Goal: Task Accomplishment & Management: Manage account settings

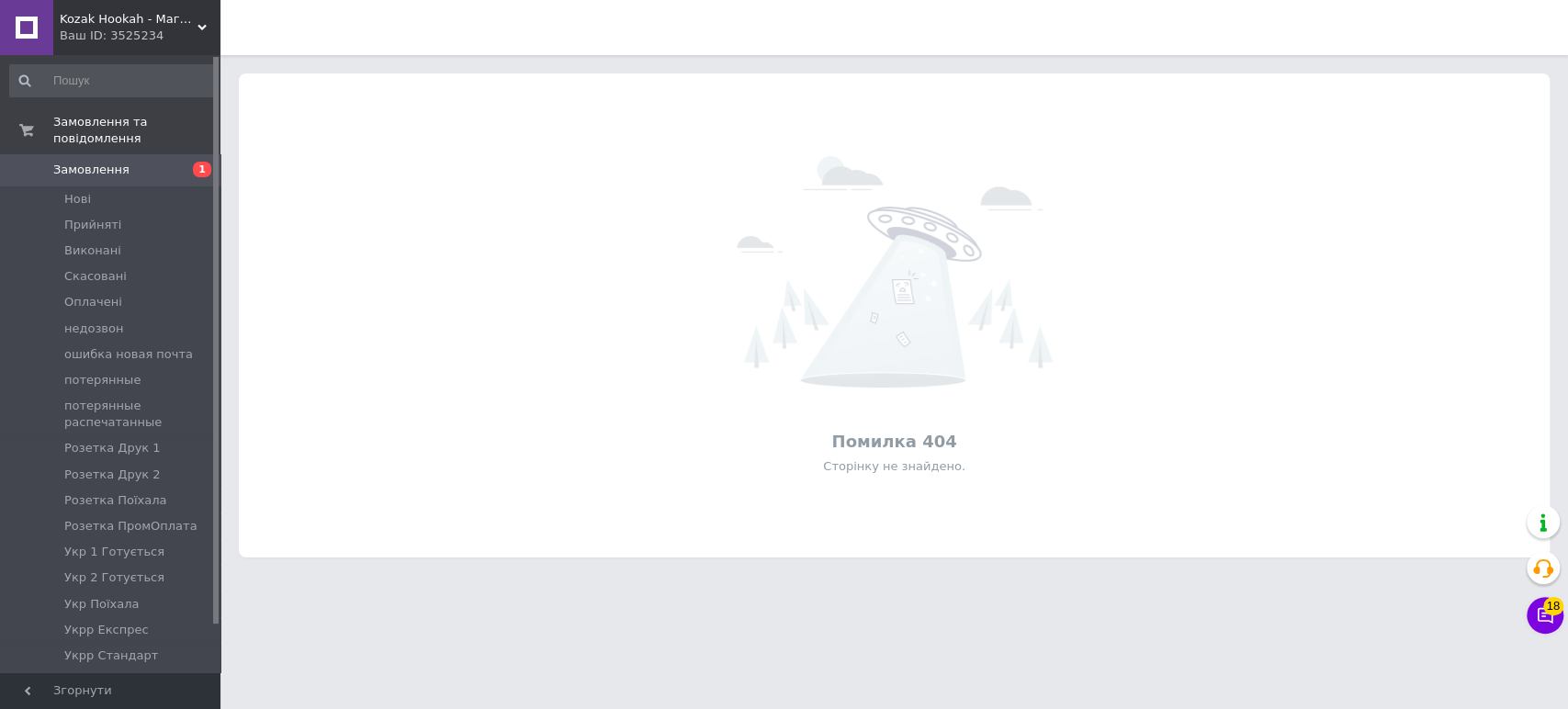
drag, startPoint x: 110, startPoint y: 15, endPoint x: 110, endPoint y: 27, distance: 12.0
click at [111, 17] on span "Kozak Hookah - Магазин техніки та аксесуарів" at bounding box center [129, 19] width 138 height 17
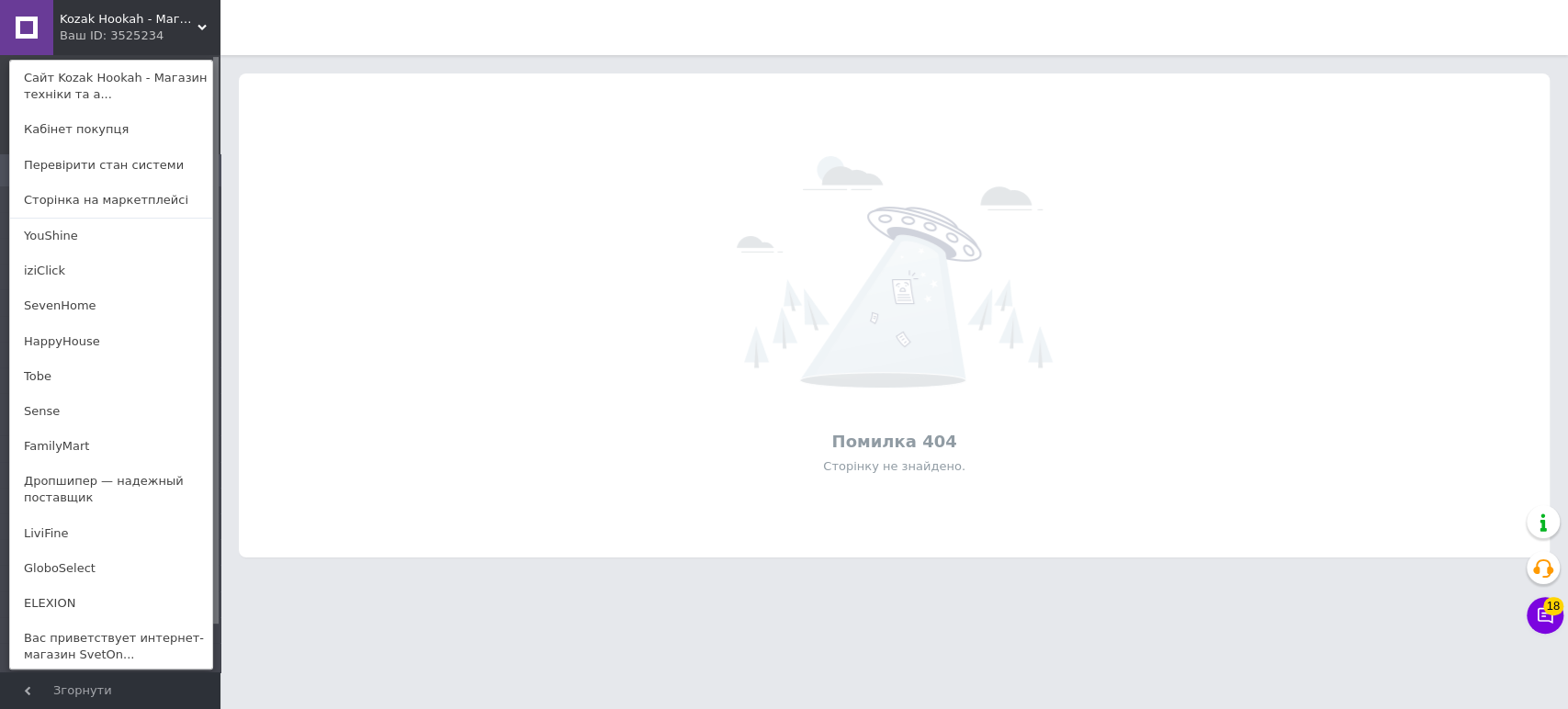
click at [89, 264] on link "iziClick" at bounding box center [110, 270] width 202 height 34
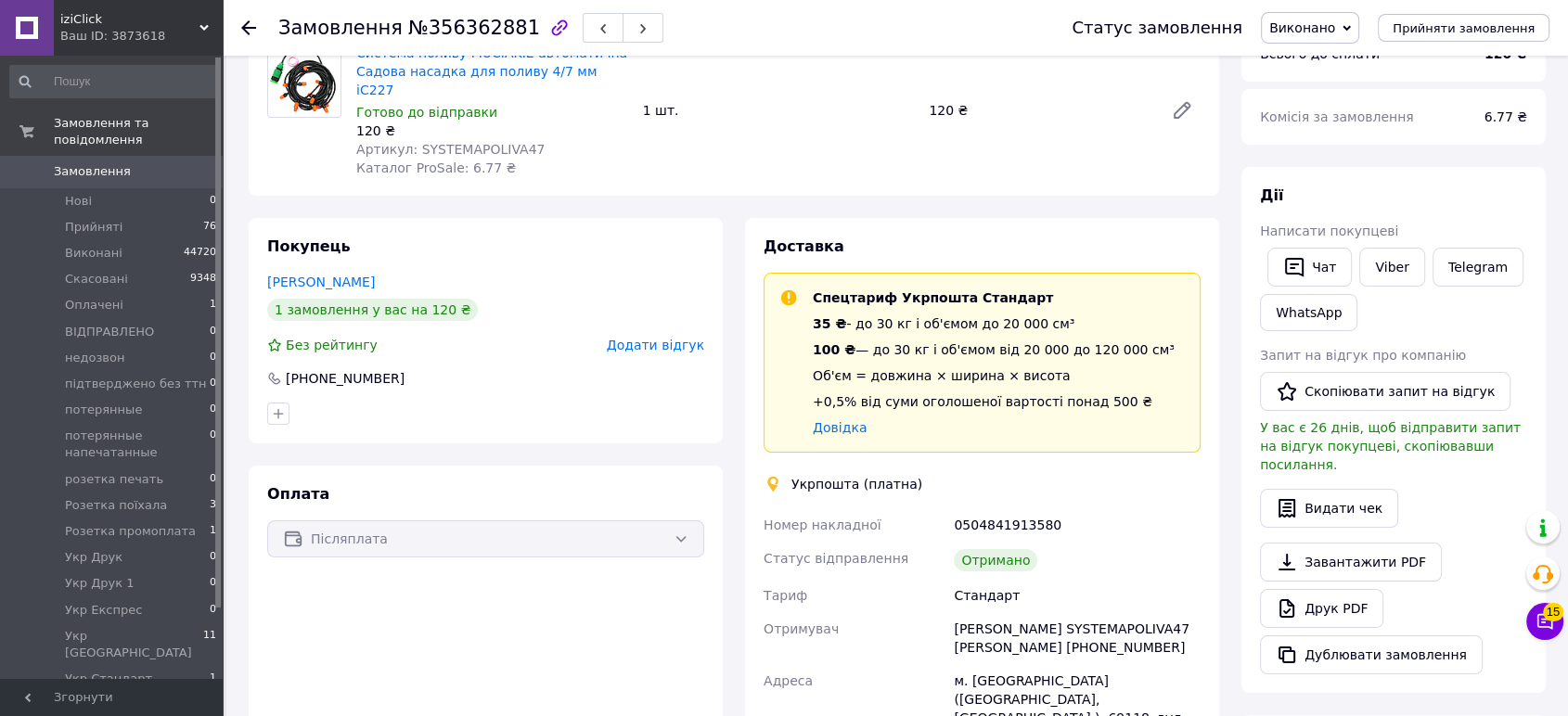
scroll to position [206, 0]
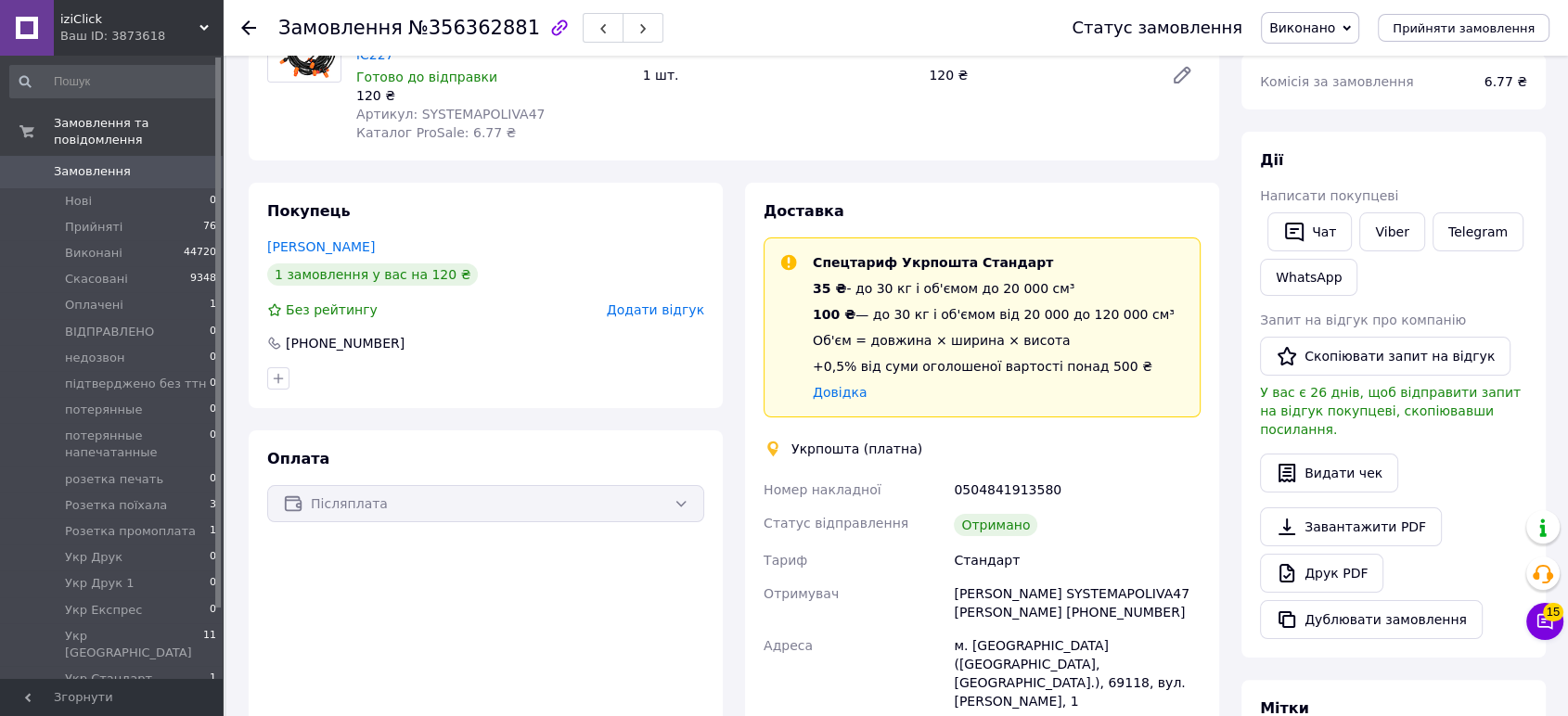
click at [346, 485] on div "Післяплата" at bounding box center [486, 502] width 437 height 37
click at [679, 485] on div "Післяплата" at bounding box center [486, 502] width 437 height 37
click at [688, 485] on div "Післяплата" at bounding box center [486, 502] width 437 height 37
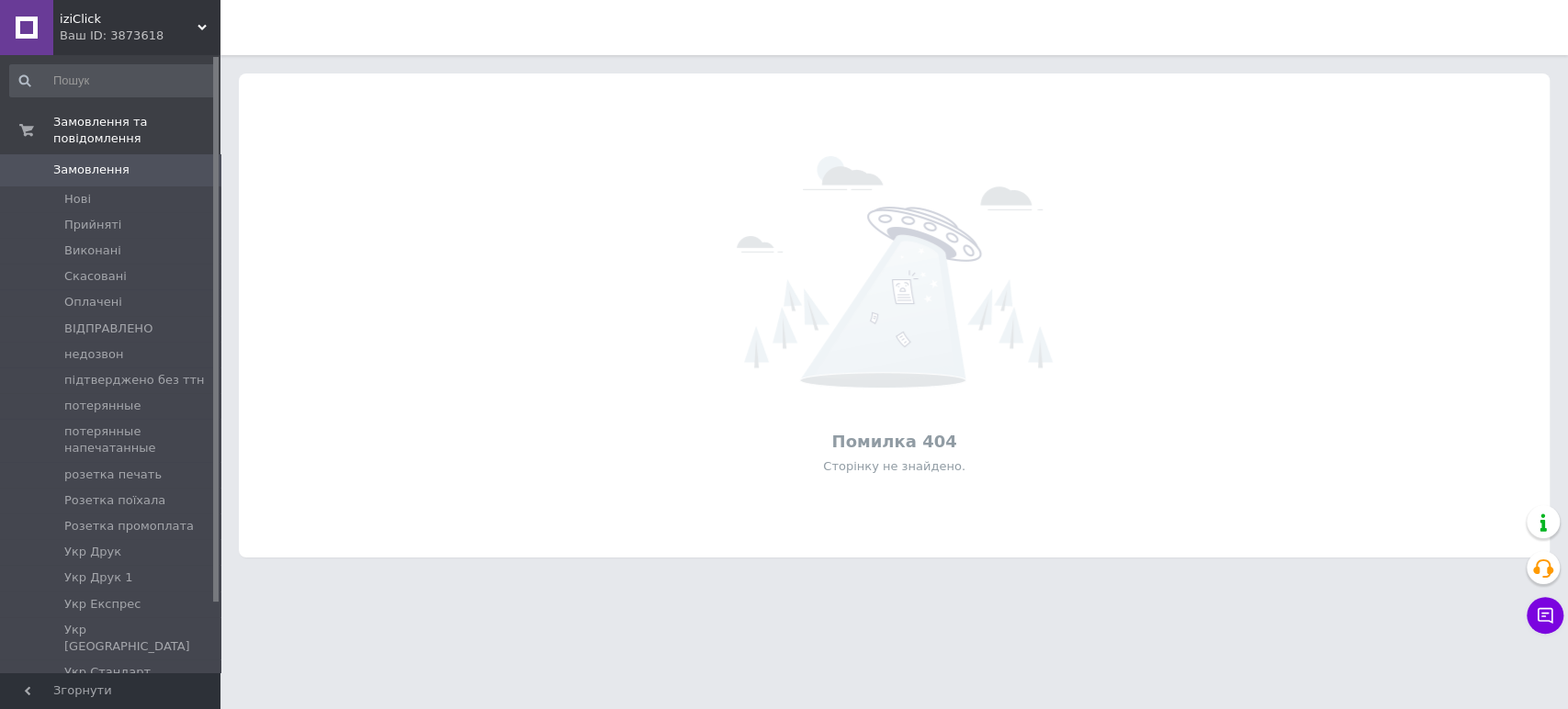
click at [103, 21] on span "iziClick" at bounding box center [129, 19] width 138 height 17
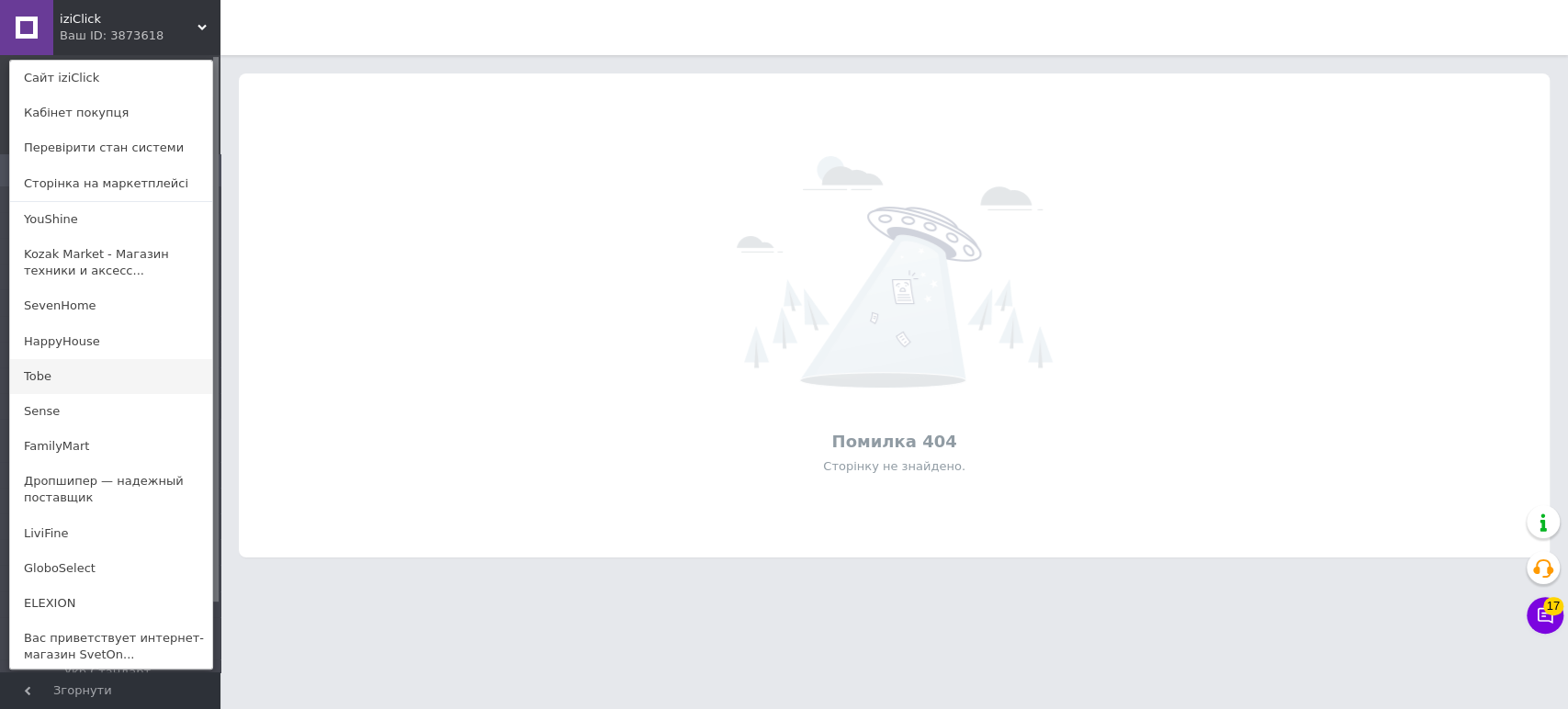
click at [104, 368] on link "Tobe" at bounding box center [110, 376] width 202 height 34
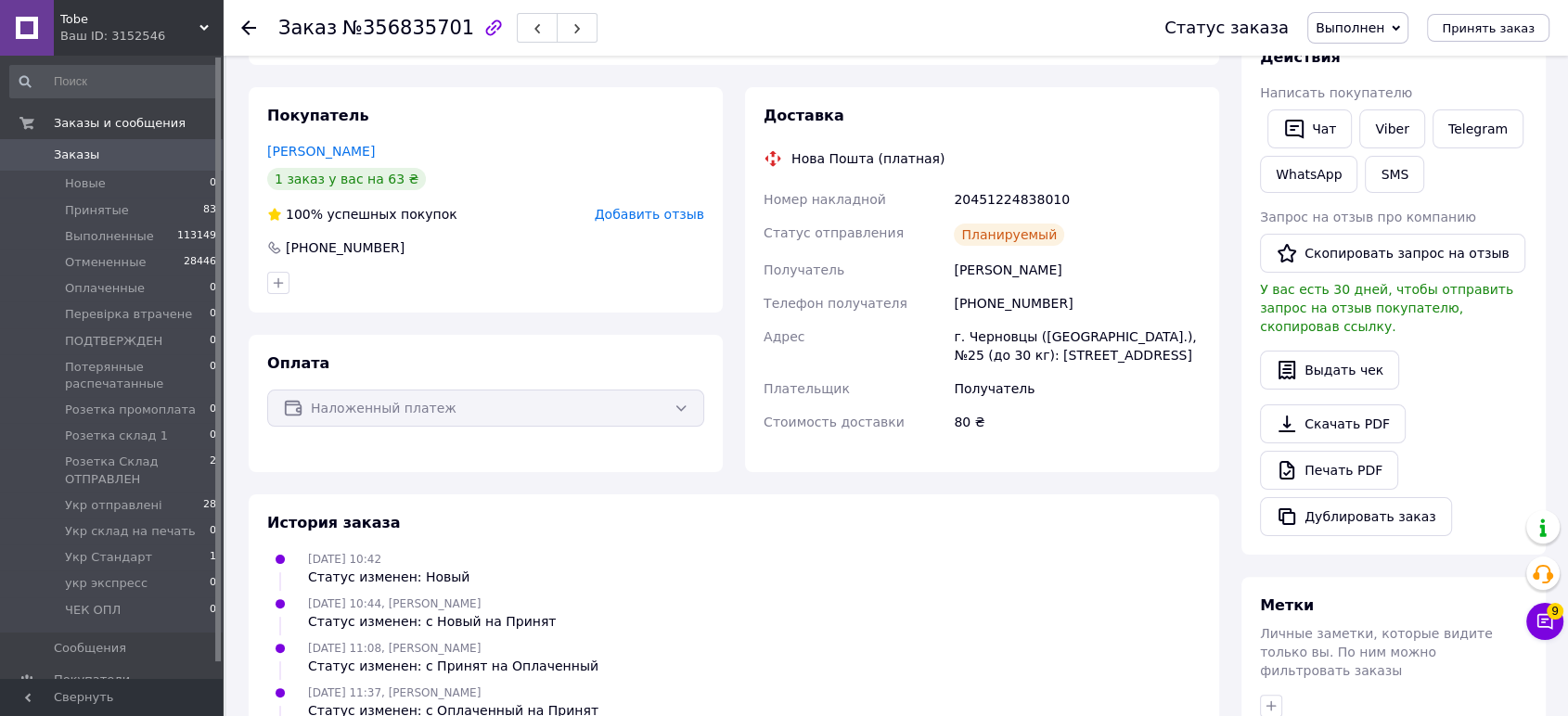
scroll to position [103, 0]
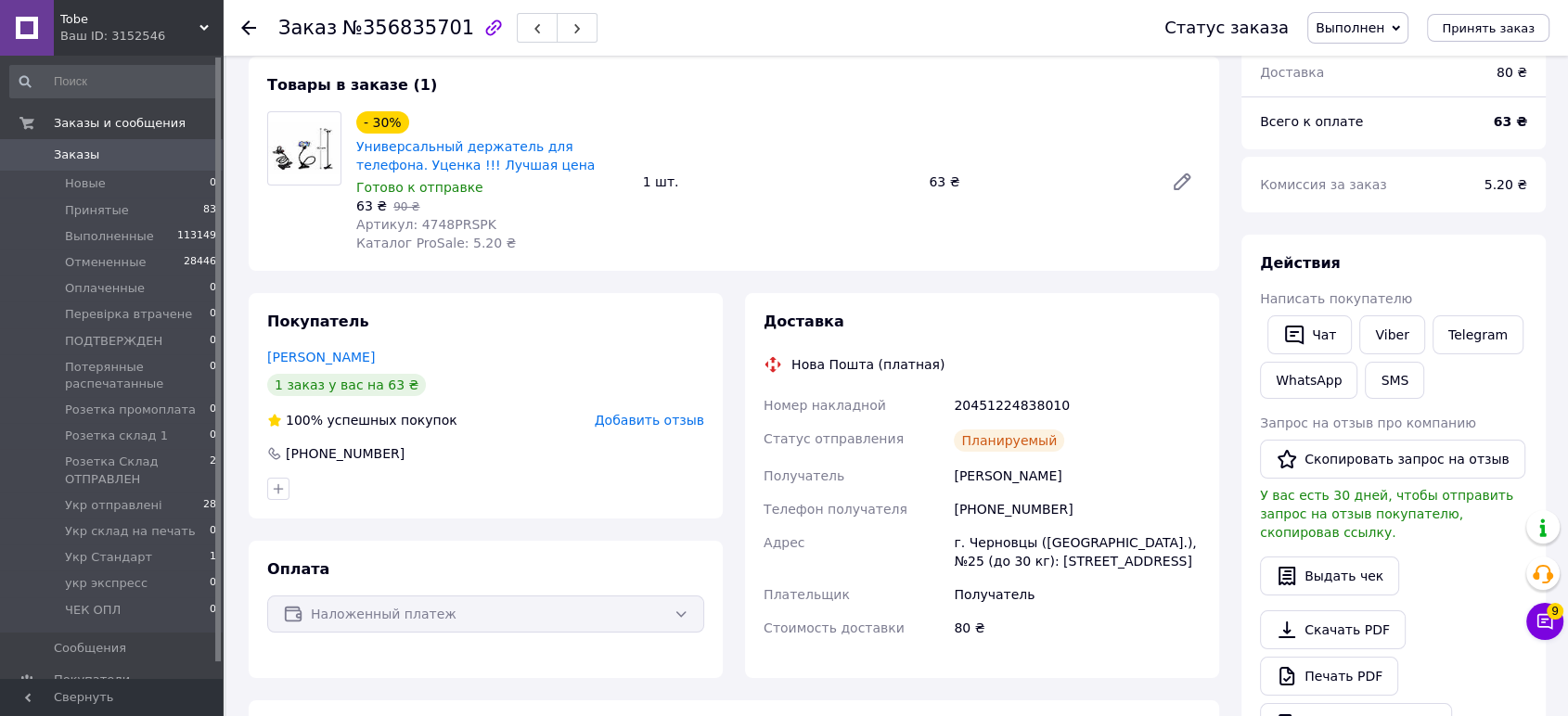
click at [676, 610] on div "Наложенный платеж" at bounding box center [486, 614] width 437 height 37
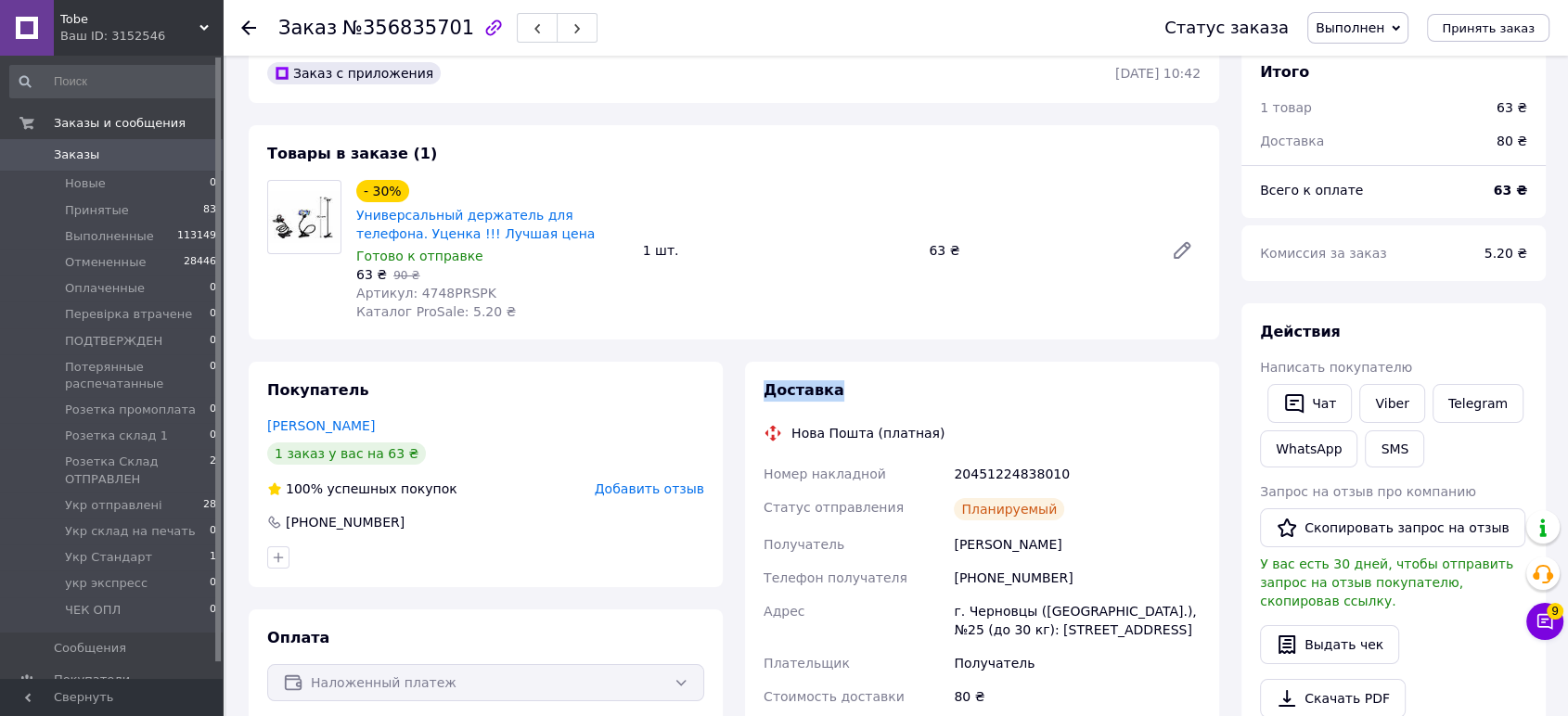
scroll to position [0, 0]
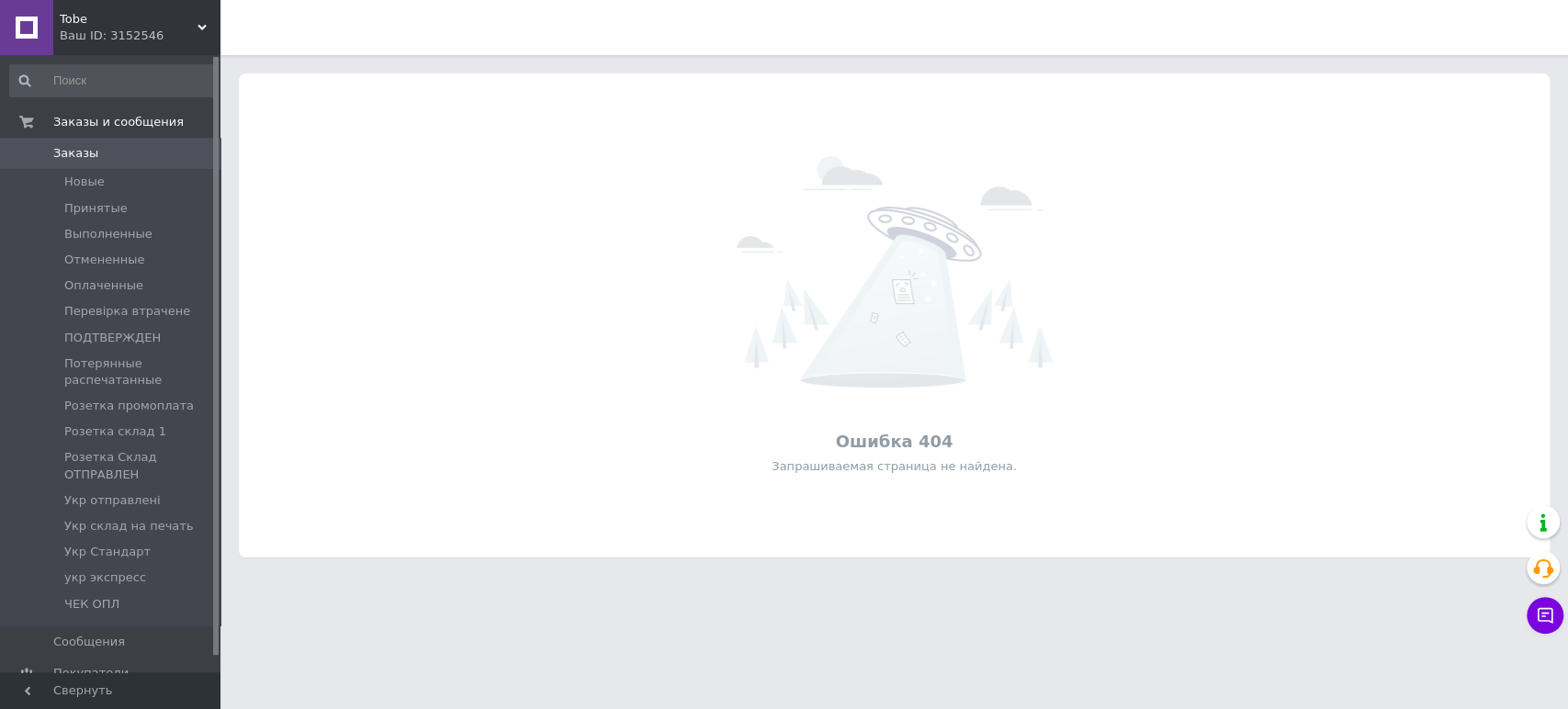
click at [103, 35] on div "Ваш ID: 3152546" at bounding box center [140, 35] width 160 height 17
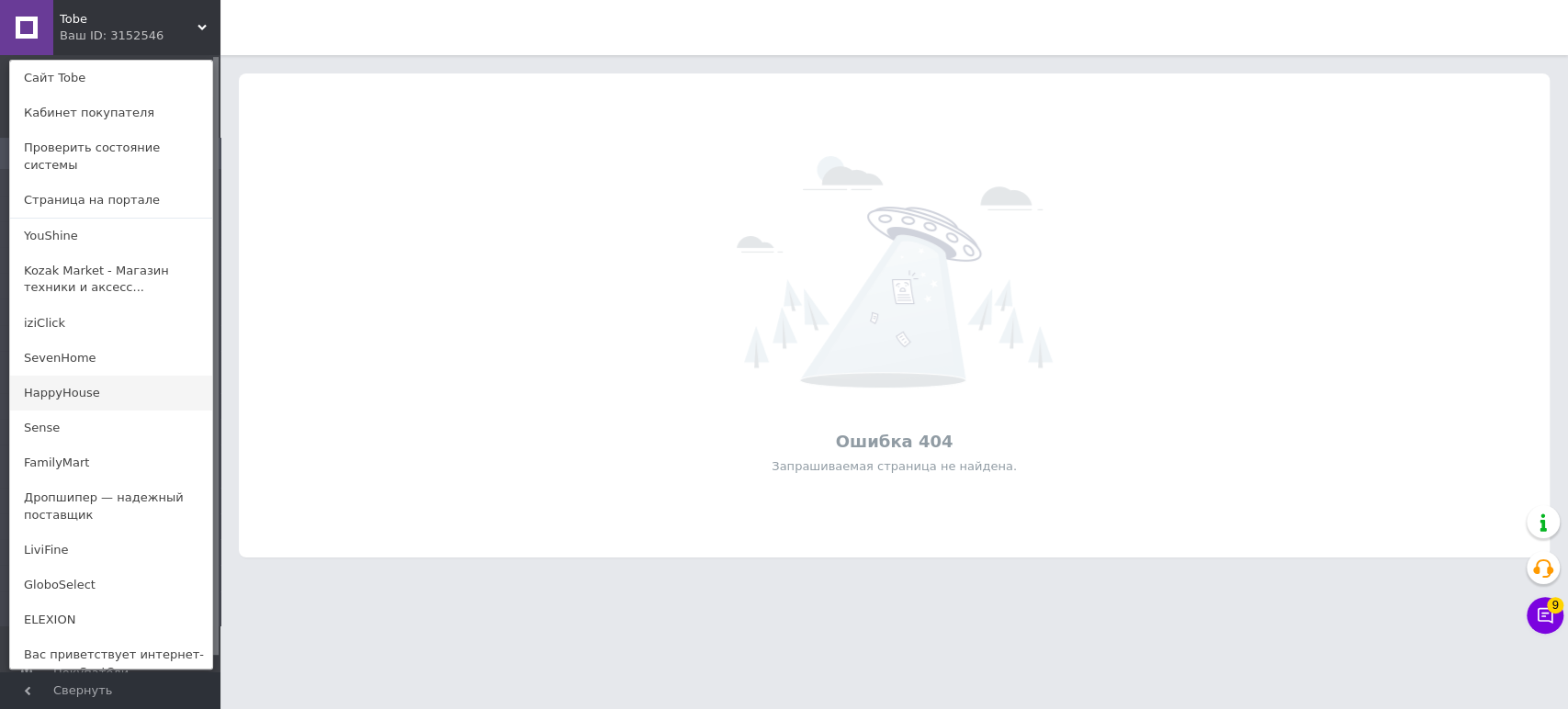
click at [99, 376] on link "HappyHouse" at bounding box center [110, 392] width 202 height 34
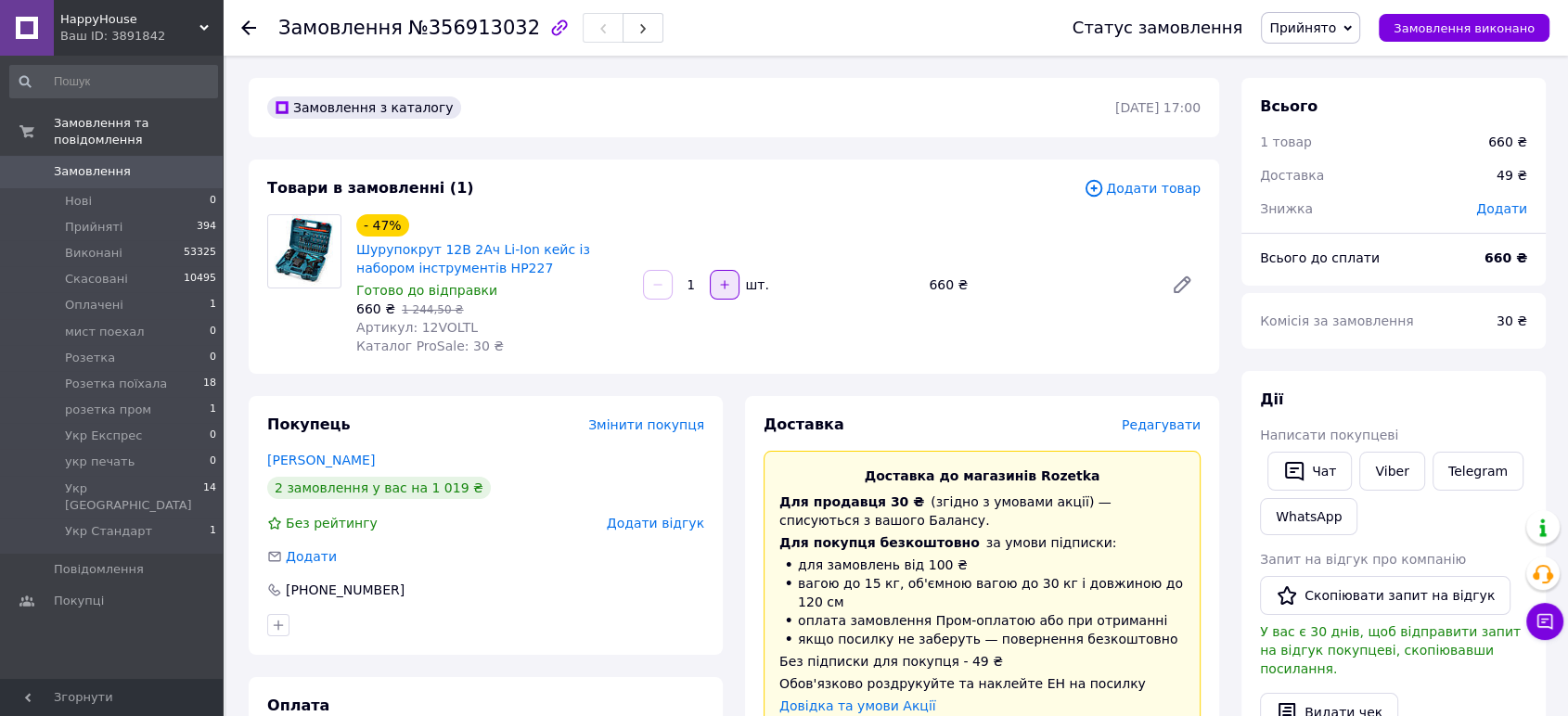
click at [721, 282] on icon "button" at bounding box center [724, 284] width 13 height 13
type input "2"
click at [1319, 26] on span "Прийнято" at bounding box center [1303, 28] width 67 height 15
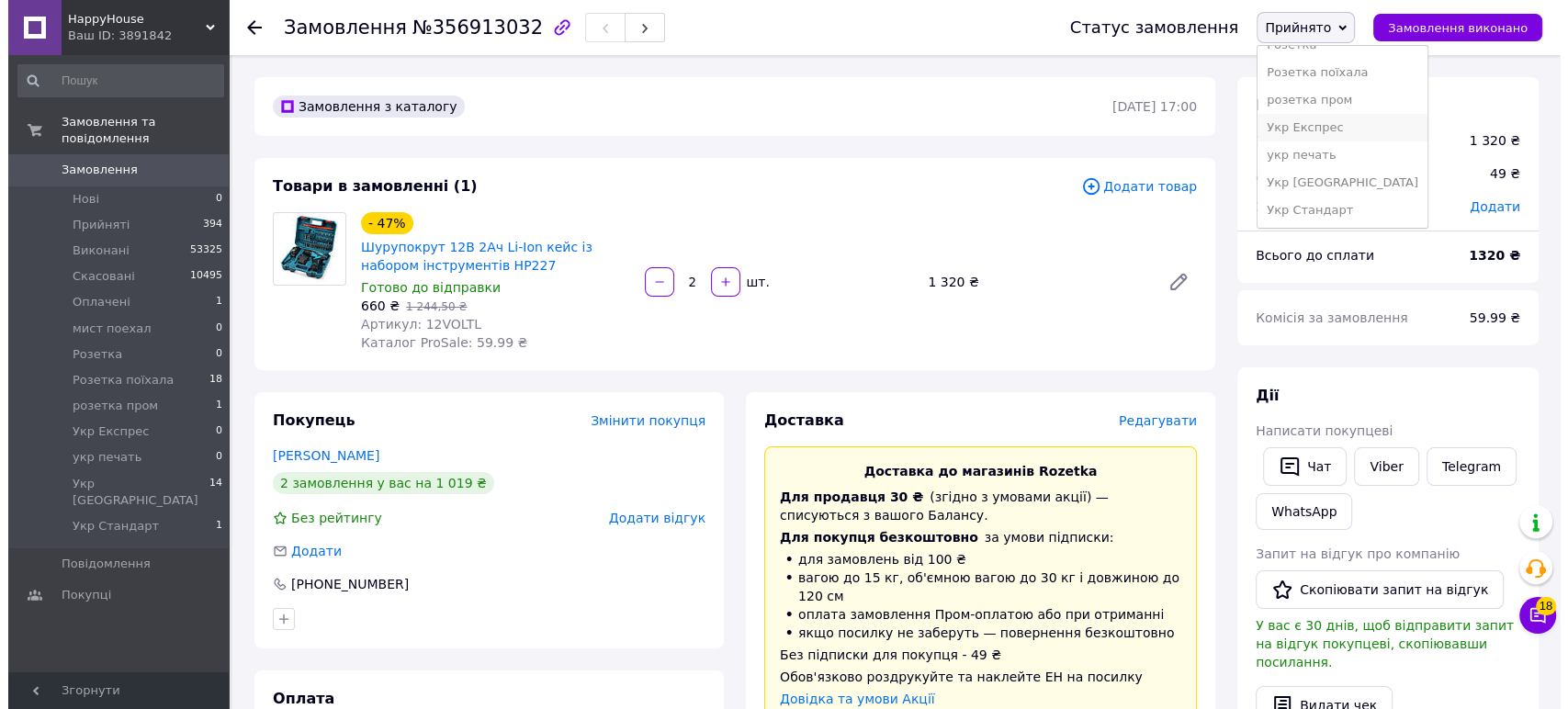
scroll to position [131, 0]
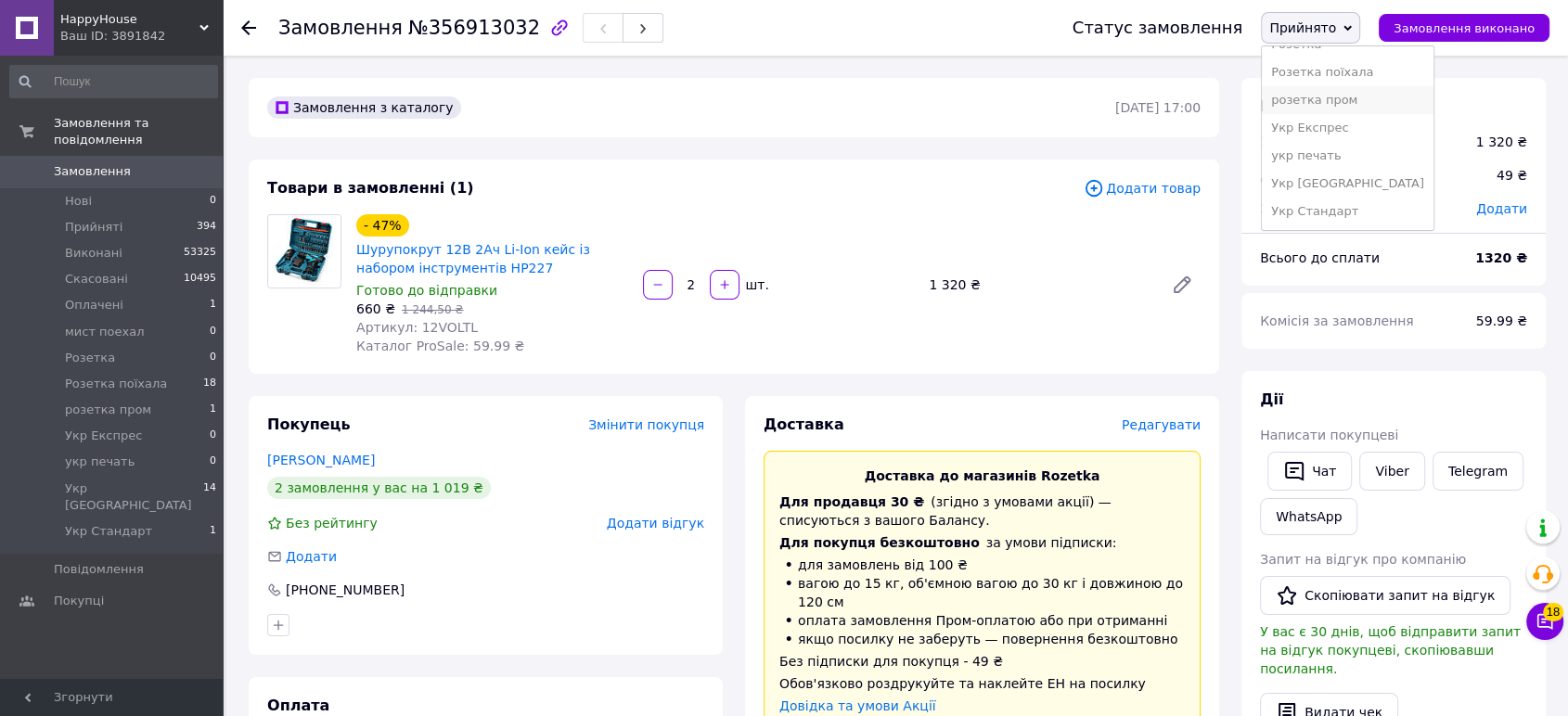
click at [1344, 101] on li "розетка пром" at bounding box center [1347, 100] width 172 height 28
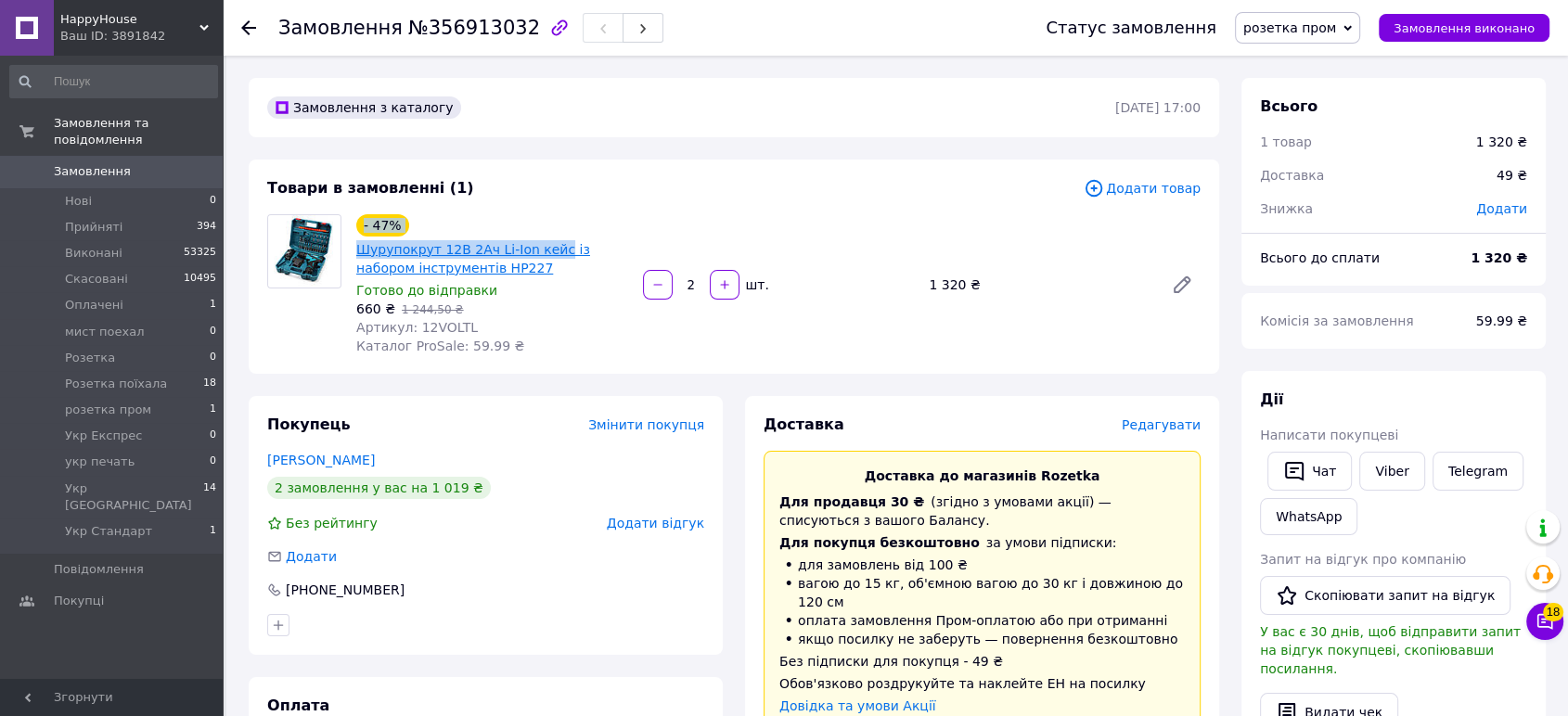
drag, startPoint x: 357, startPoint y: 235, endPoint x: 549, endPoint y: 250, distance: 192.6
click at [549, 250] on div "- 47% Шурупокрут 12В 2Ач Li-Ion кейс із набором інструментів HP227" at bounding box center [492, 245] width 275 height 67
copy div "- 47% Шурупокрут 12В 2Ач Li-Ion кейс"
click at [1163, 429] on span "Редагувати" at bounding box center [1161, 424] width 78 height 15
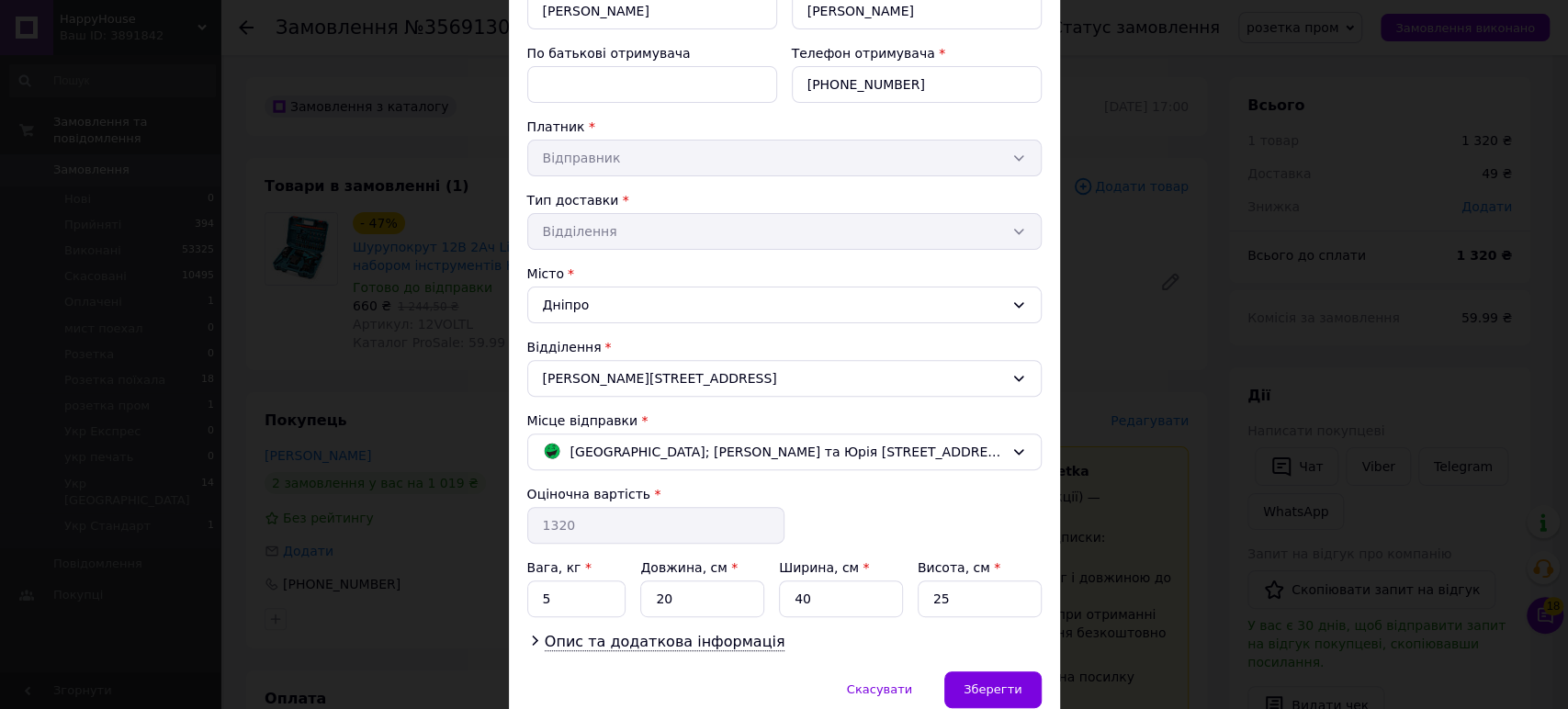
scroll to position [320, 0]
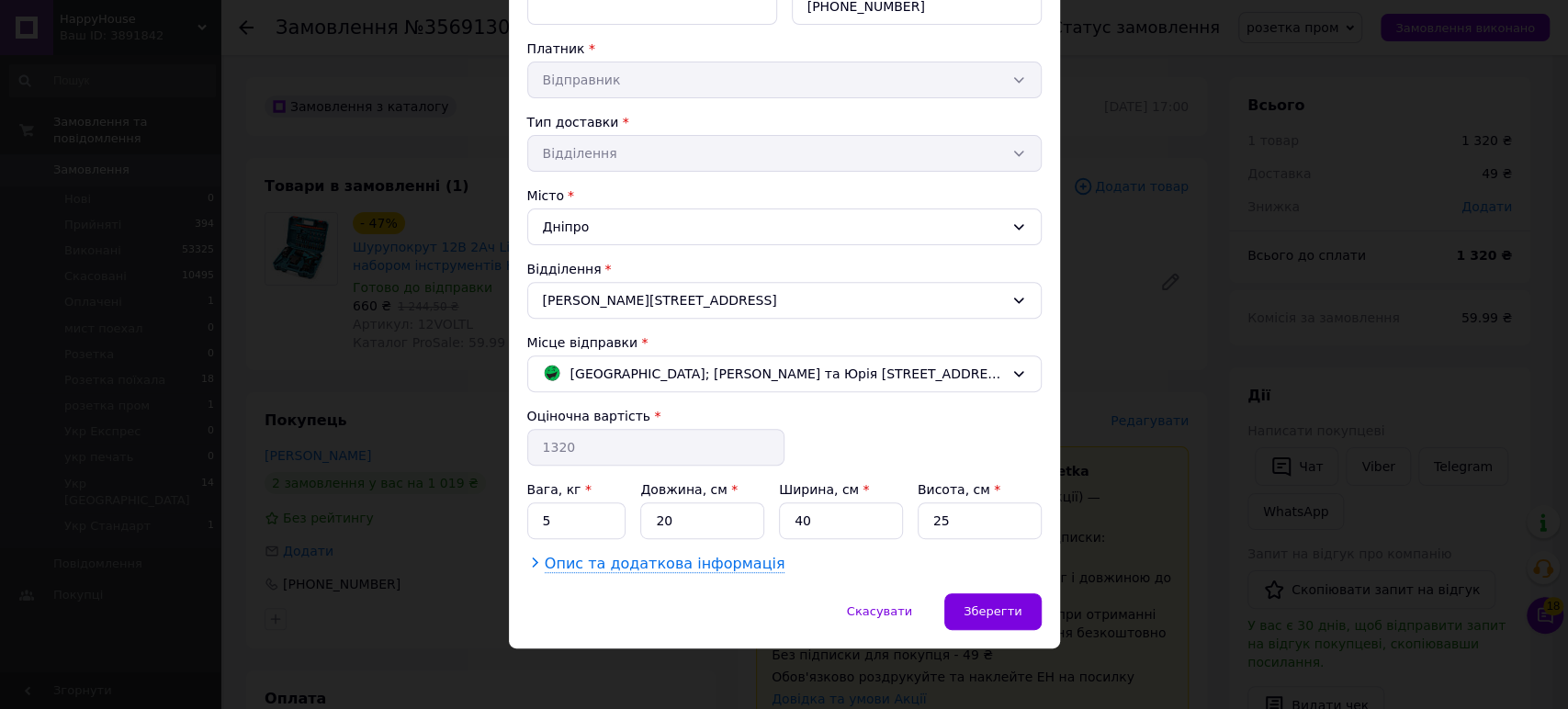
click at [656, 568] on span "Опис та додаткова інформація" at bounding box center [665, 563] width 241 height 19
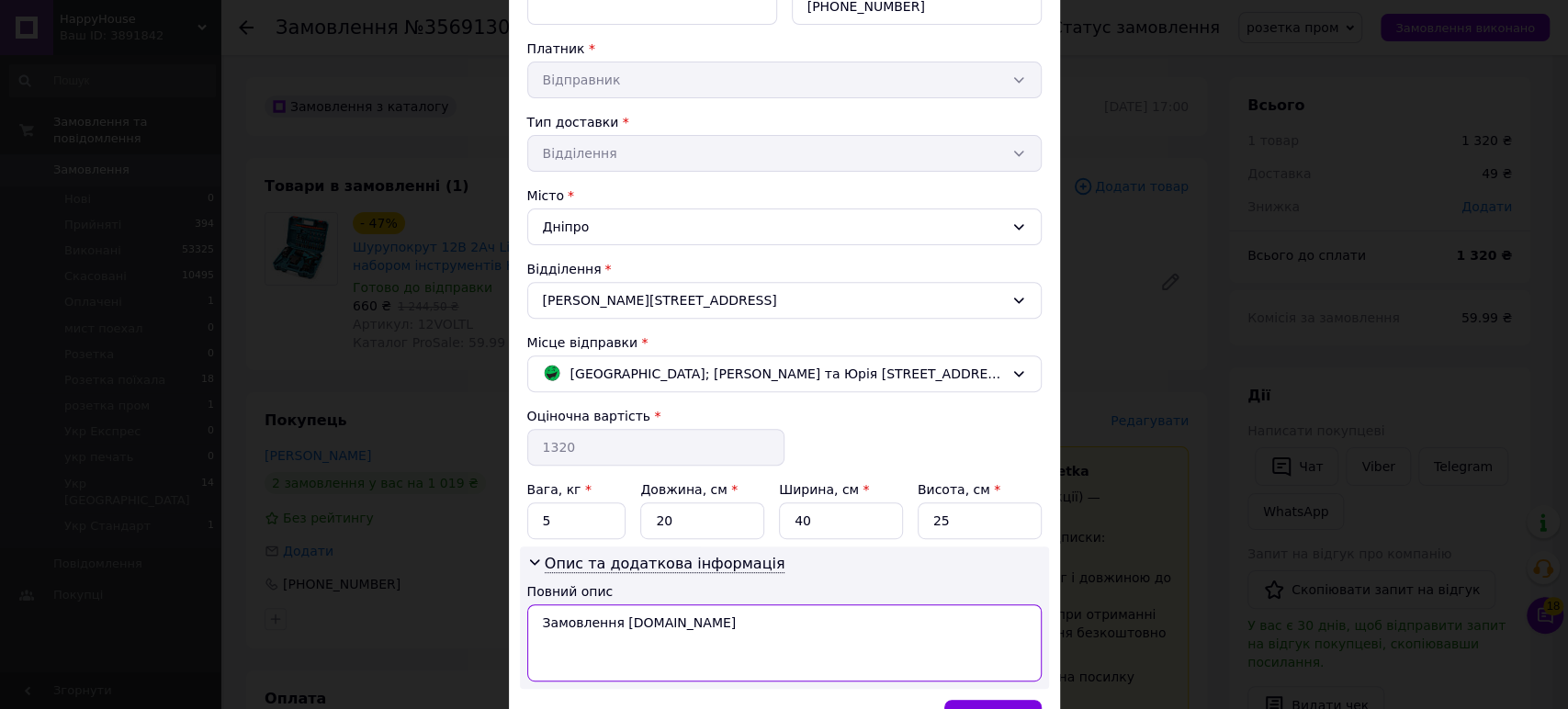
drag, startPoint x: 674, startPoint y: 624, endPoint x: 520, endPoint y: 622, distance: 154.0
click at [514, 622] on div "Спосіб доставки Магазини Rozetka (платна) Прізвище отримувача * Наум Ім'я отрим…" at bounding box center [784, 250] width 551 height 899
drag, startPoint x: 580, startPoint y: 619, endPoint x: 588, endPoint y: 611, distance: 11.3
paste textarea "- 47% Шурупокрут 12В 2Ач Li-Ion кейс"
drag, startPoint x: 582, startPoint y: 625, endPoint x: 536, endPoint y: 625, distance: 46.0
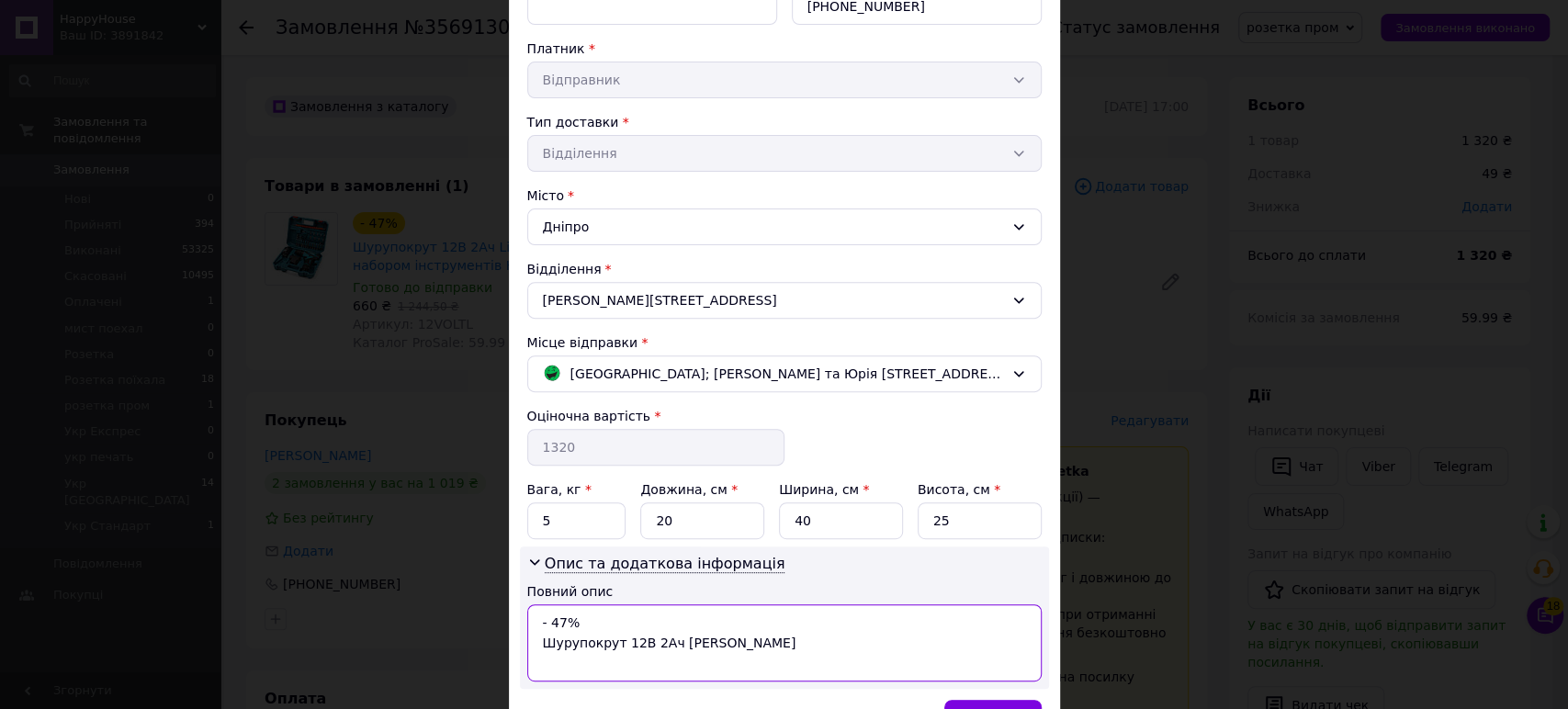
click at [536, 625] on textarea "- 47% Шурупокрут 12В 2Ач Li-Ion кейс" at bounding box center [784, 643] width 514 height 77
click at [542, 645] on textarea "2ШТ- Шурупокрут 12В 2Ач Li-Ion кейс" at bounding box center [784, 643] width 514 height 77
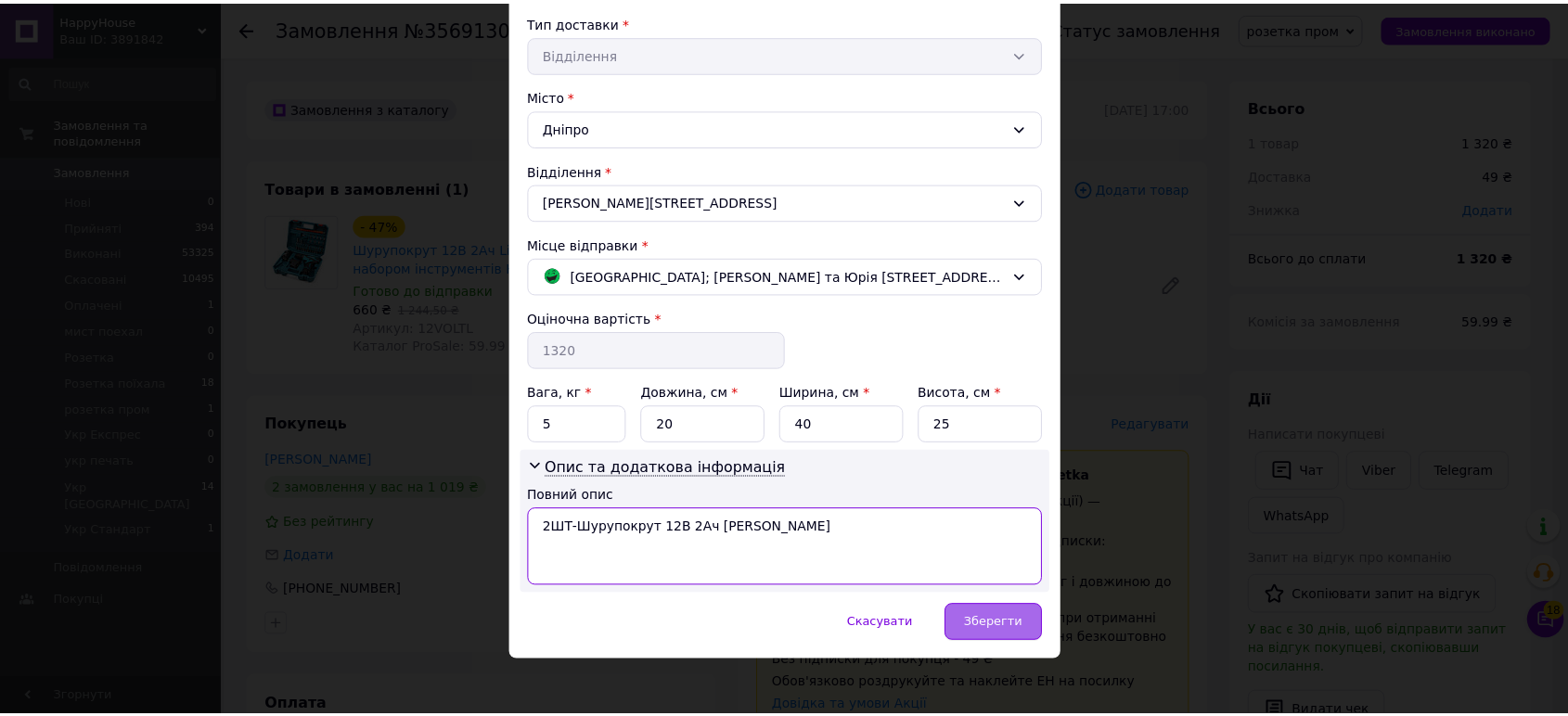
scroll to position [430, 0]
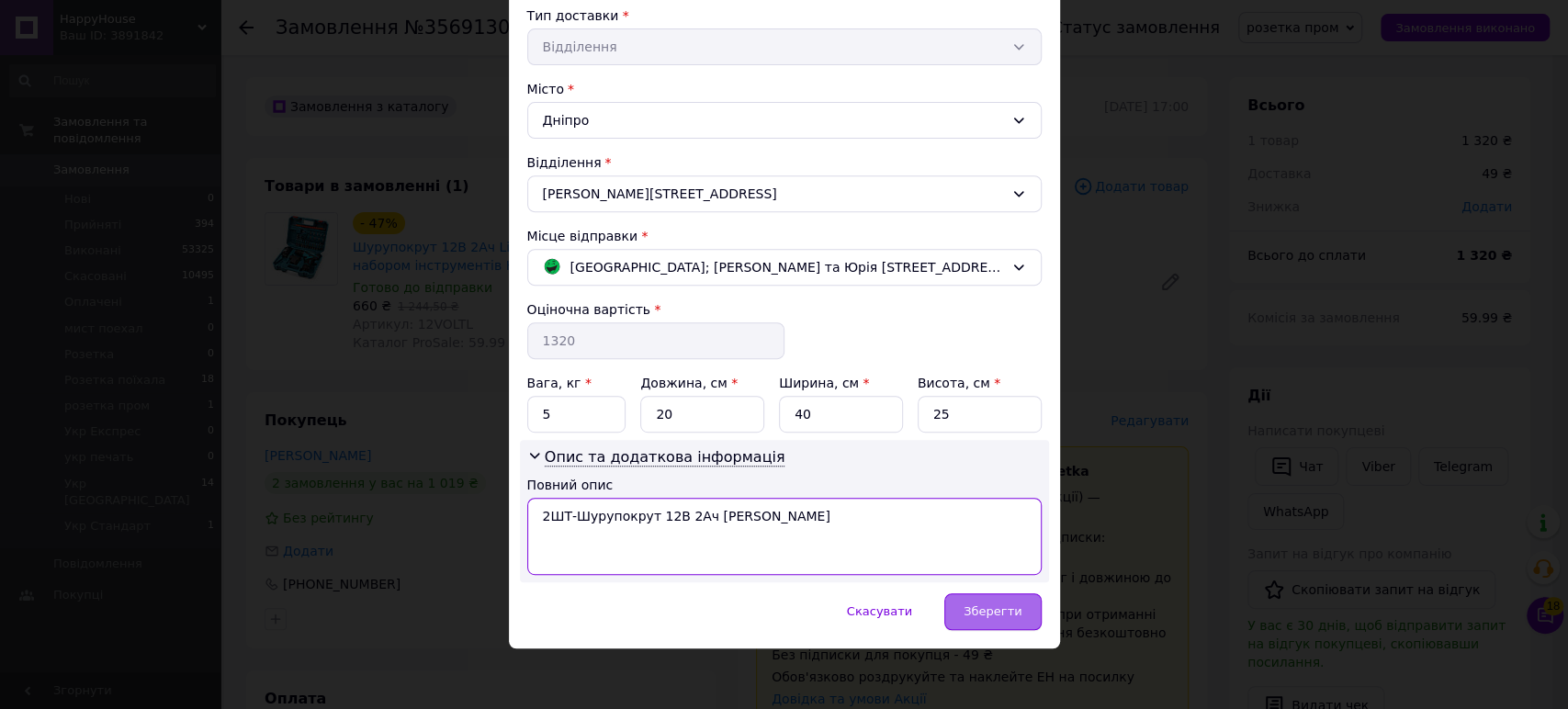
type textarea "2ШТ-Шурупокрут 12В 2Ач Li-Ion кейс"
click at [978, 599] on div "Зберегти" at bounding box center [993, 611] width 96 height 36
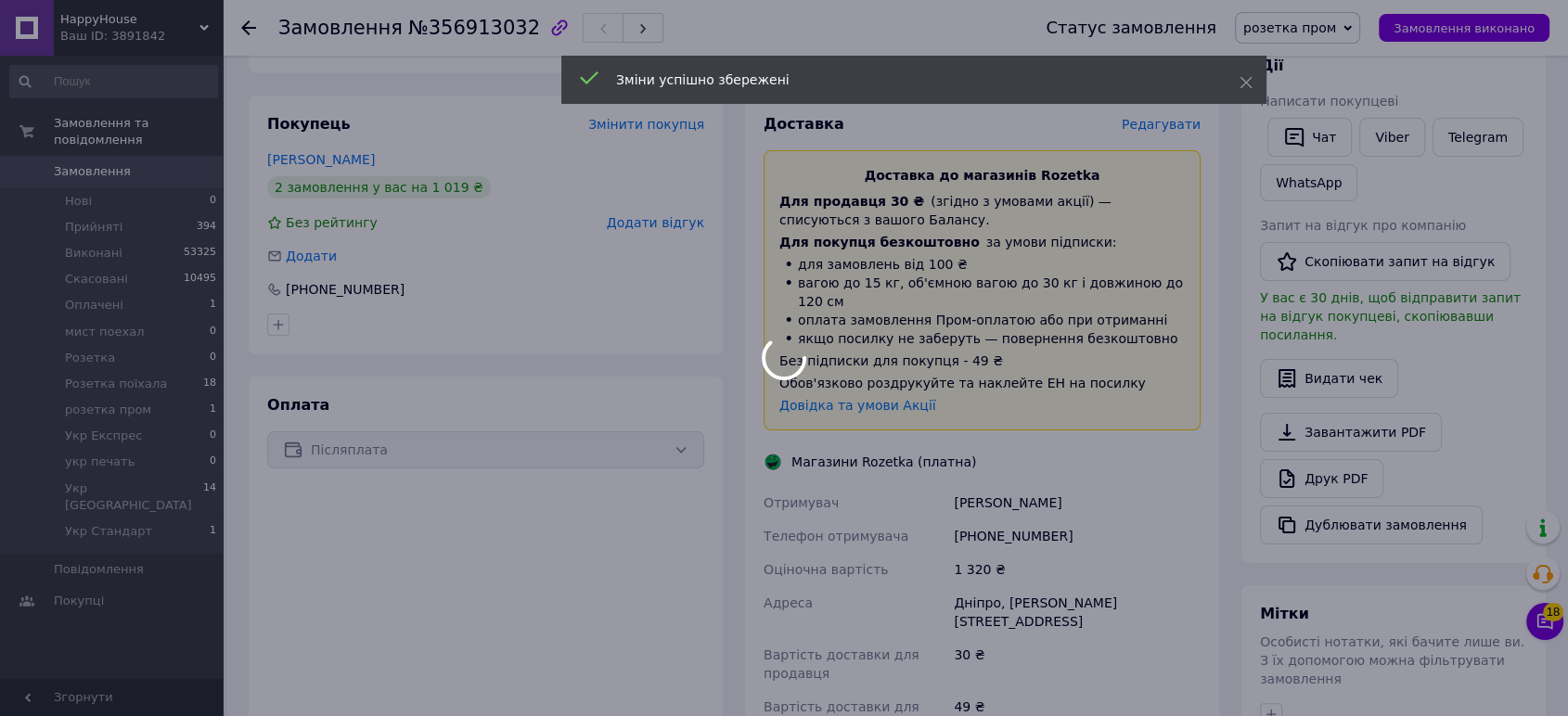
scroll to position [514, 0]
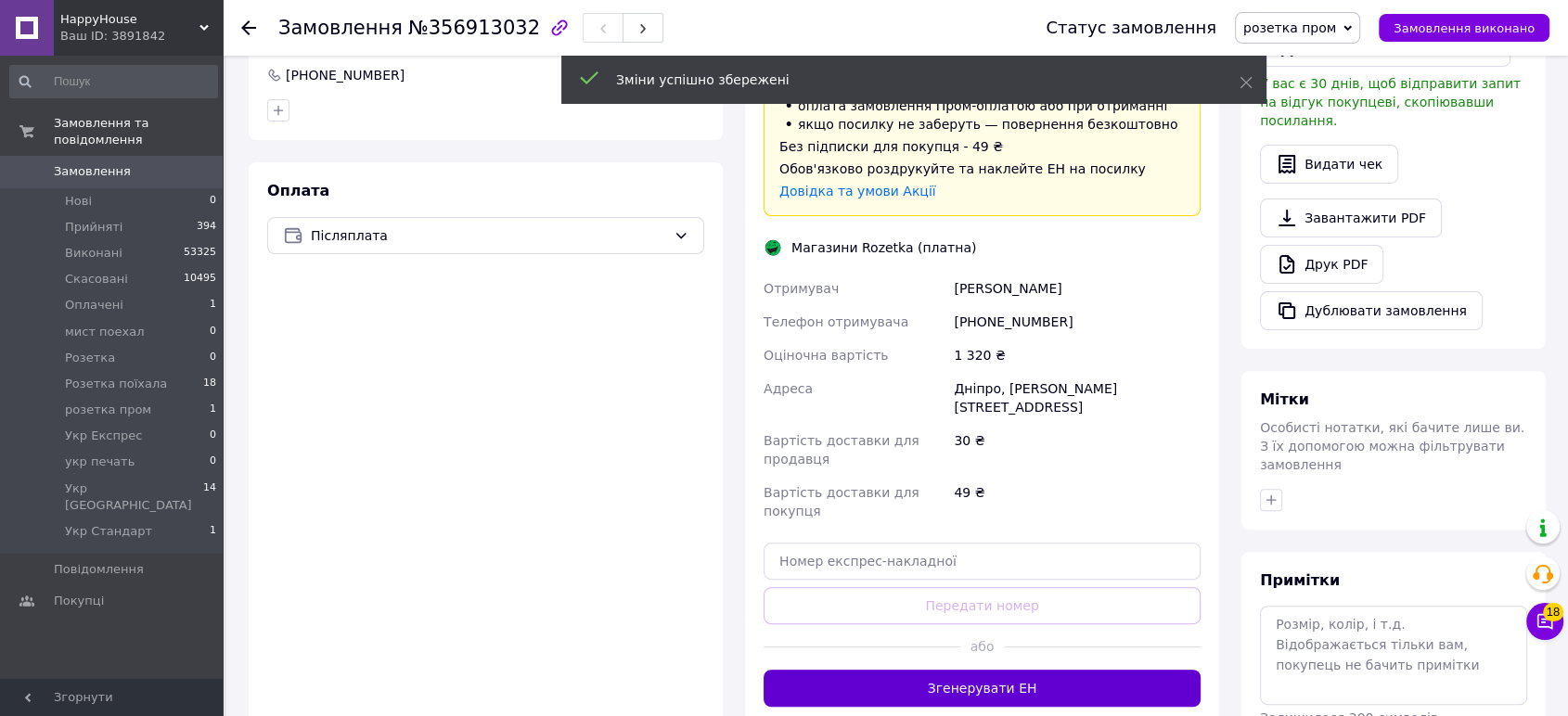
click at [1076, 669] on button "Згенерувати ЕН" at bounding box center [983, 687] width 437 height 37
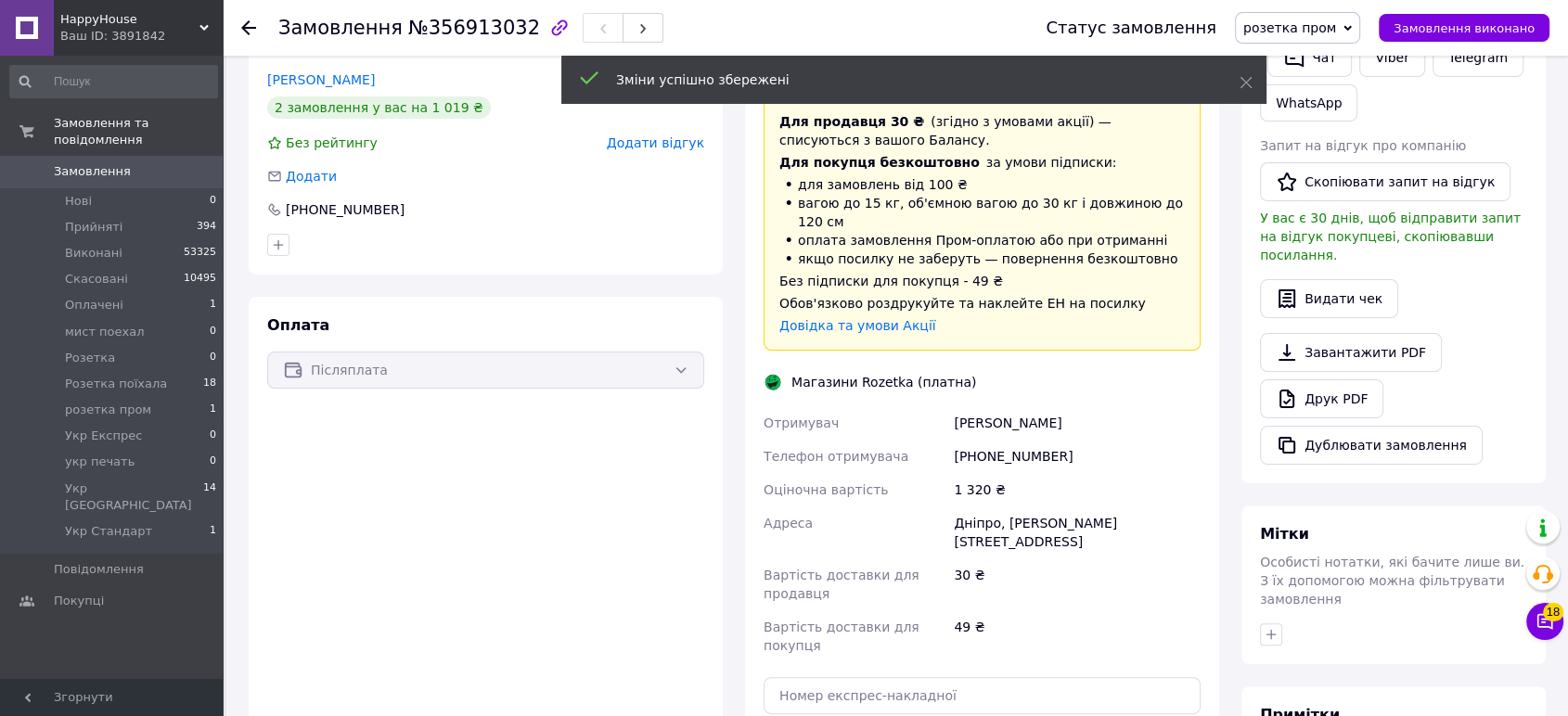
scroll to position [309, 0]
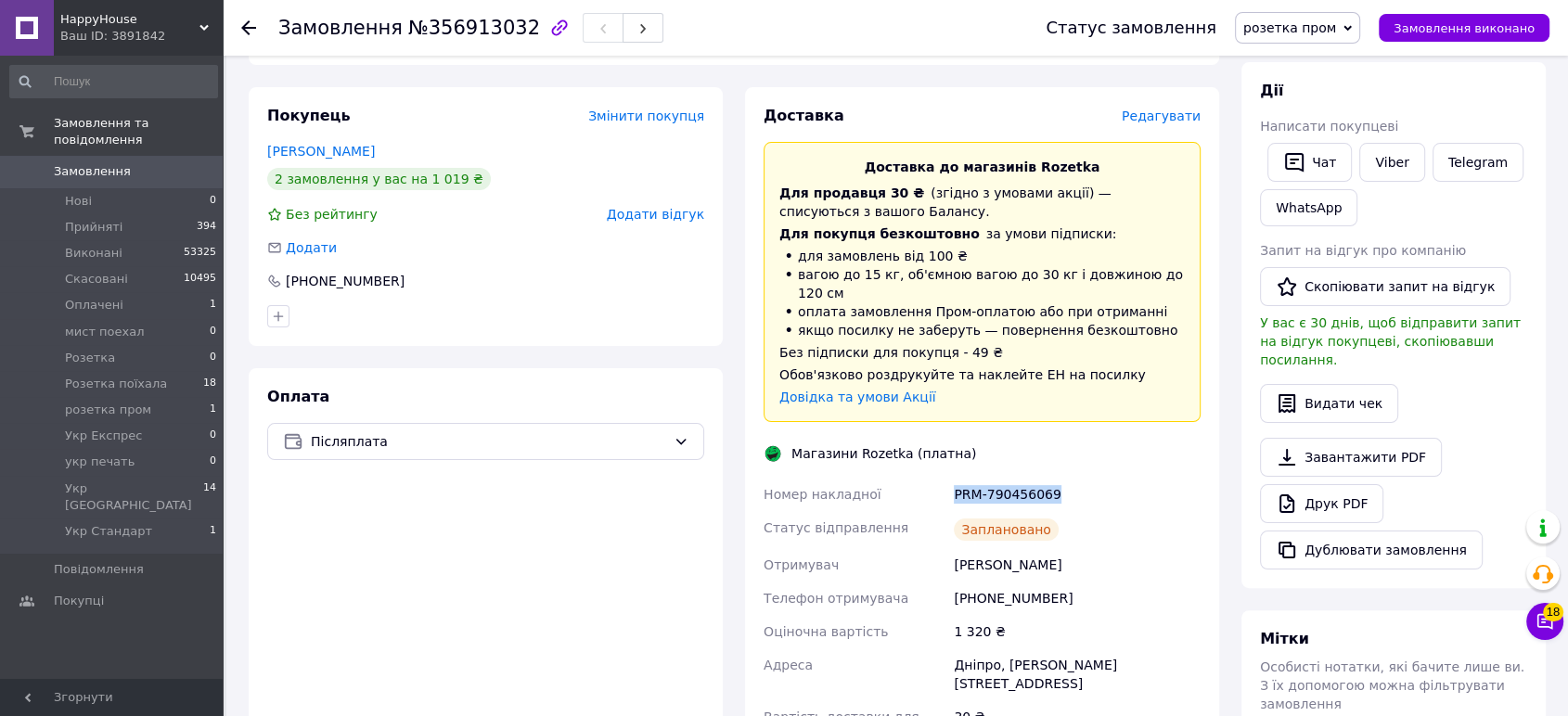
drag, startPoint x: 1062, startPoint y: 469, endPoint x: 955, endPoint y: 486, distance: 108.3
click at [955, 486] on div "PRM-790456069" at bounding box center [1077, 495] width 254 height 34
copy div "PRM-790456069"
click at [121, 31] on div "Ваш ID: 3891842" at bounding box center [141, 36] width 162 height 17
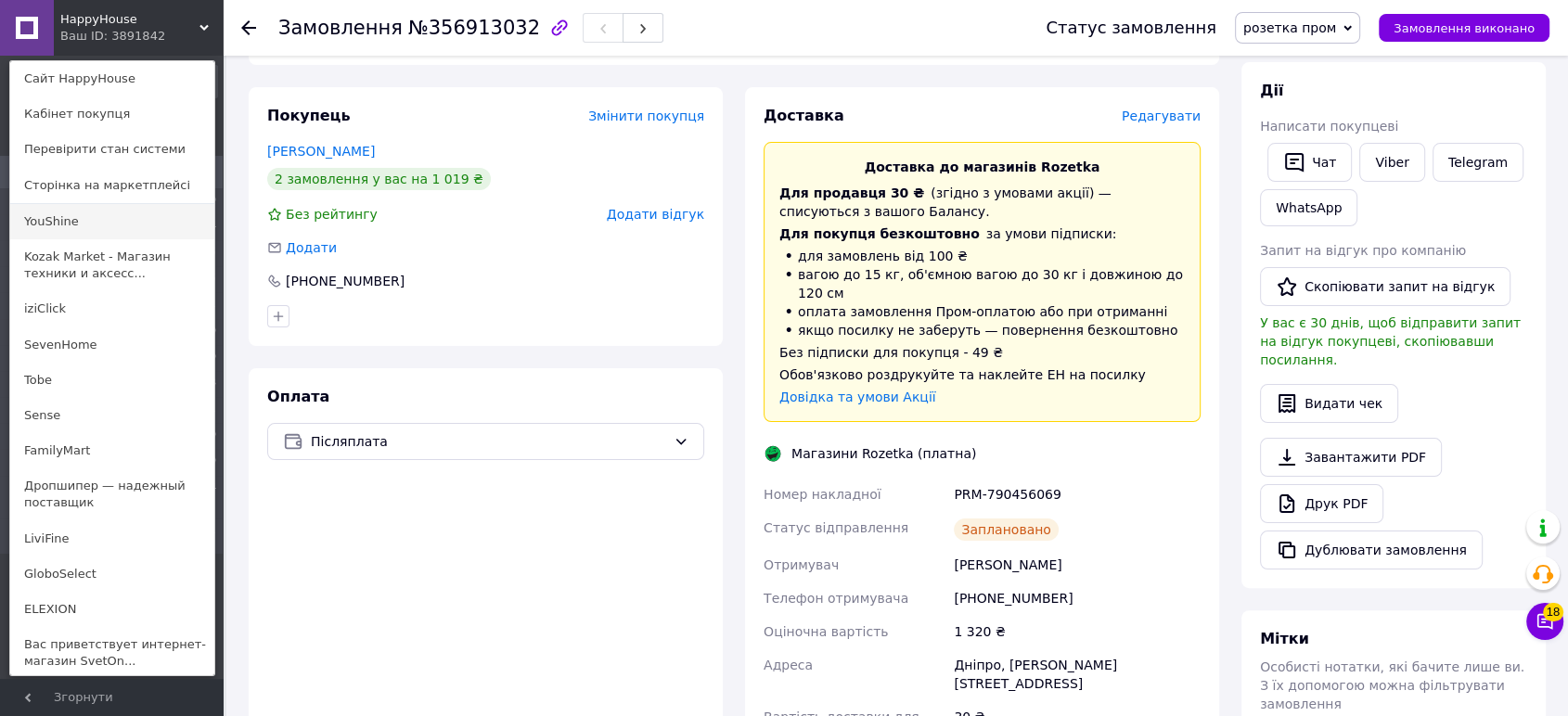
click at [96, 223] on link "YouShine" at bounding box center [111, 220] width 204 height 35
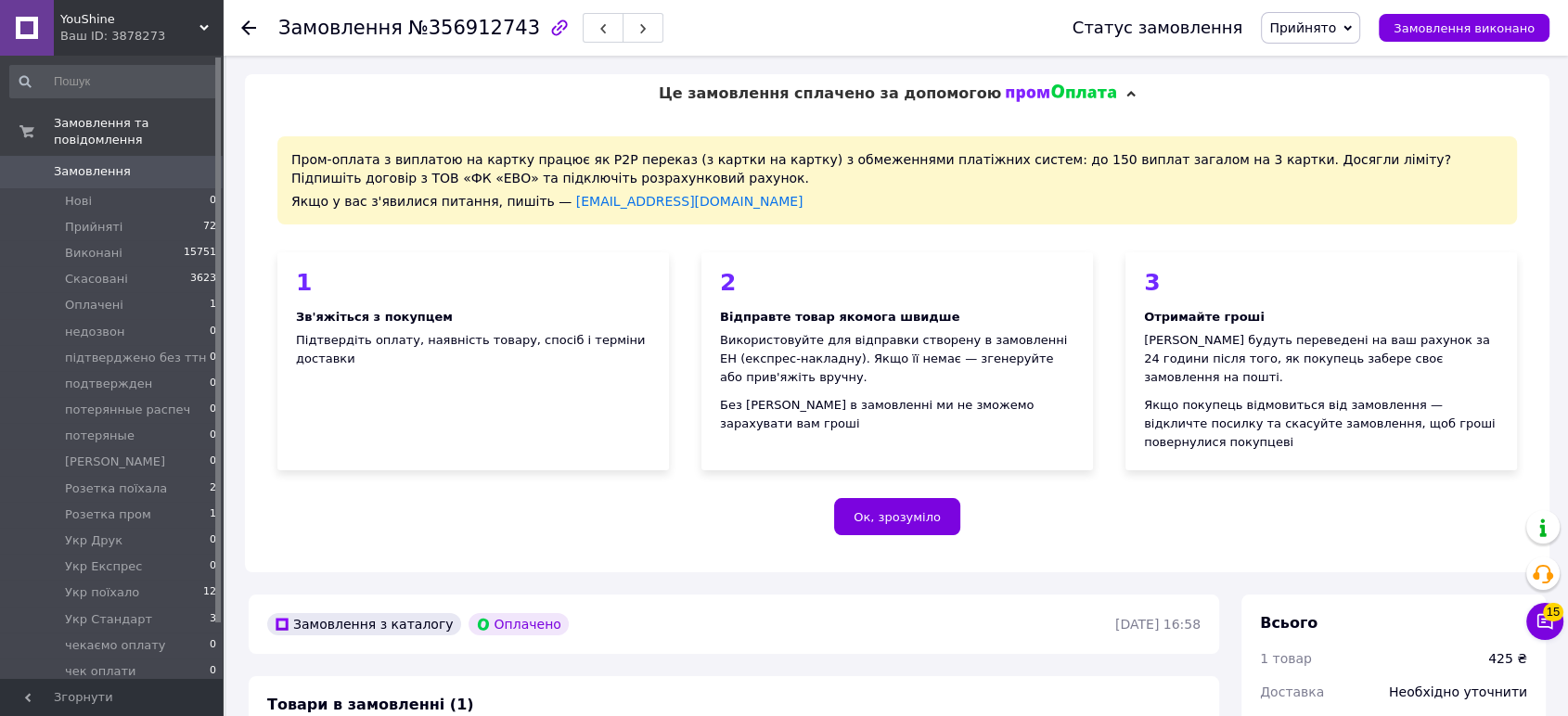
scroll to position [412, 0]
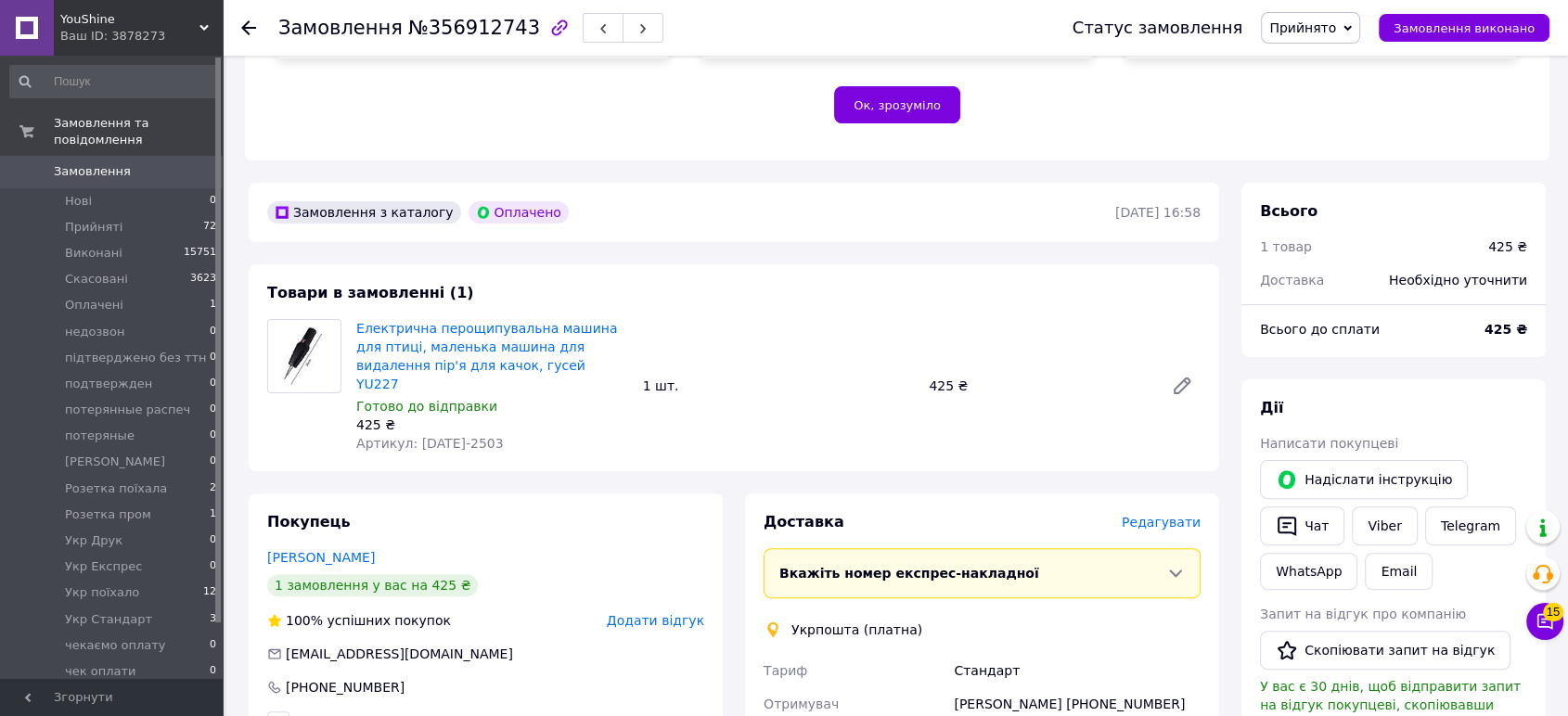
click at [1336, 21] on span "Прийнято" at bounding box center [1303, 28] width 67 height 15
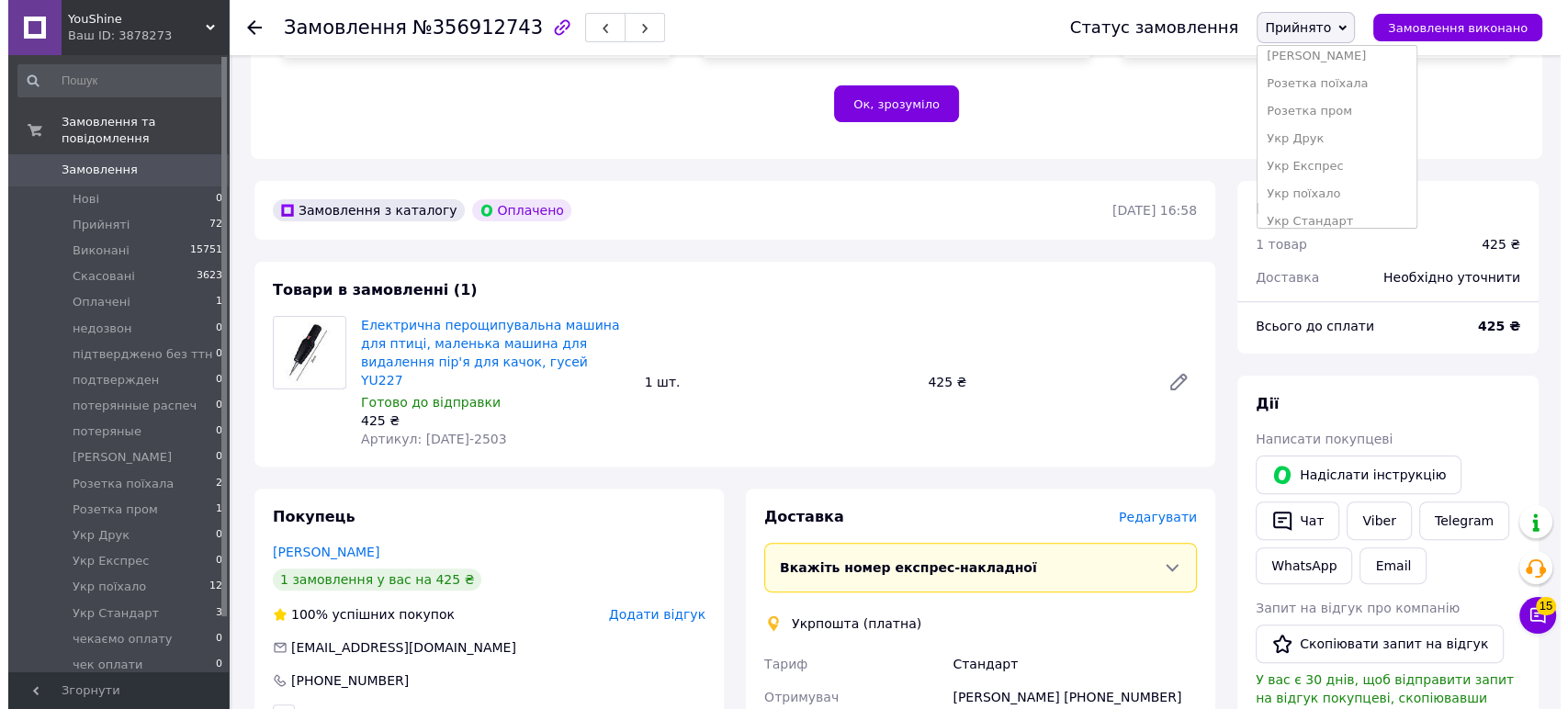
scroll to position [295, 0]
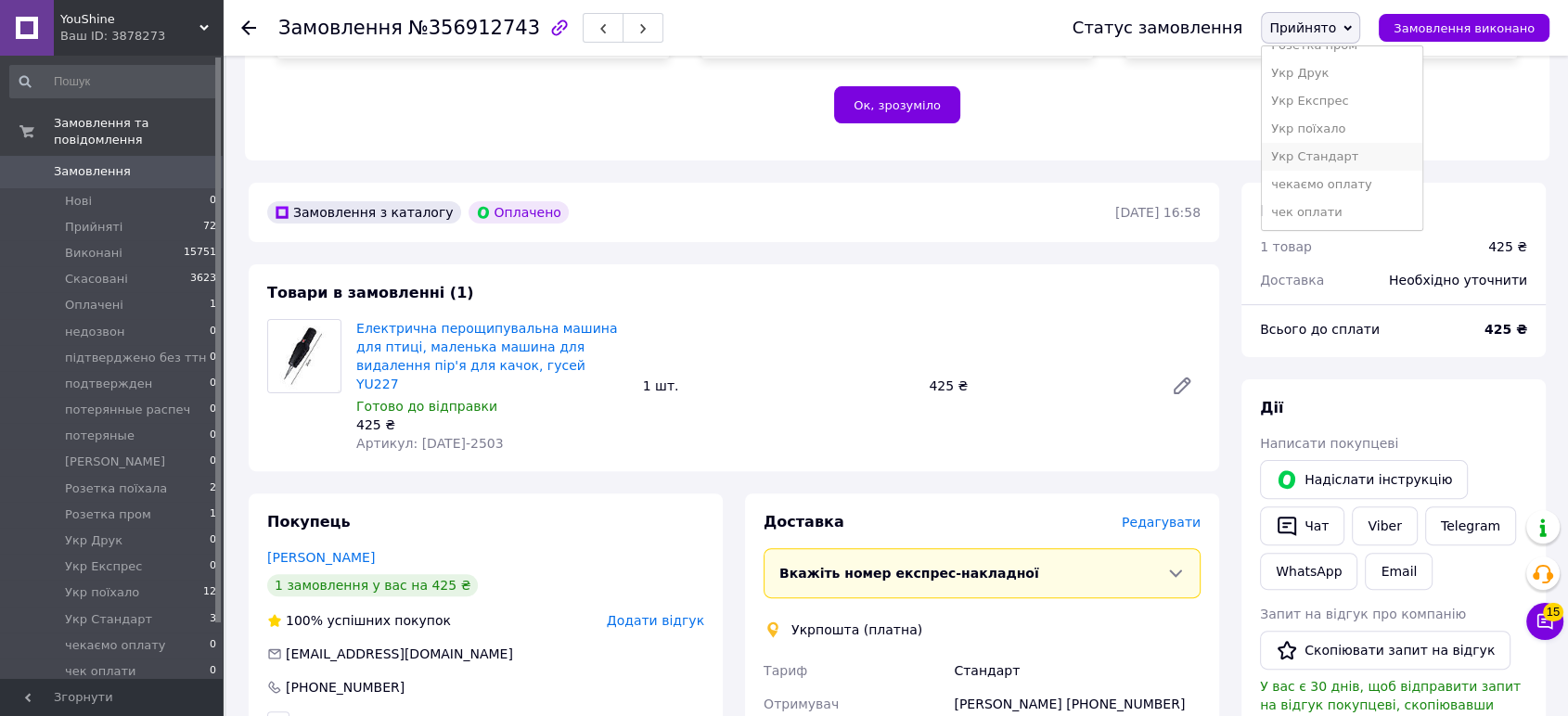
click at [1363, 162] on li "Укр Стандарт" at bounding box center [1342, 157] width 161 height 28
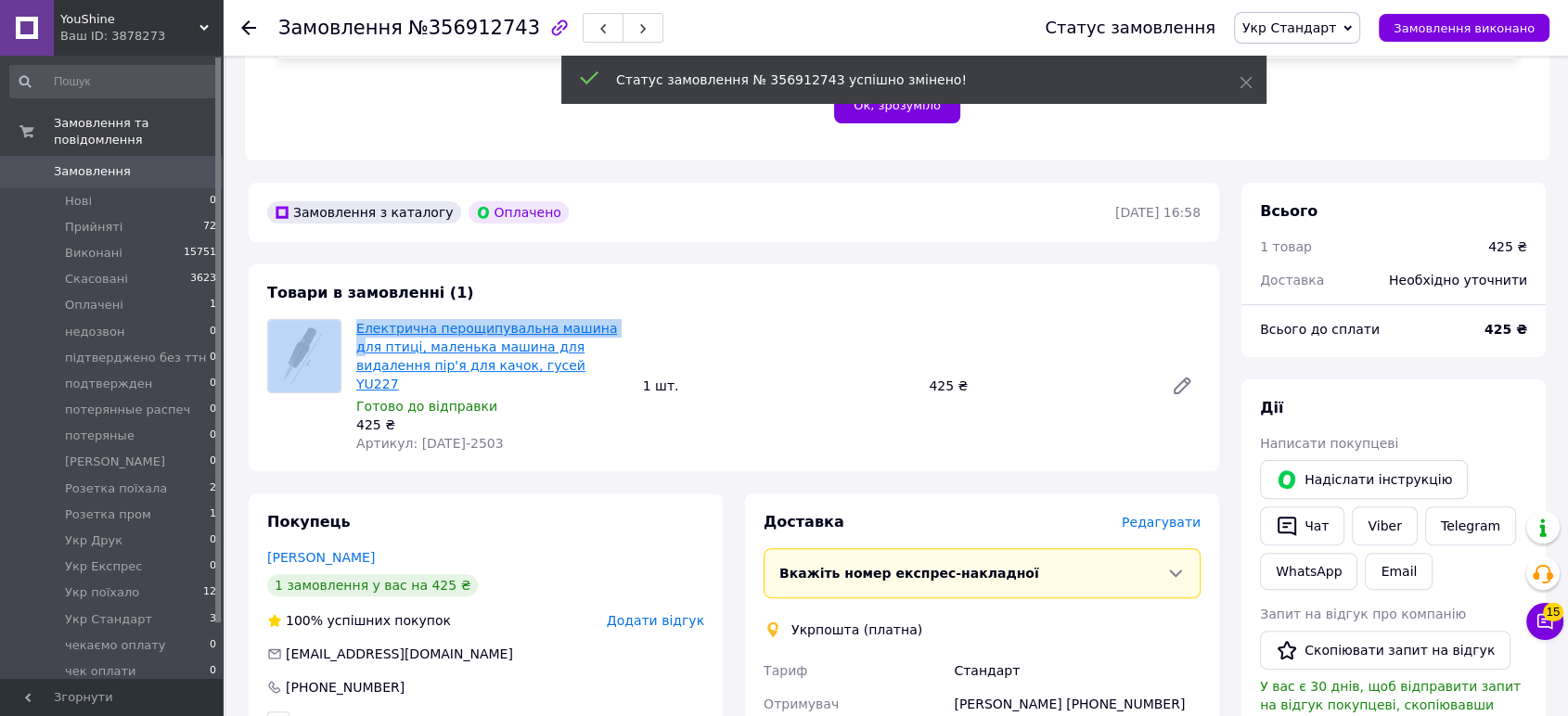
drag, startPoint x: 345, startPoint y: 302, endPoint x: 594, endPoint y: 313, distance: 249.2
click at [594, 319] on div "Електрична перощипувальна машина для птиці, маленька машина для видалення пір'я…" at bounding box center [734, 385] width 949 height 133
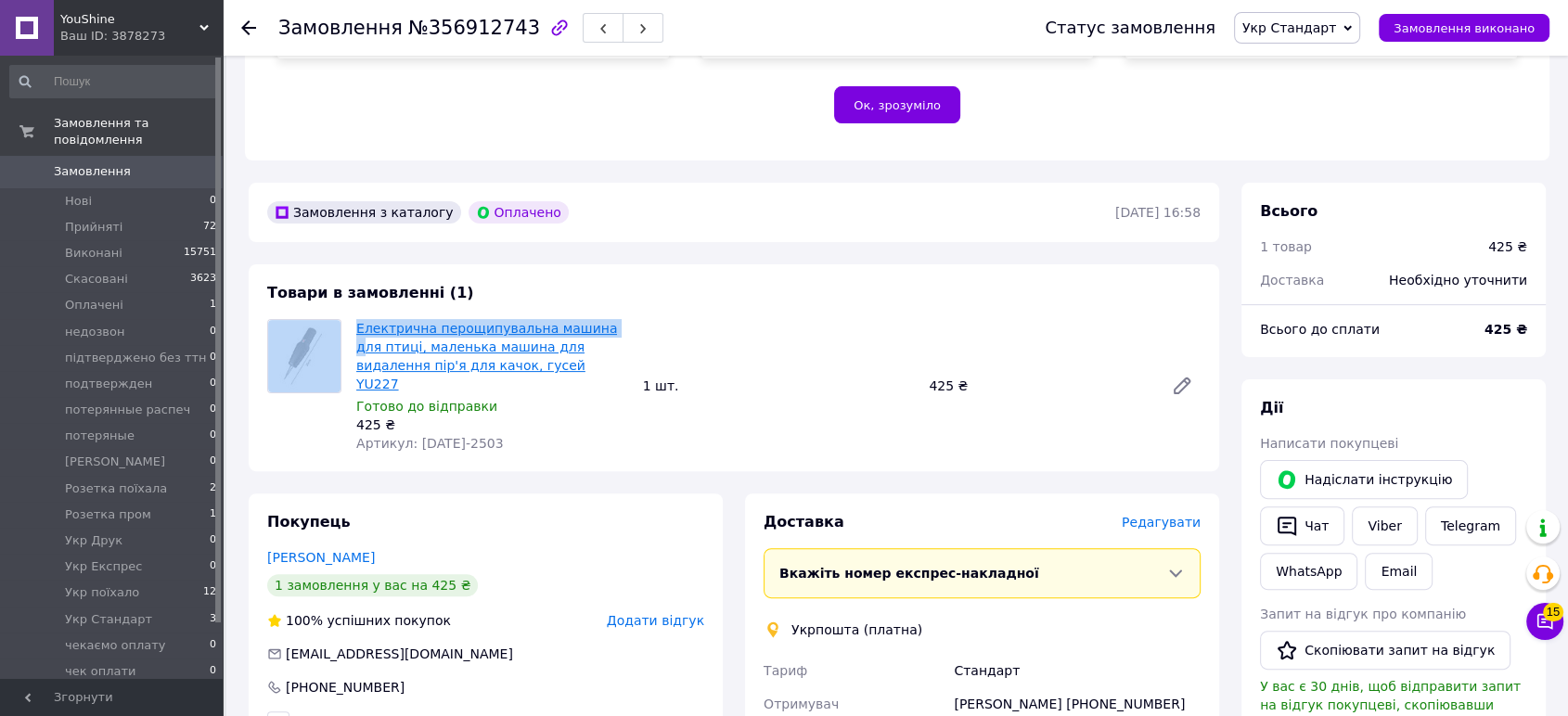
copy div "Електрична перощипувальна машина д"
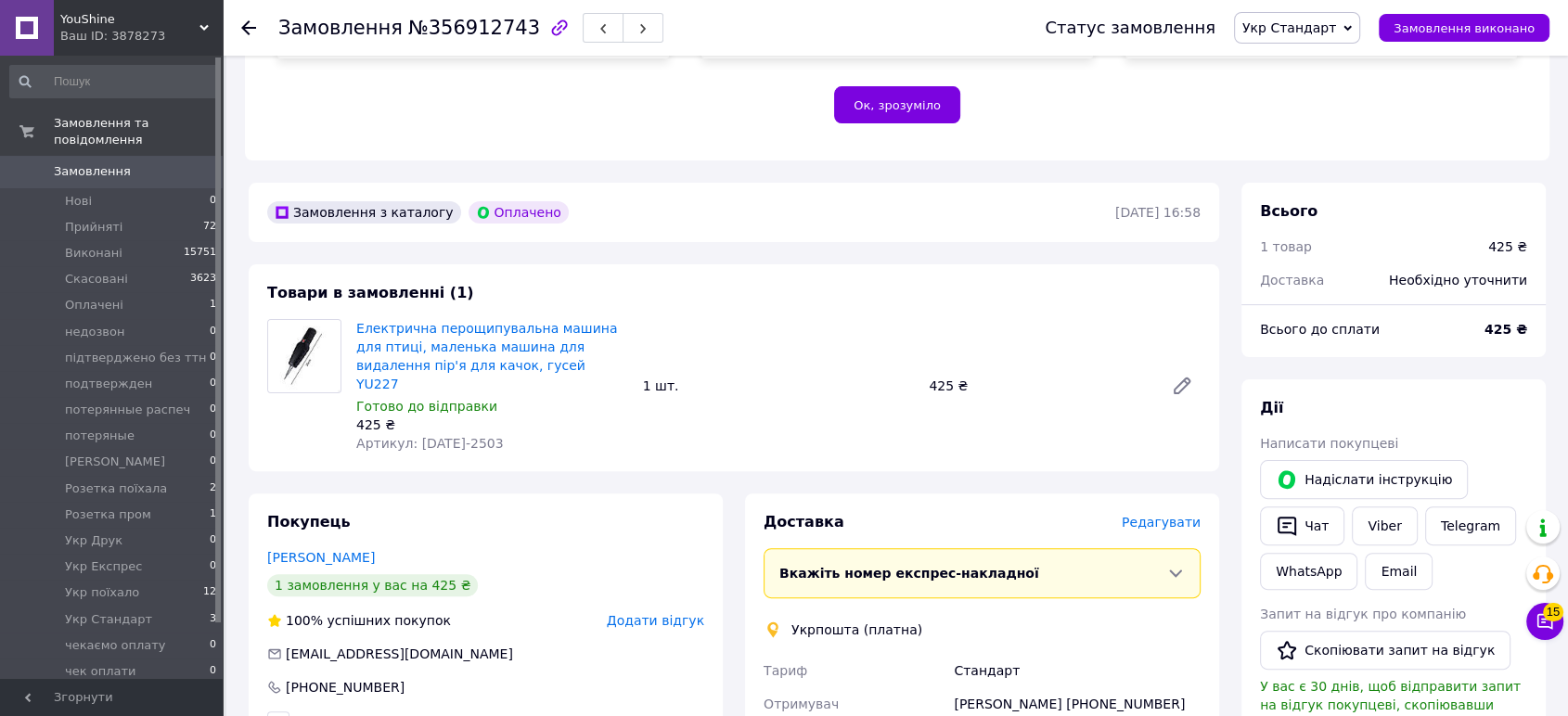
click at [1166, 514] on span "Редагувати" at bounding box center [1161, 521] width 78 height 15
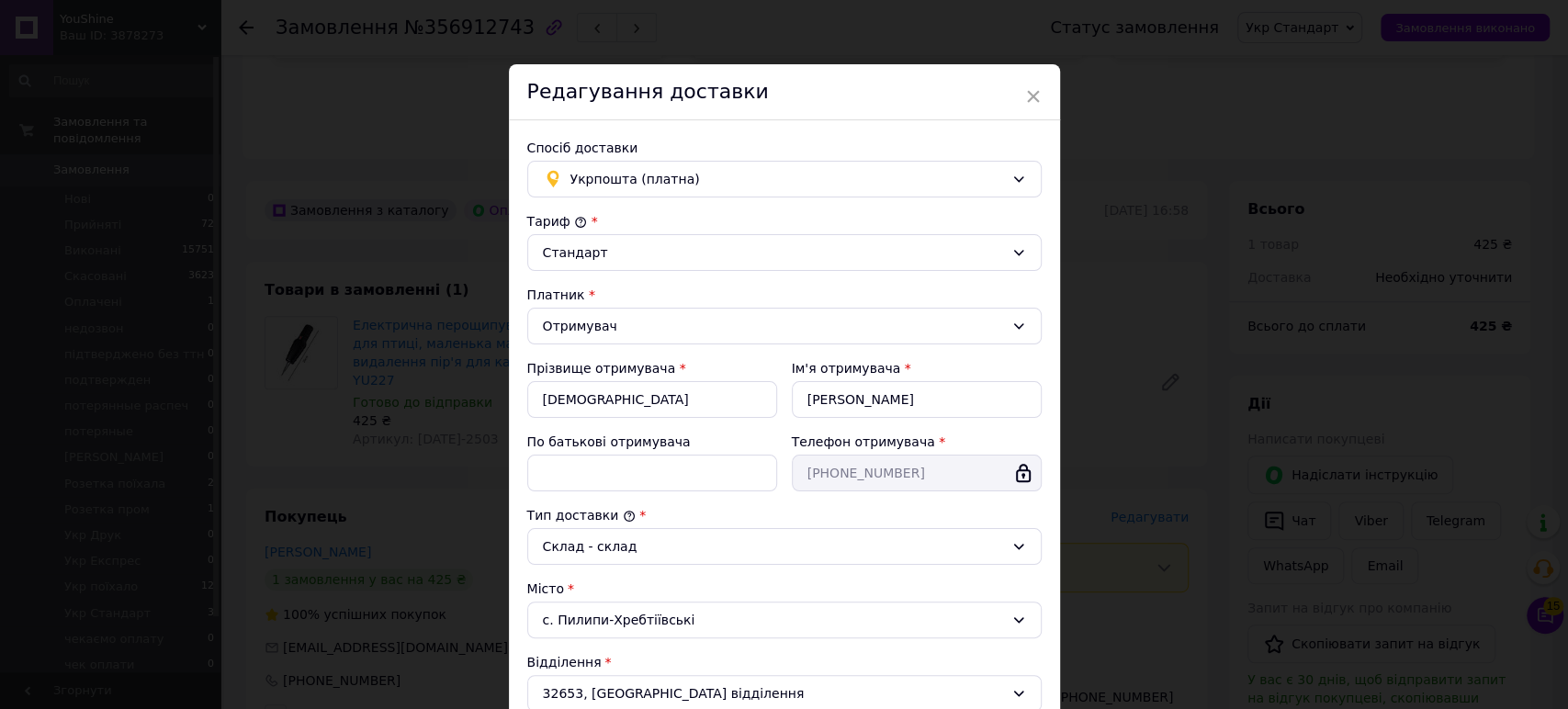
click at [603, 450] on div "По батькові отримувача" at bounding box center [652, 462] width 250 height 59
click at [624, 484] on input "По батькові отримувача" at bounding box center [652, 472] width 250 height 36
paste input "Електрична перощипувальна машина для птиці, маленька машина для видалення пір'я…"
drag, startPoint x: 618, startPoint y: 468, endPoint x: 583, endPoint y: 468, distance: 35.0
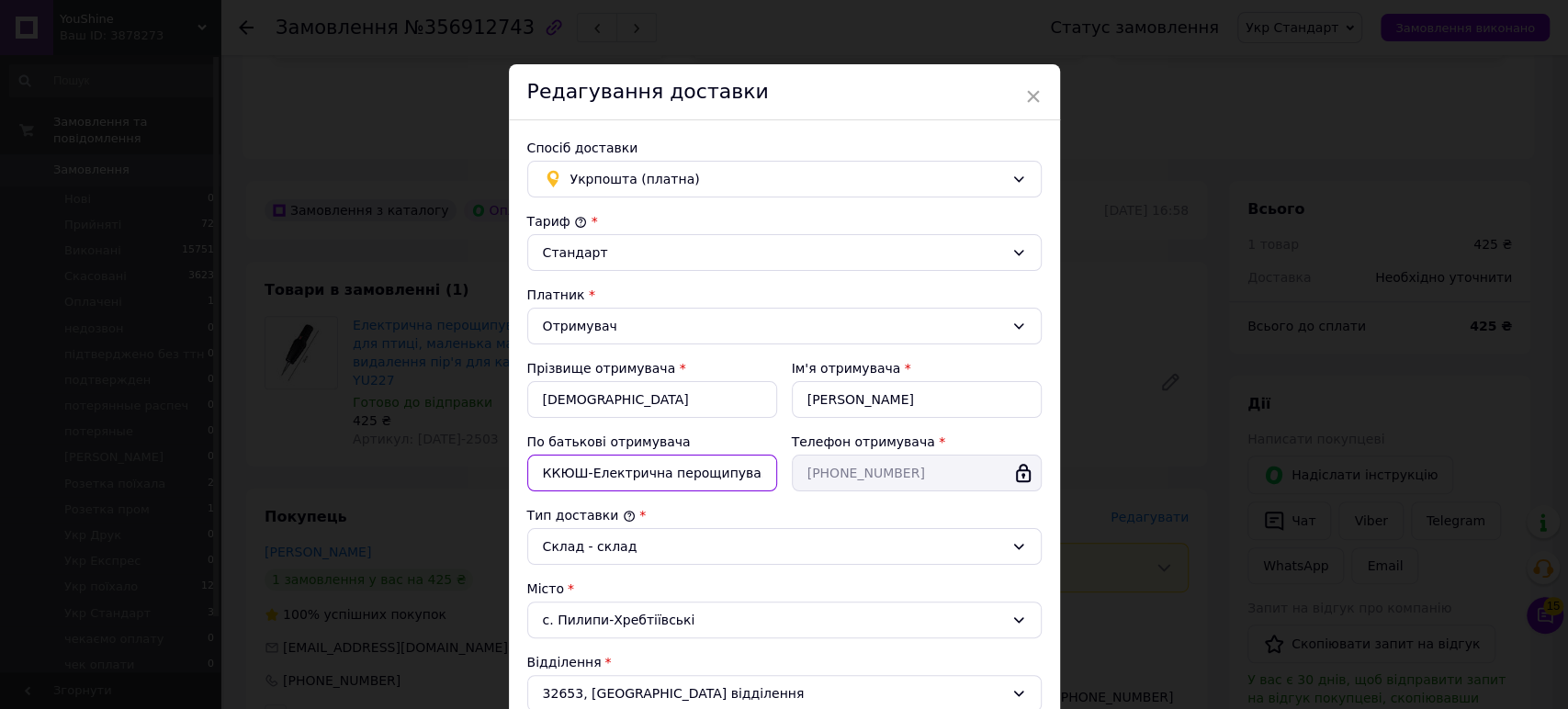
click at [583, 468] on input "ККЮШ-Електрична перощипувальна машина для птиці, маленька машина для видалення …" at bounding box center [652, 472] width 250 height 36
click at [689, 474] on input "ККЮШ-Електрична перощипувальна машина для птиці, маленька машина для видалення …" at bounding box center [652, 472] width 250 height 36
drag, startPoint x: 678, startPoint y: 475, endPoint x: 763, endPoint y: 475, distance: 85.0
click at [763, 475] on input "ККЮШ-Електрична перощипувальна машина для птиці, маленька машина для видалення …" at bounding box center [652, 472] width 250 height 36
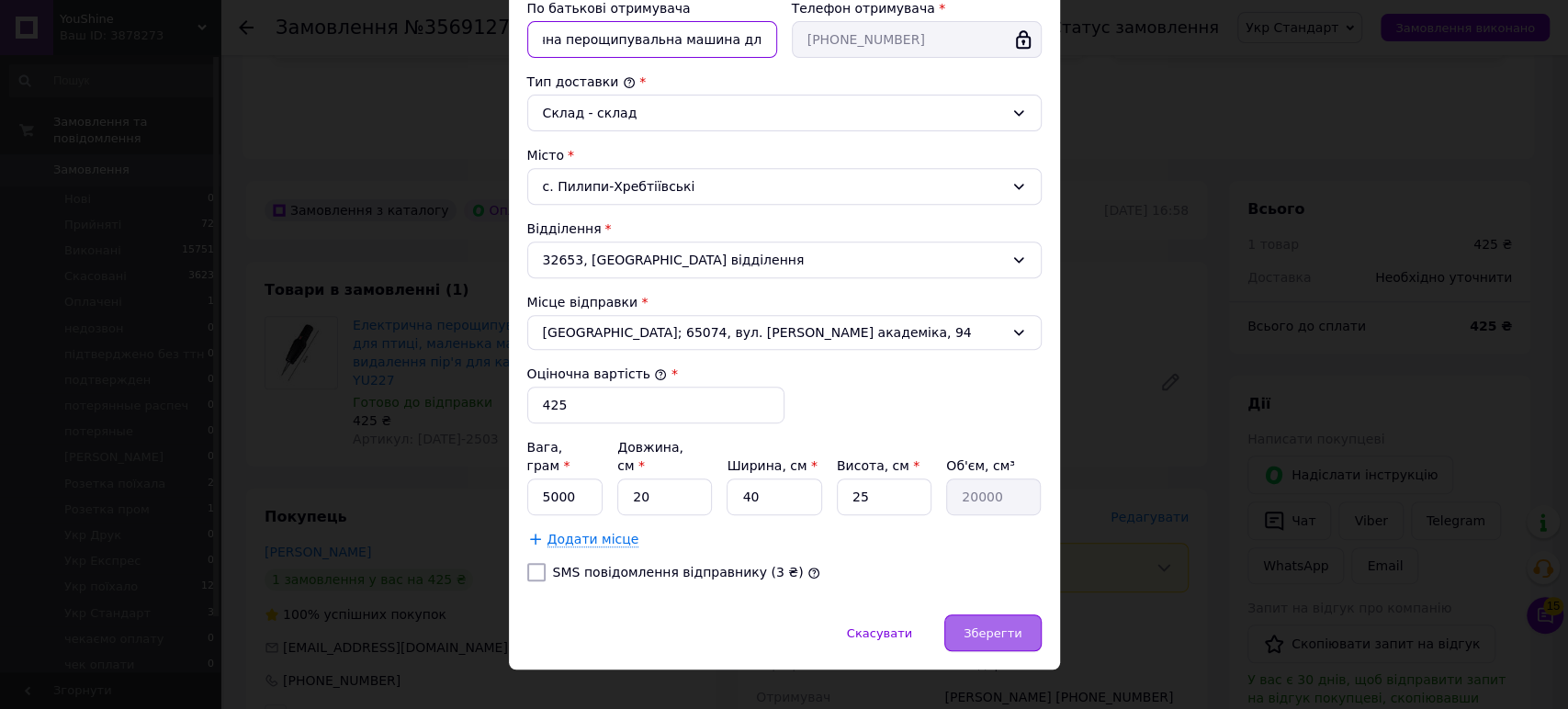
scroll to position [437, 0]
type input "ККЮШ-Електрична перощипувальна машина для птиці,"
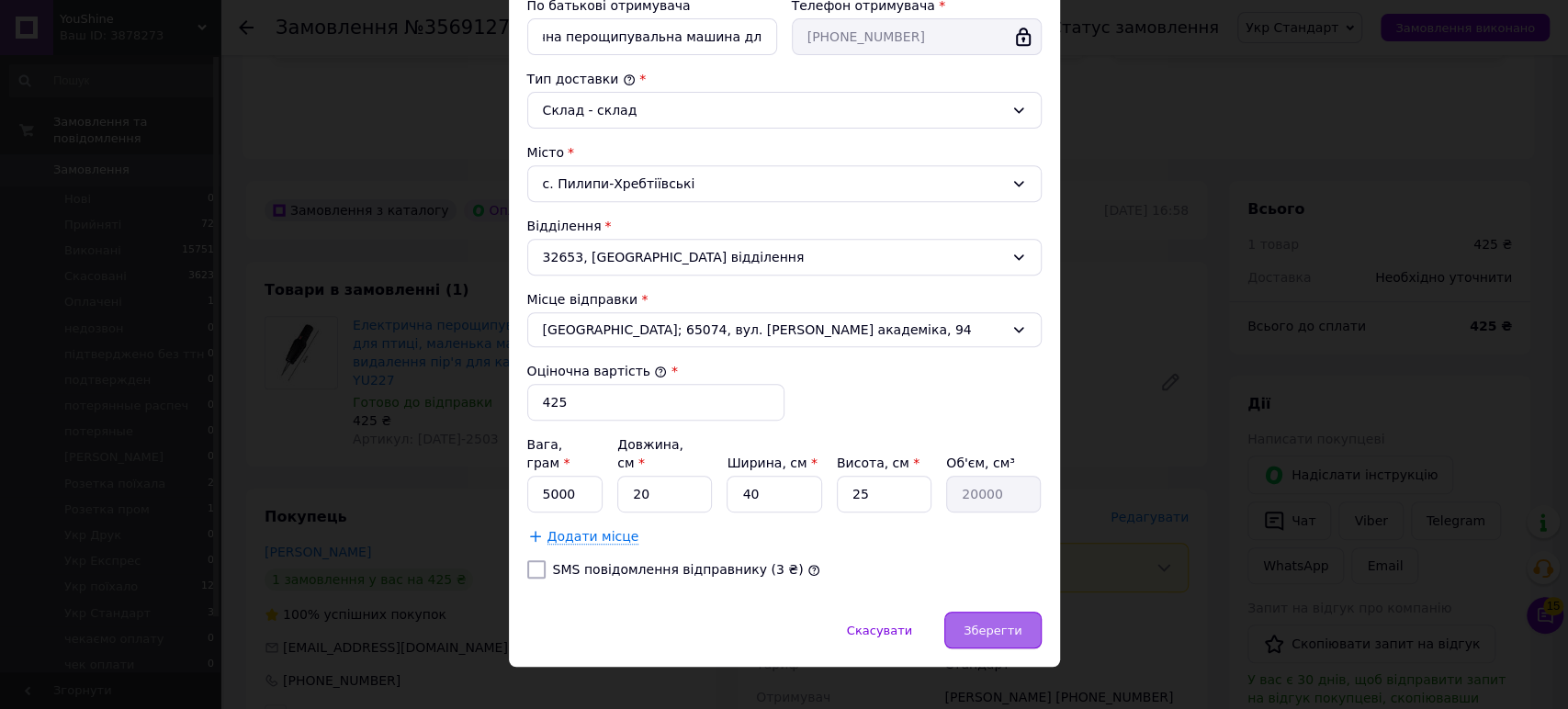
click at [970, 612] on div "Зберегти" at bounding box center [993, 629] width 96 height 36
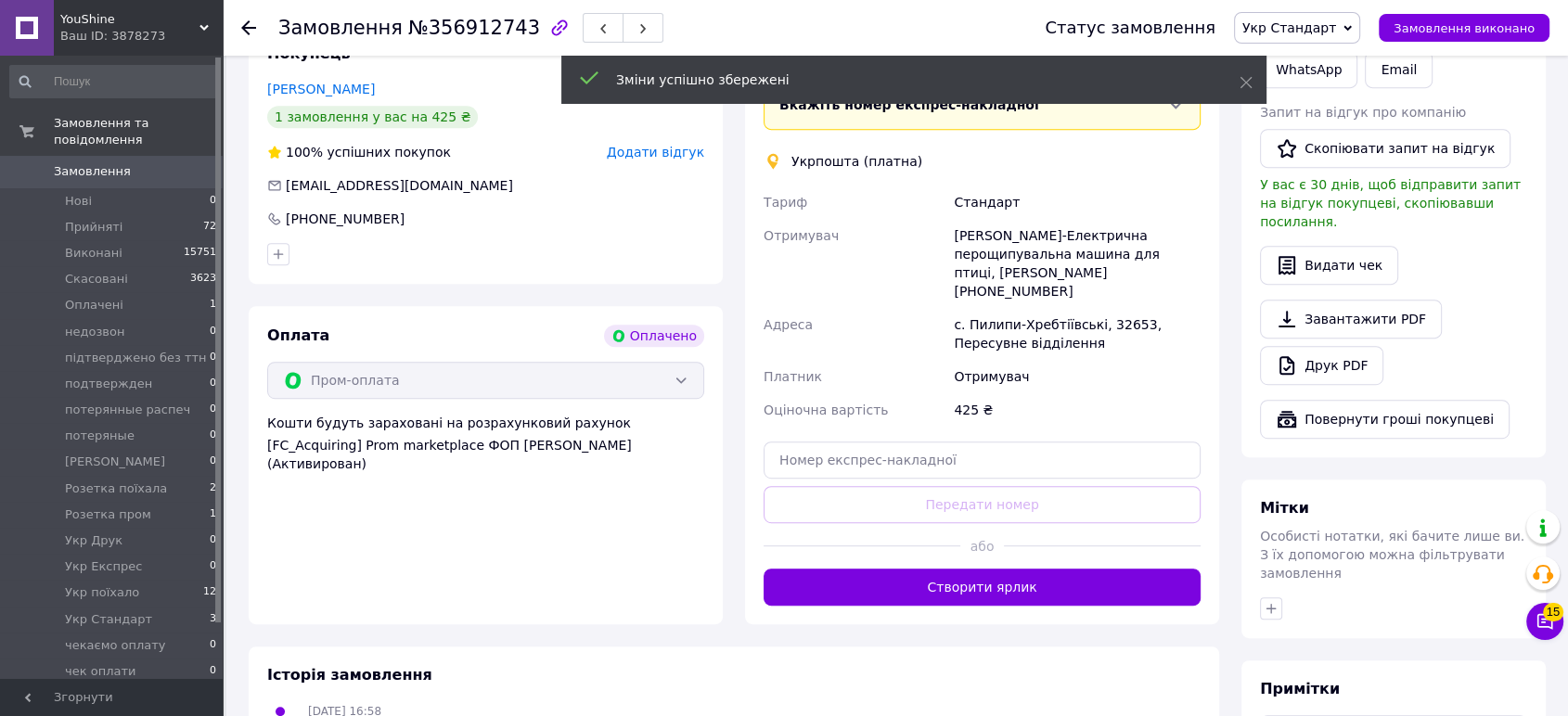
scroll to position [928, 0]
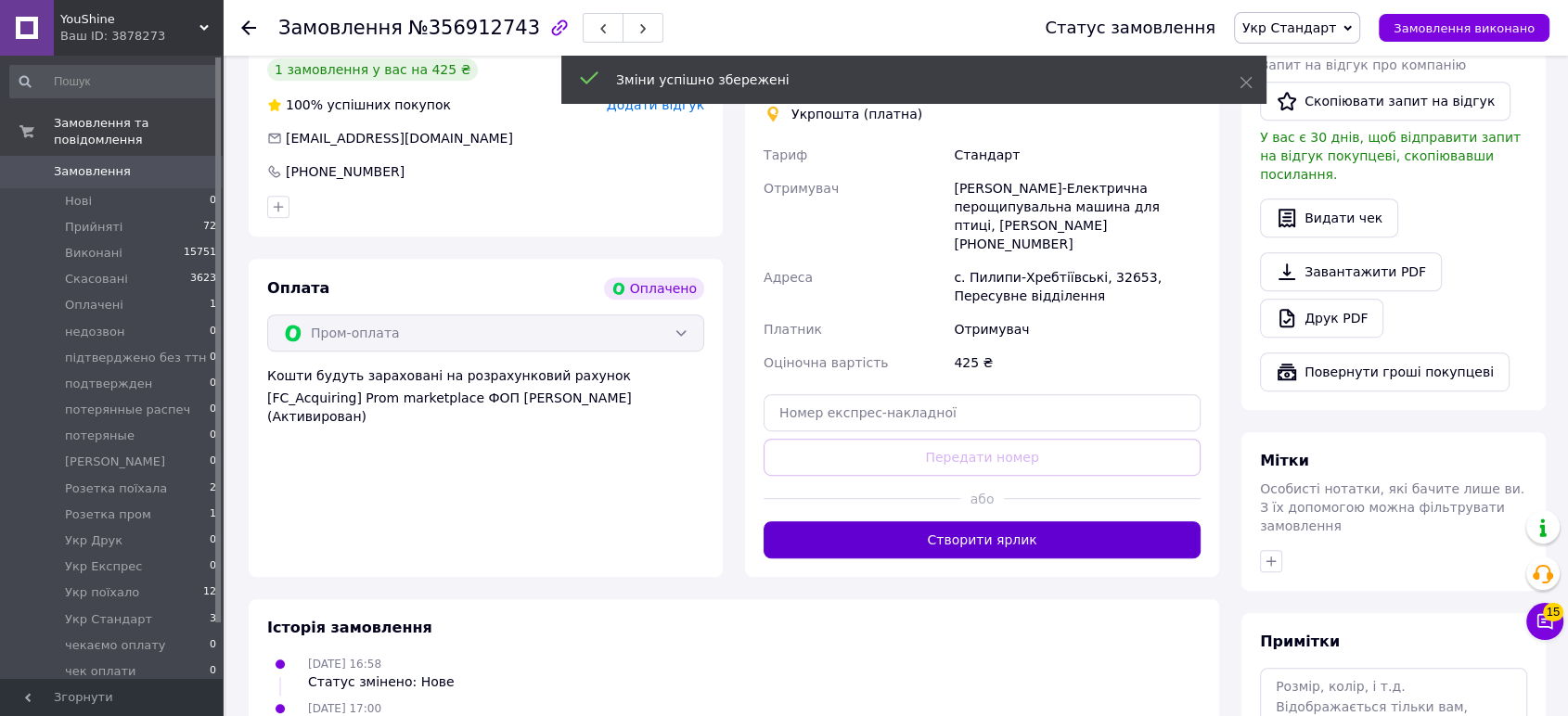
click at [1006, 521] on button "Створити ярлик" at bounding box center [983, 539] width 437 height 37
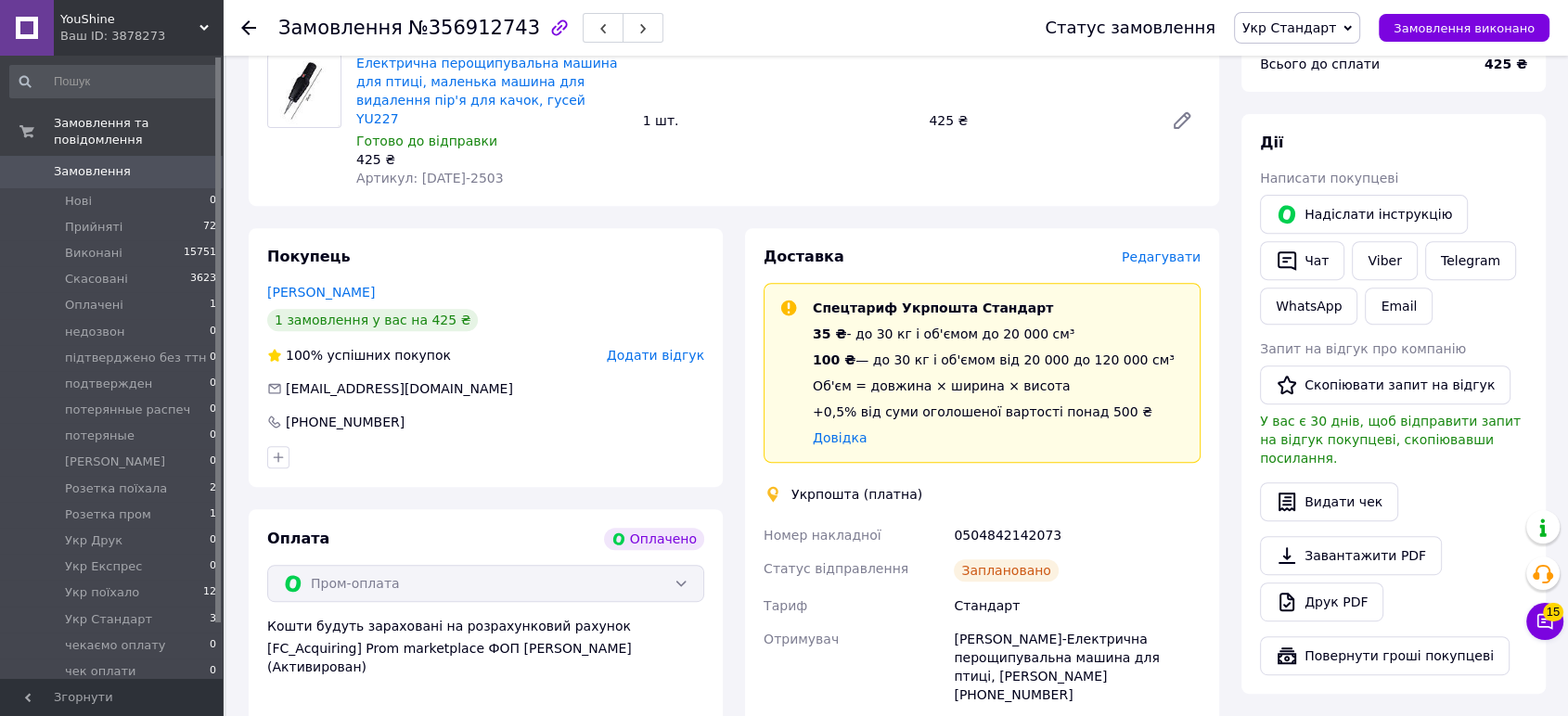
scroll to position [823, 0]
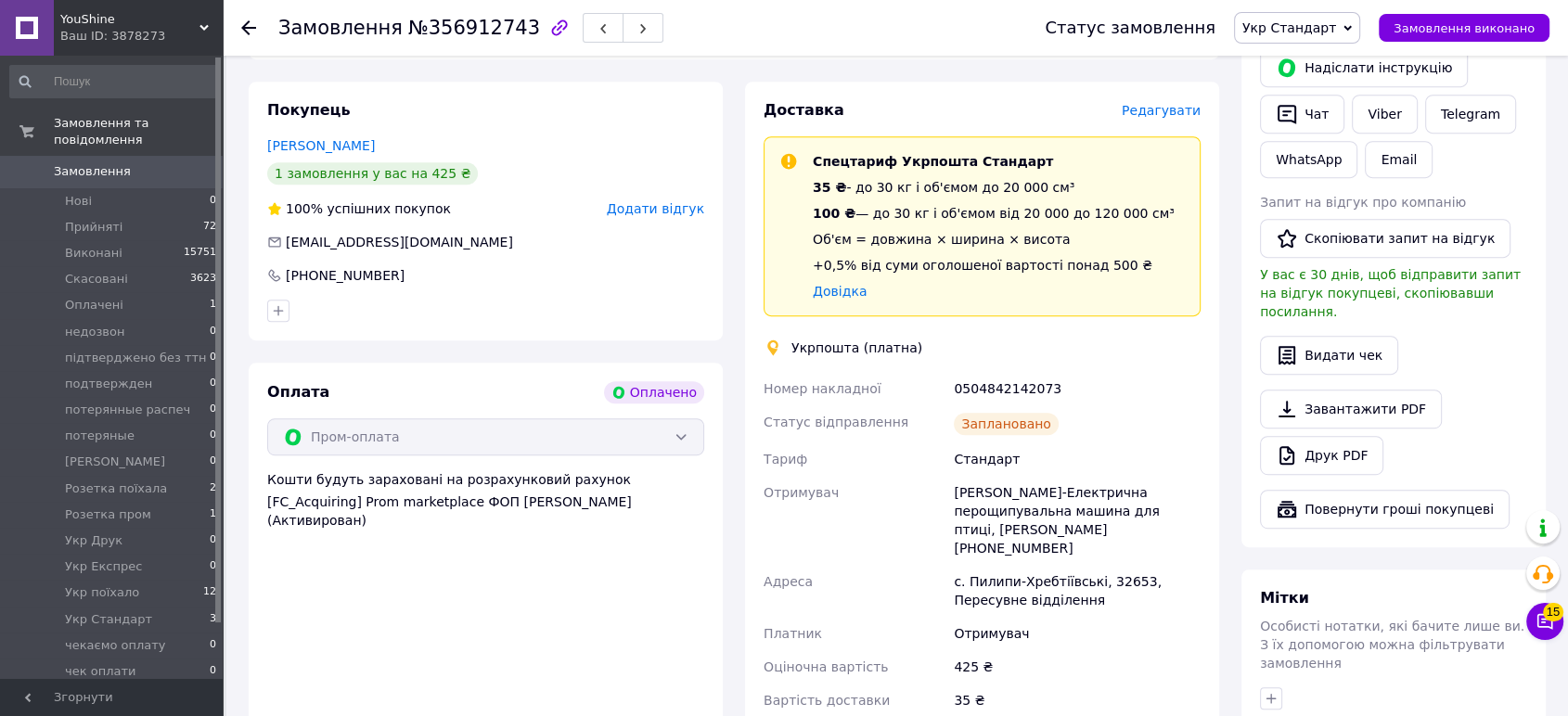
click at [683, 418] on div "Пром-оплата" at bounding box center [486, 436] width 437 height 37
click at [984, 372] on div "0504842142073" at bounding box center [1077, 389] width 254 height 34
copy div "0504842142073"
click at [126, 36] on div "Ваш ID: 3878273" at bounding box center [141, 36] width 162 height 17
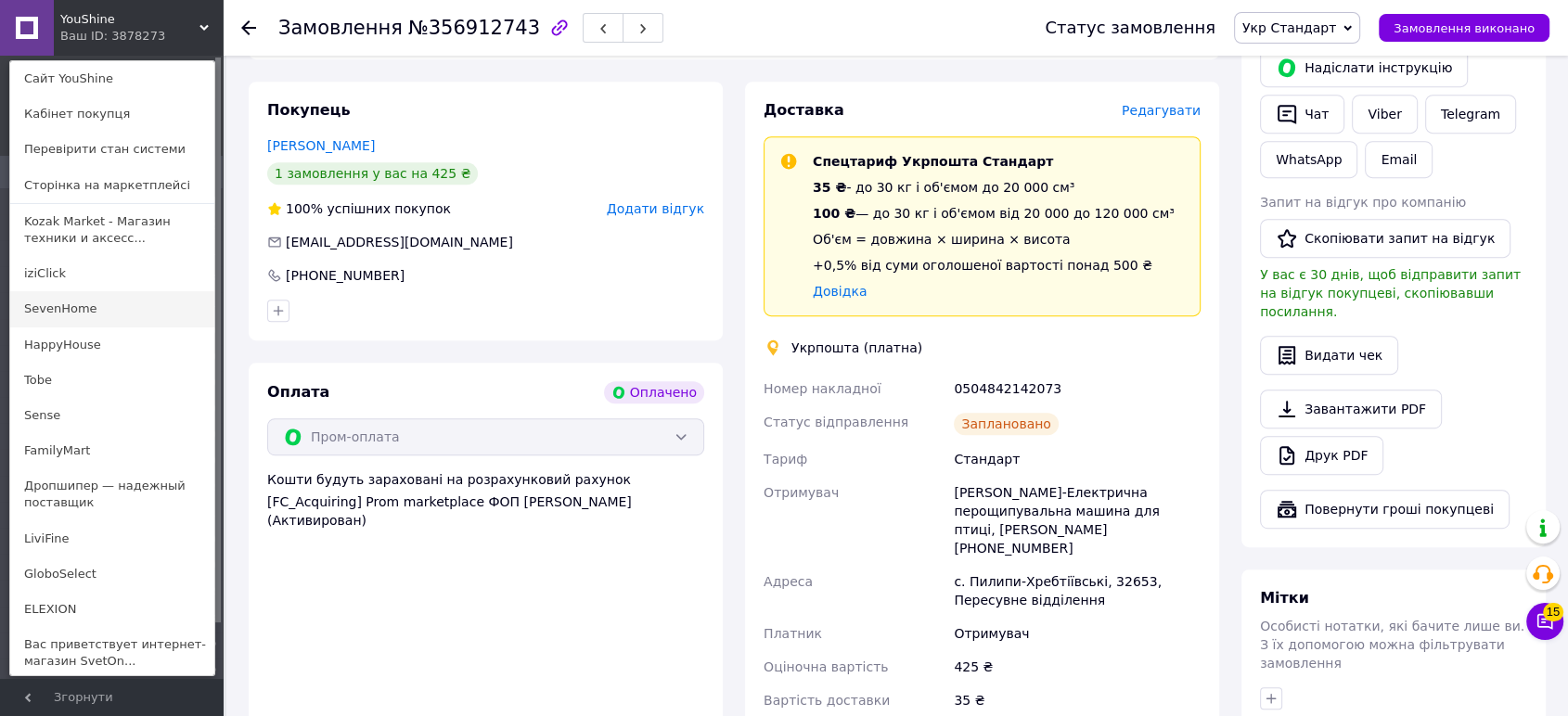
click at [89, 309] on link "SevenHome" at bounding box center [111, 308] width 204 height 35
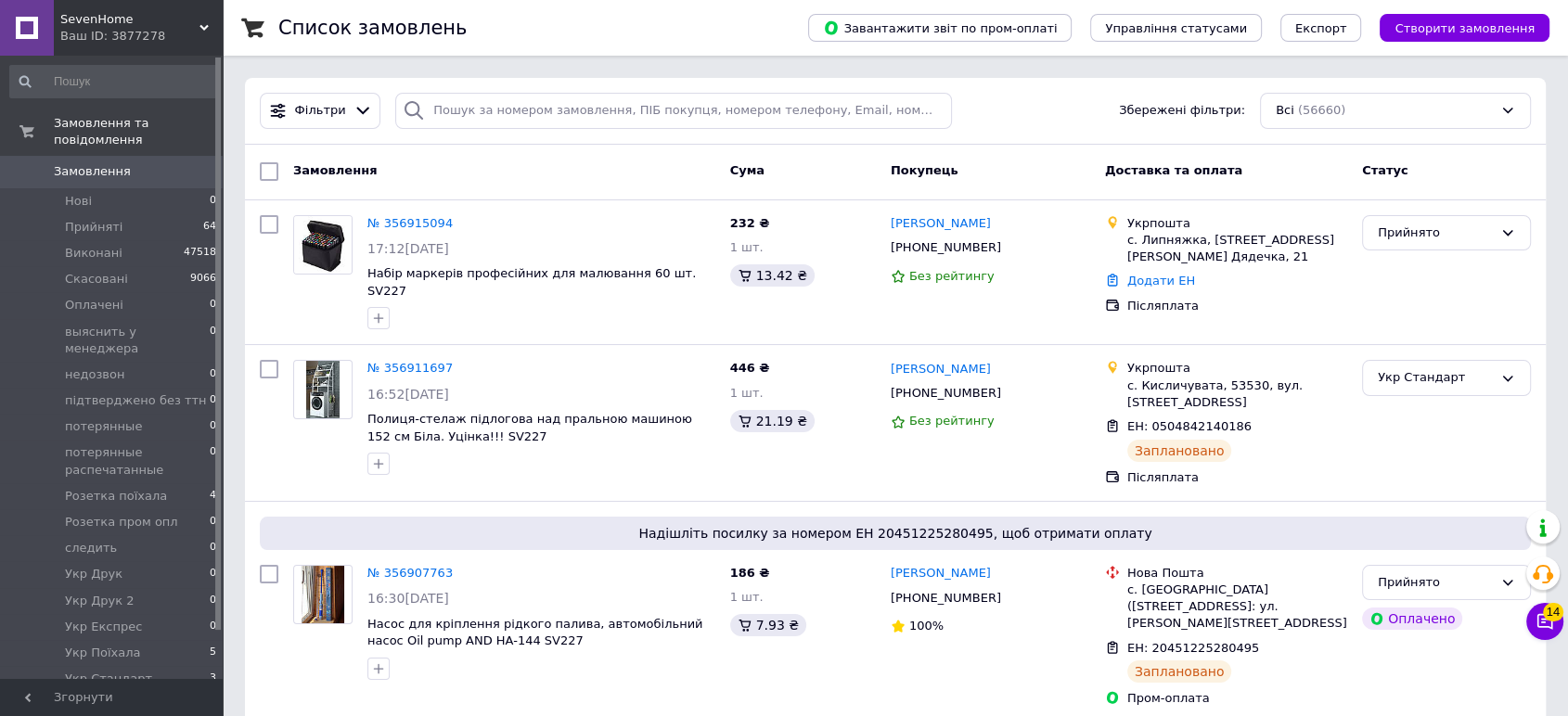
click at [105, 26] on span "SevenHome" at bounding box center [130, 19] width 139 height 17
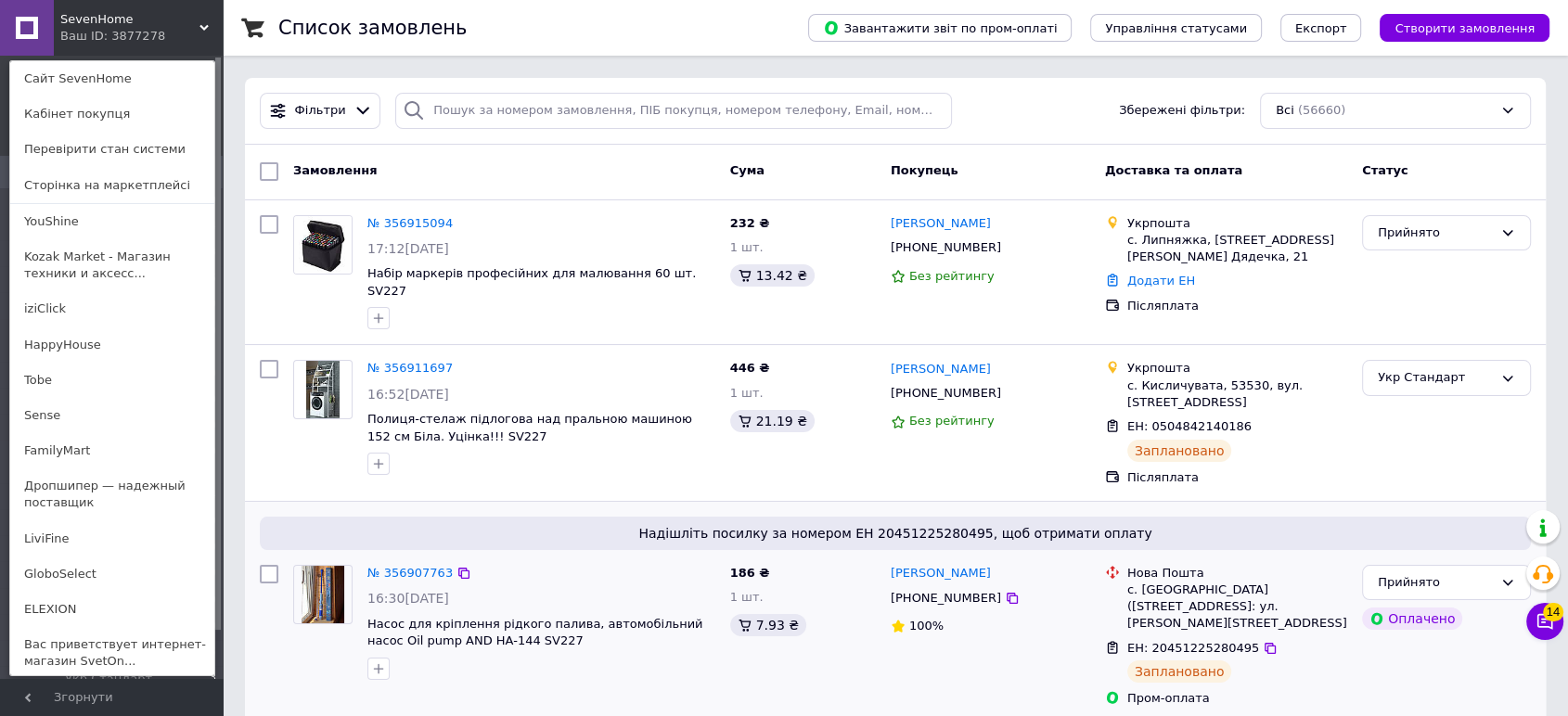
drag, startPoint x: 140, startPoint y: 640, endPoint x: 260, endPoint y: 539, distance: 156.8
click at [142, 641] on link "Вас приветствует интернет-магазин SvetOn..." at bounding box center [111, 652] width 204 height 52
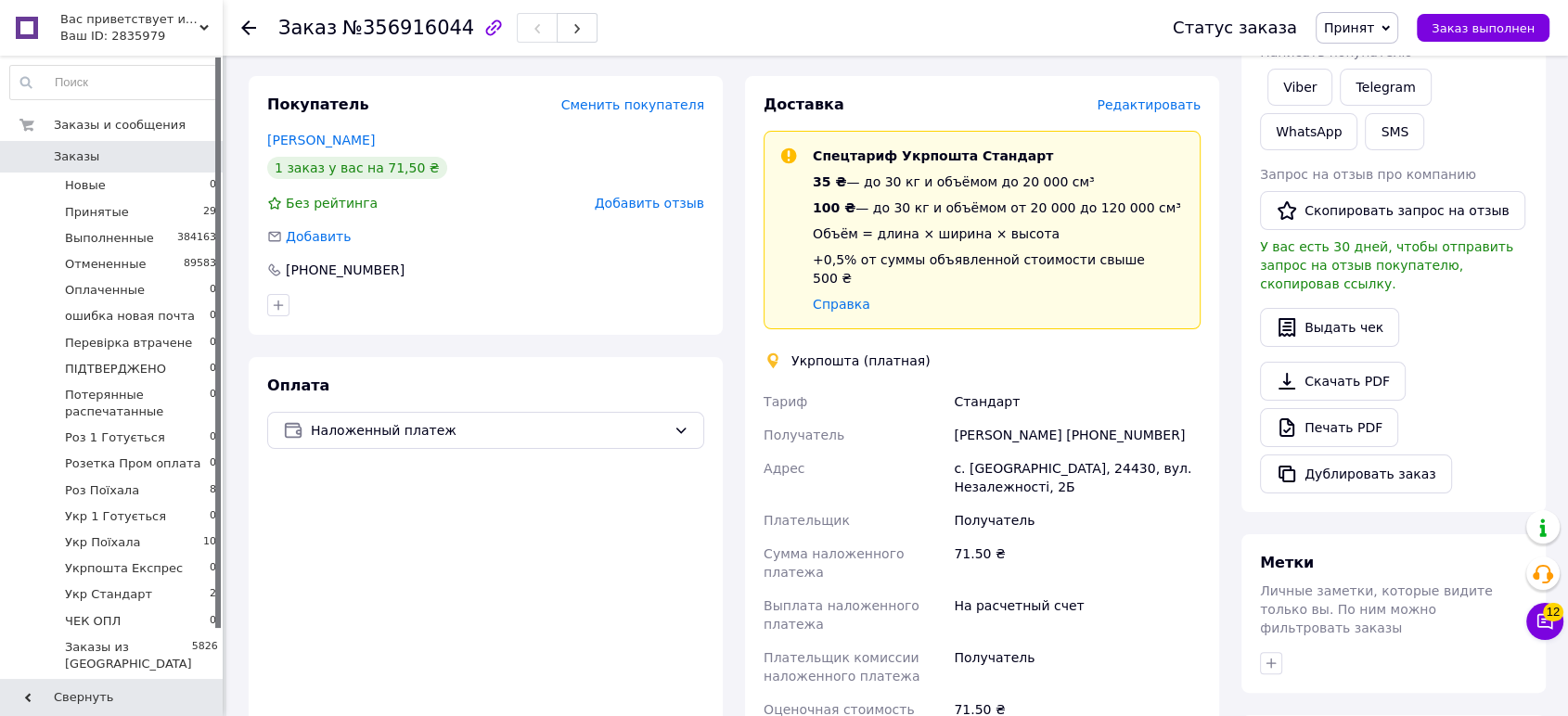
scroll to position [412, 0]
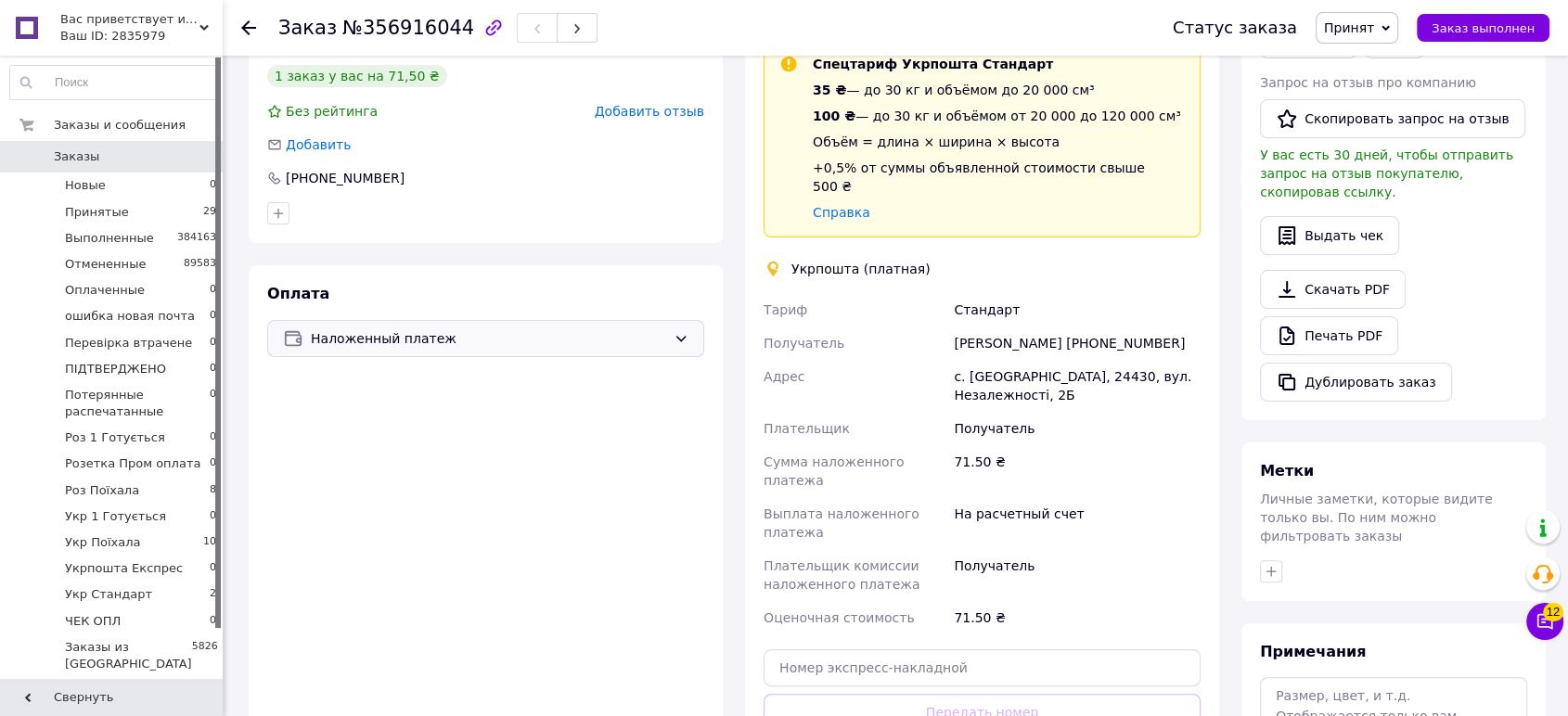
click at [415, 329] on span "Наложенный платеж" at bounding box center [489, 339] width 356 height 21
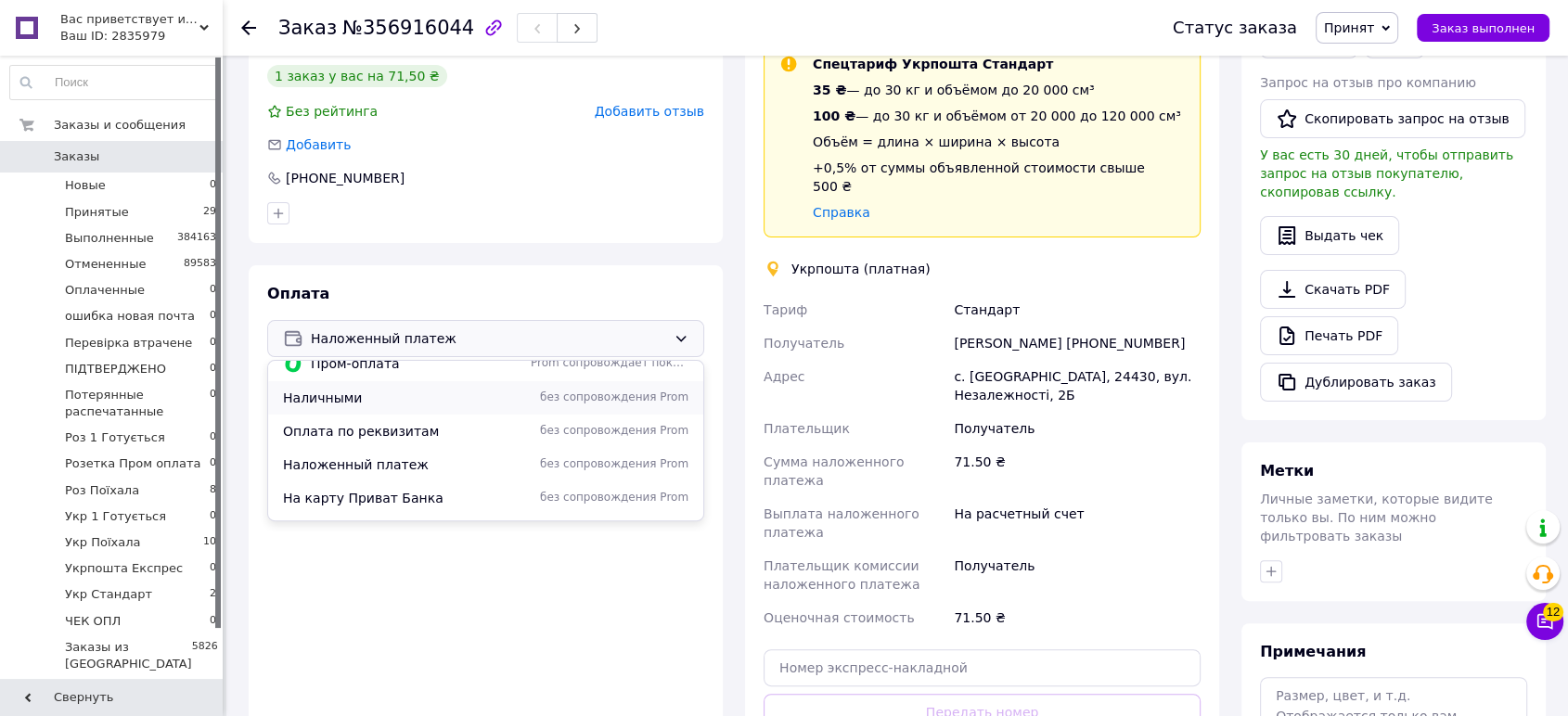
scroll to position [77, 0]
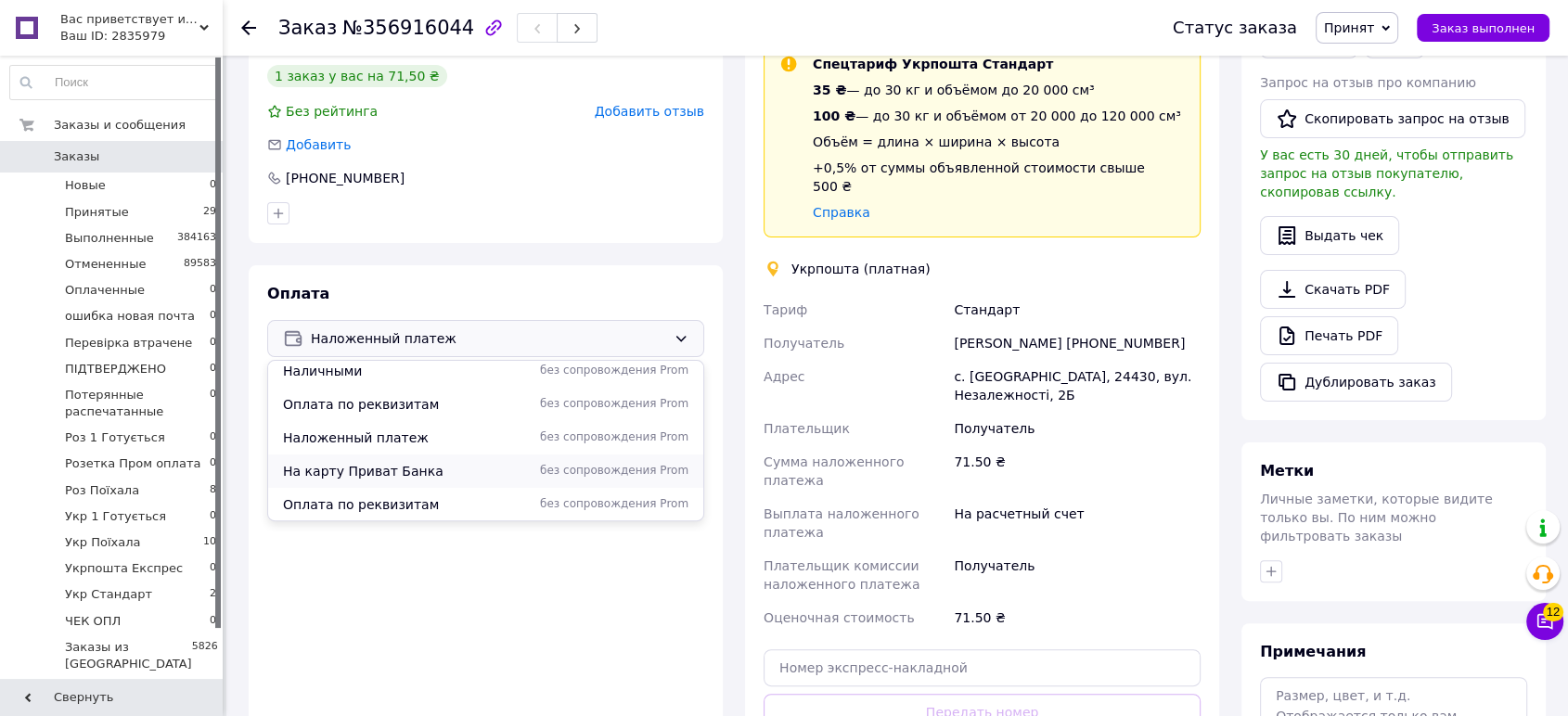
click at [379, 462] on span "На карту Приват Банка" at bounding box center [403, 471] width 240 height 19
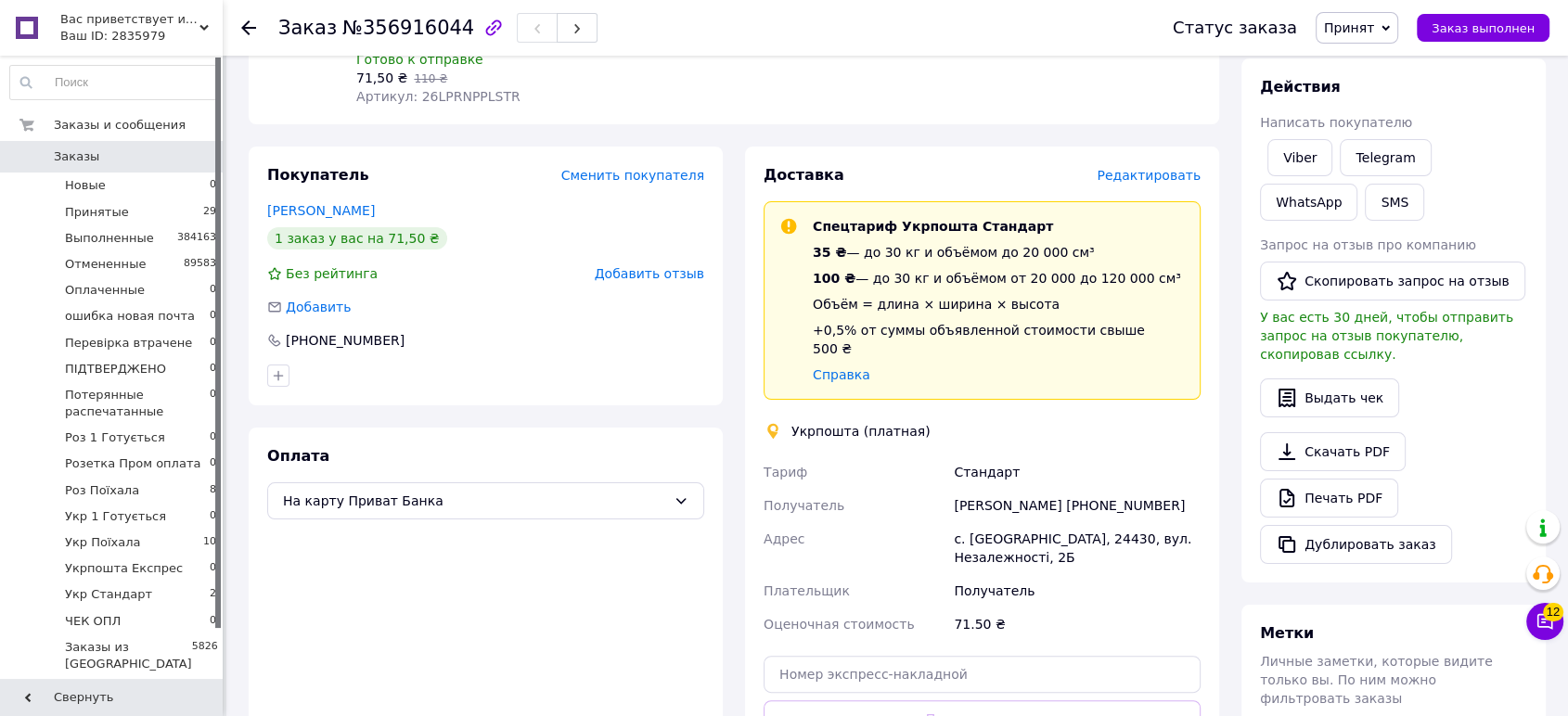
scroll to position [309, 0]
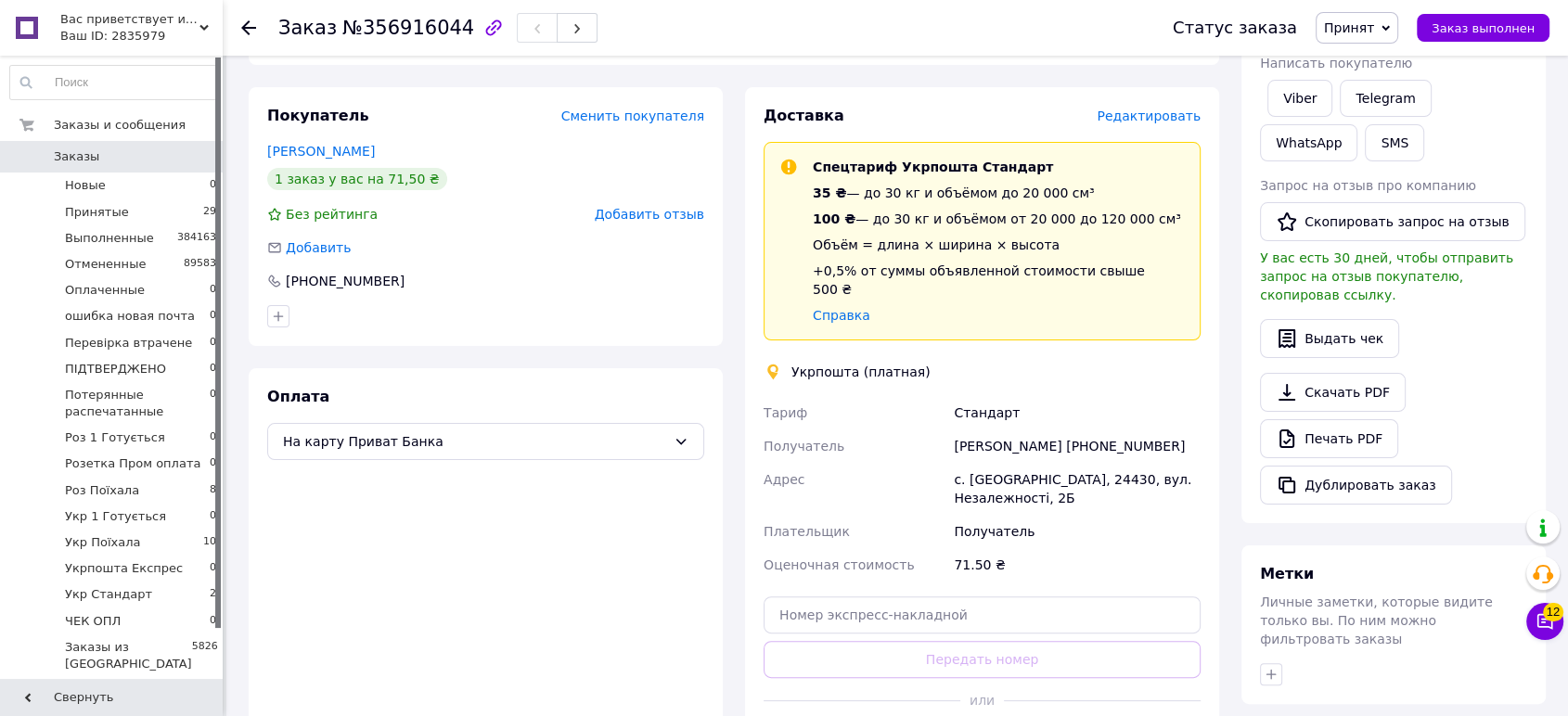
drag, startPoint x: 220, startPoint y: 555, endPoint x: 230, endPoint y: 551, distance: 10.8
click at [220, 555] on div at bounding box center [219, 343] width 6 height 570
click at [682, 434] on icon at bounding box center [681, 441] width 15 height 15
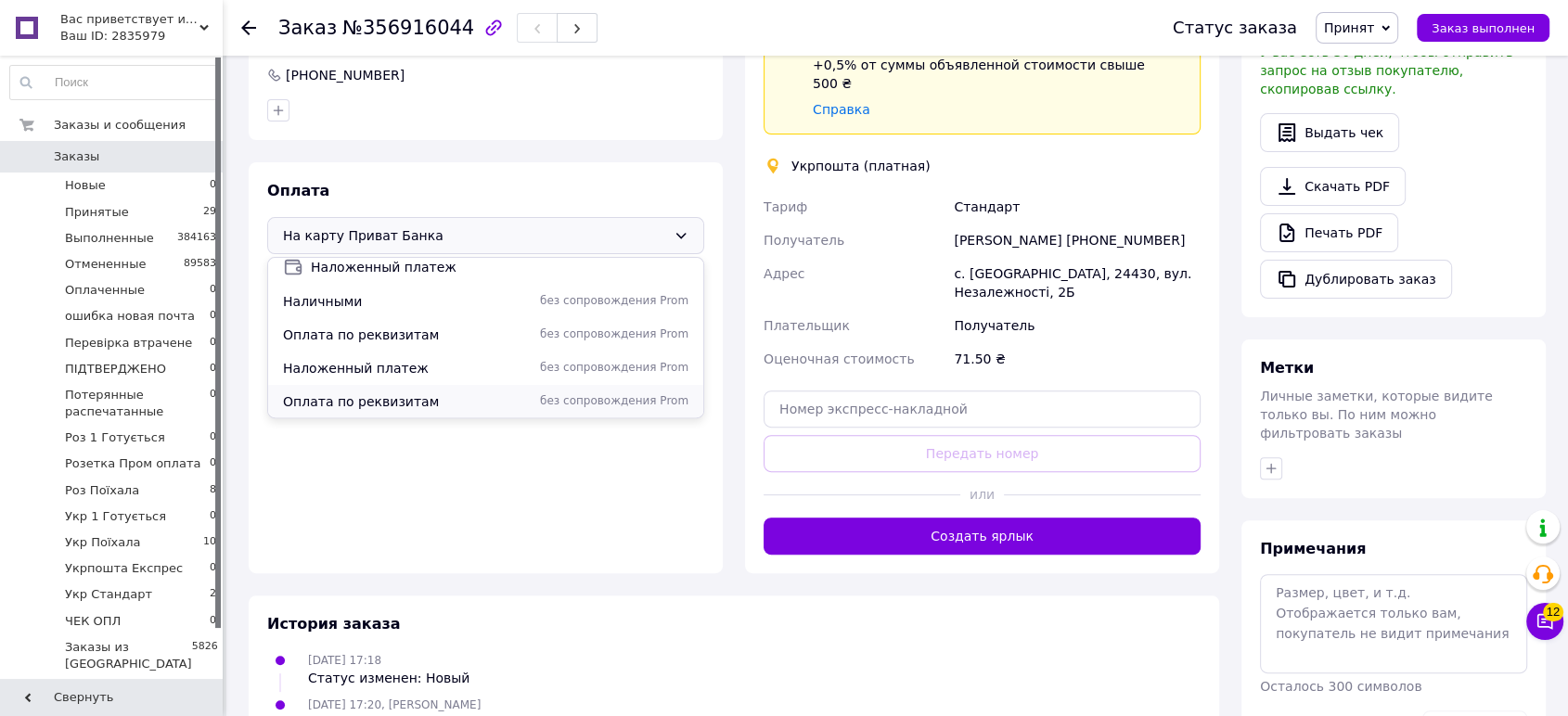
scroll to position [557, 0]
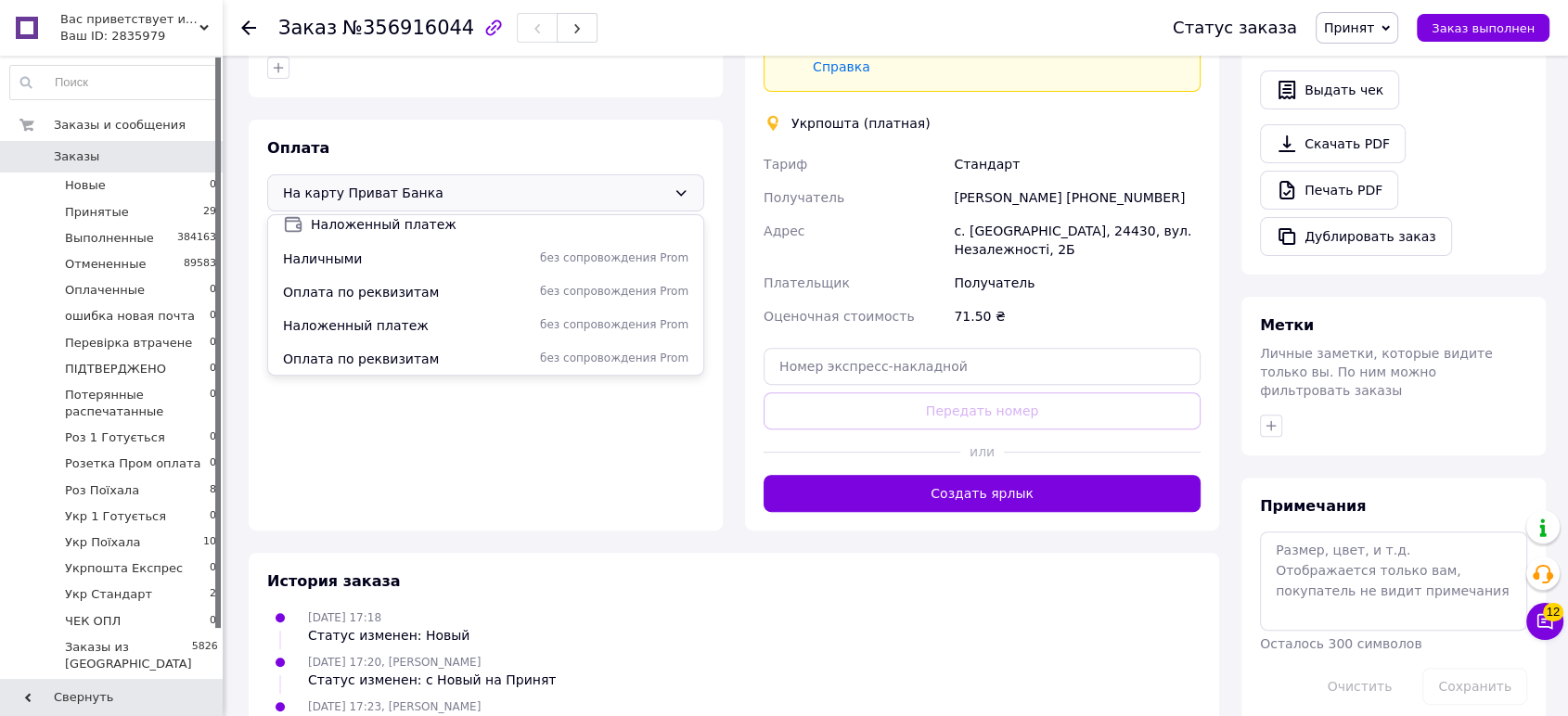
click at [427, 416] on div "Оплата На карту Приват Банка На карту Приват Банка без сопровождения Prom Пром-…" at bounding box center [485, 325] width 474 height 411
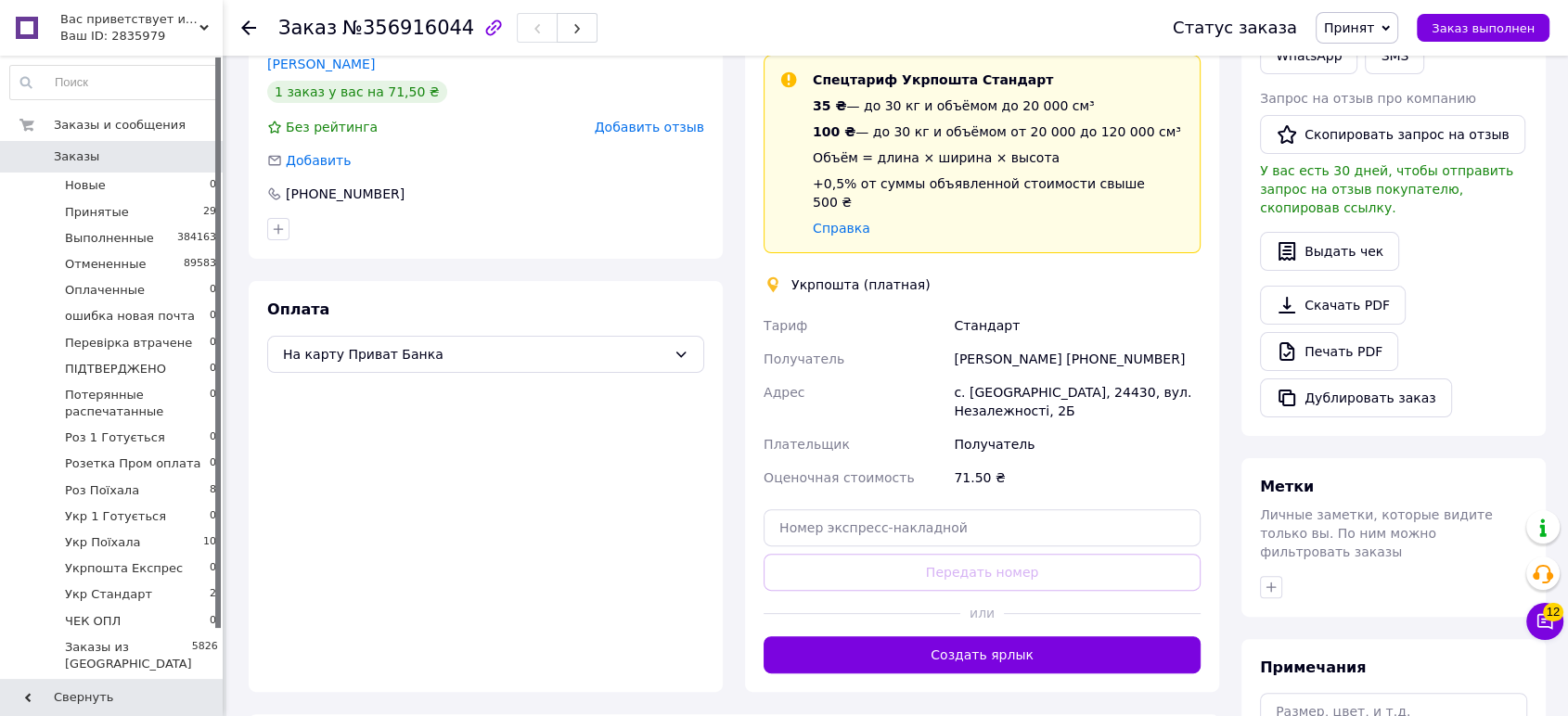
scroll to position [146, 0]
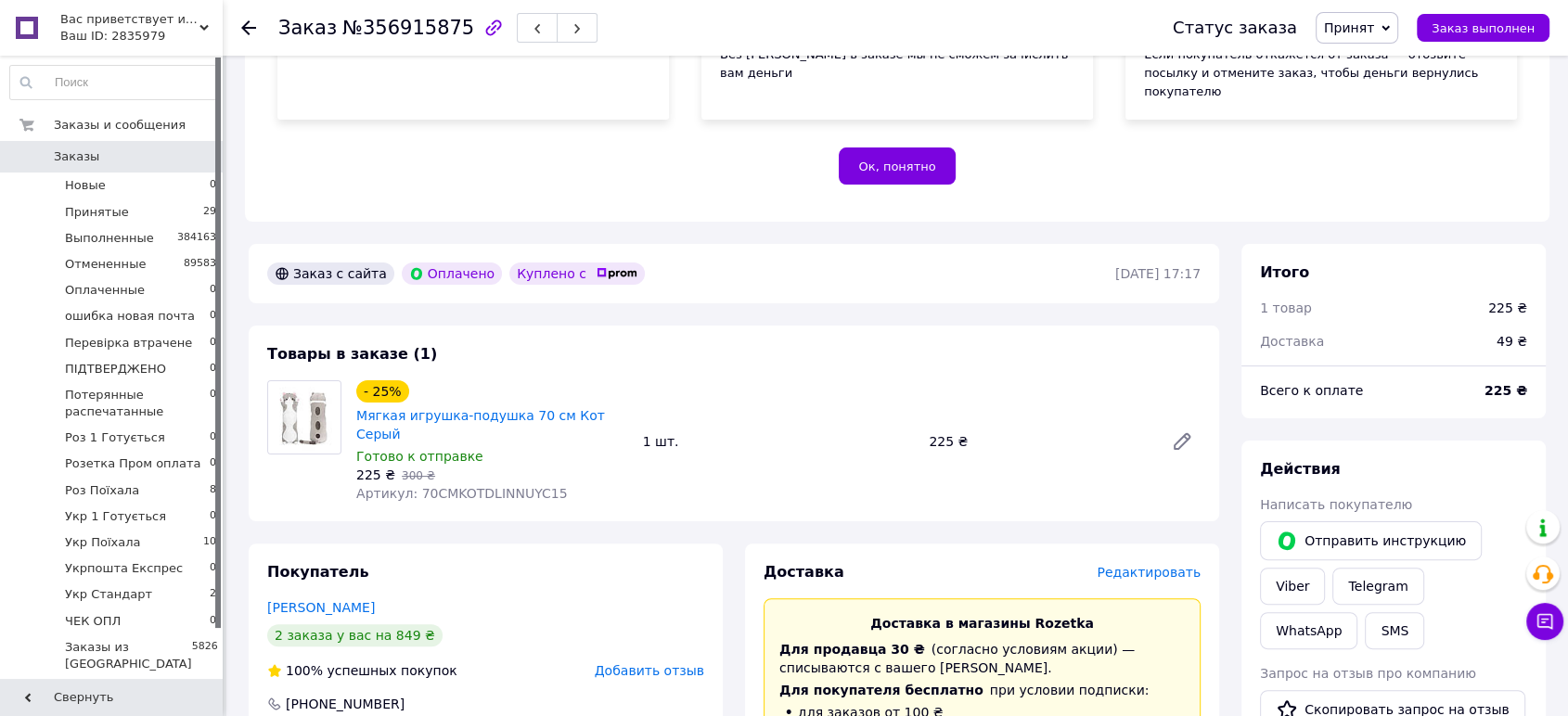
scroll to position [440, 0]
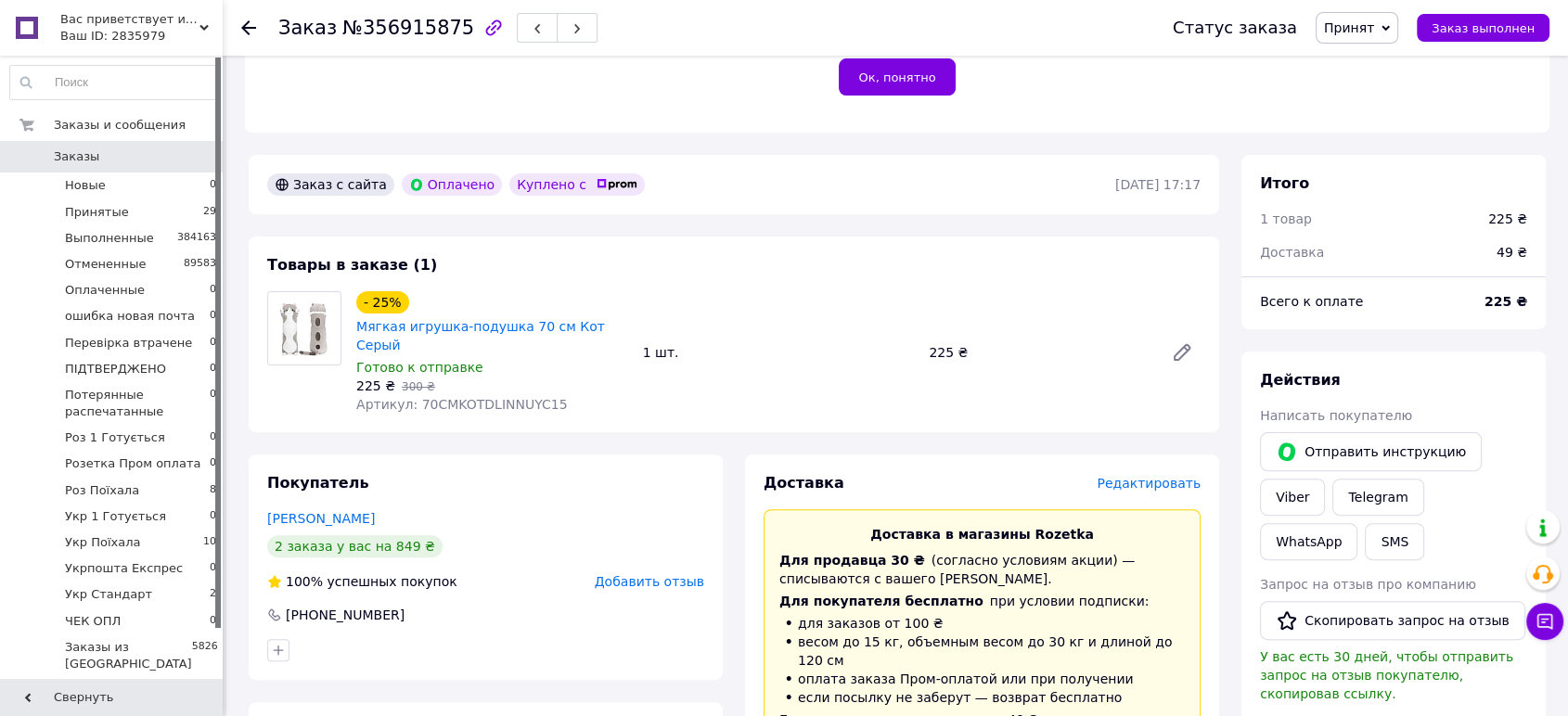
drag, startPoint x: 1361, startPoint y: 24, endPoint x: 1357, endPoint y: 50, distance: 26.3
click at [1359, 24] on span "Принят" at bounding box center [1349, 28] width 50 height 15
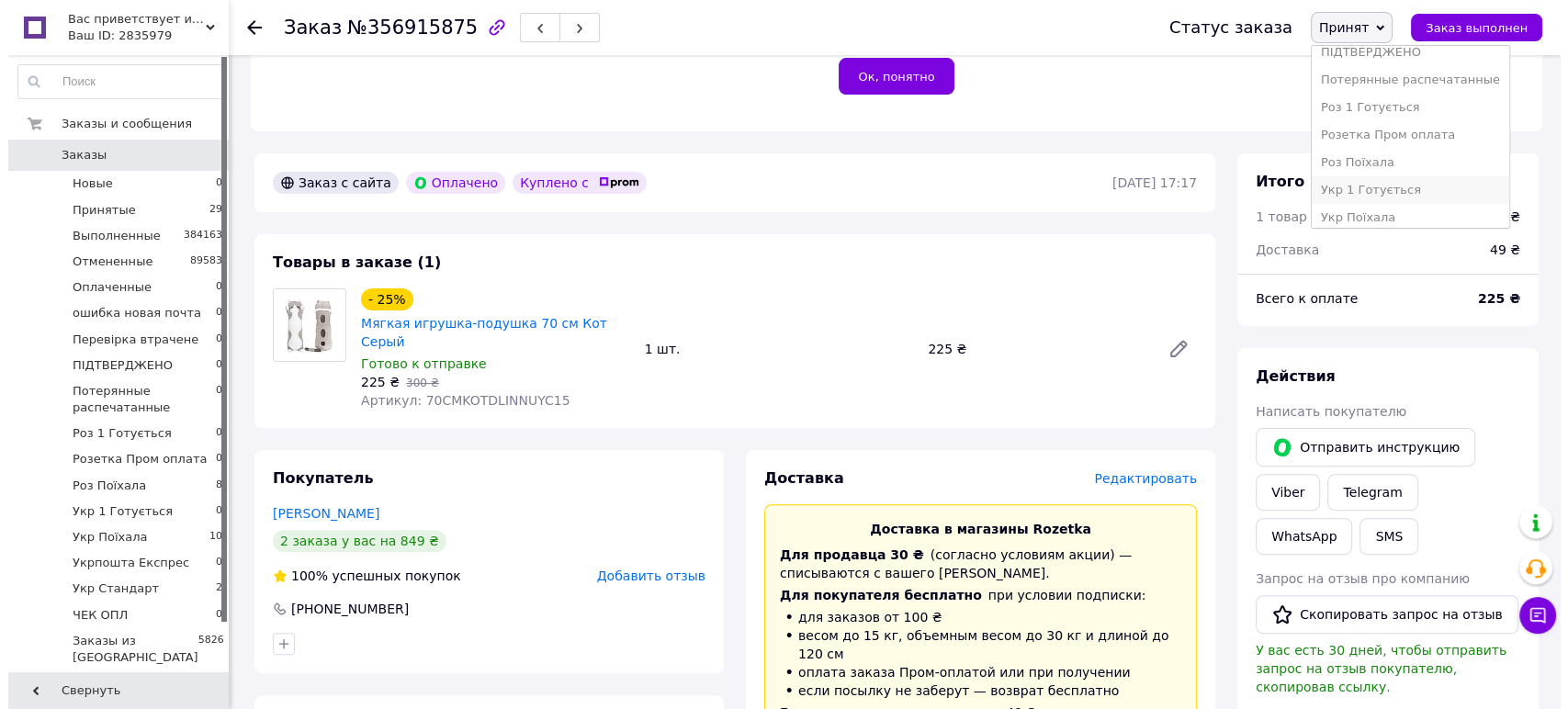
scroll to position [204, 0]
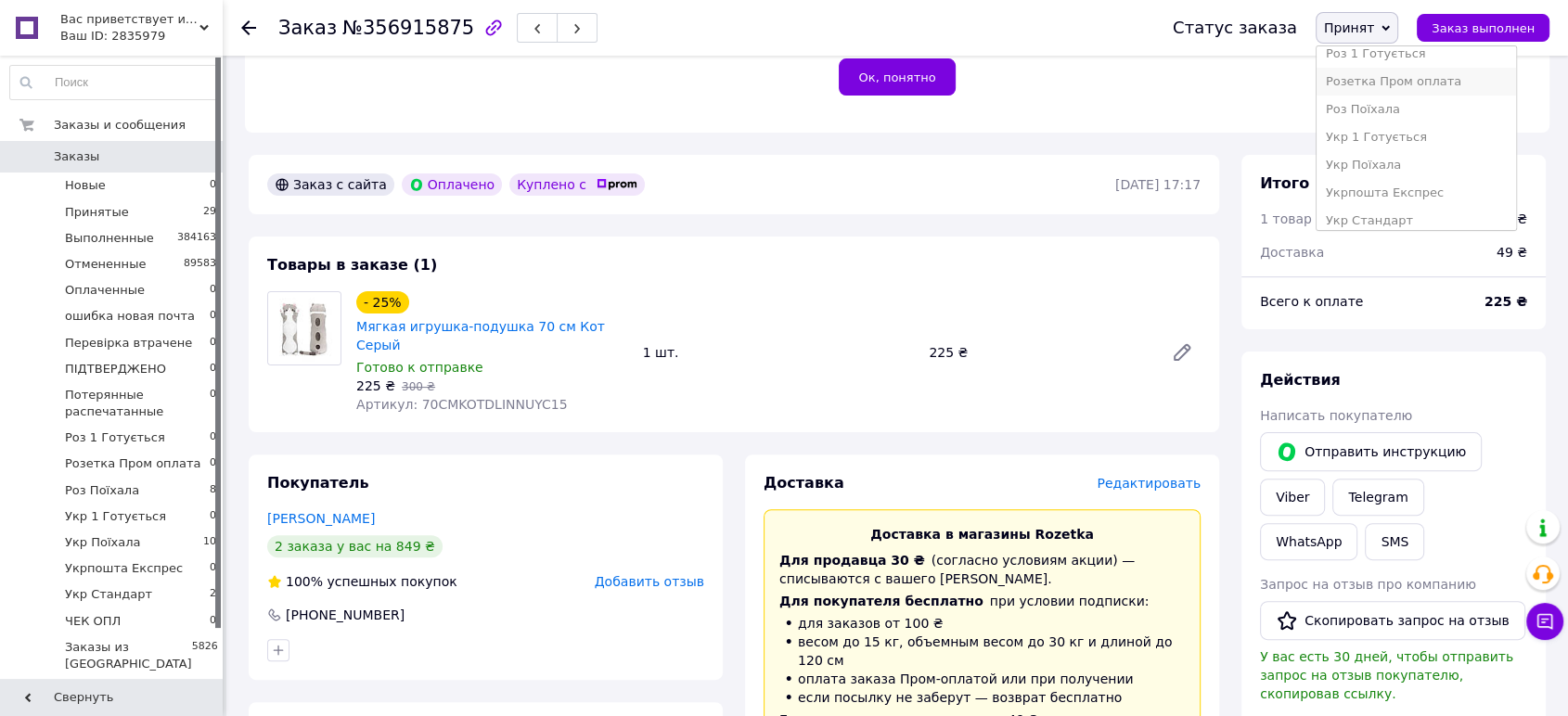
click at [1400, 82] on li "Розетка Пром оплата" at bounding box center [1416, 81] width 200 height 28
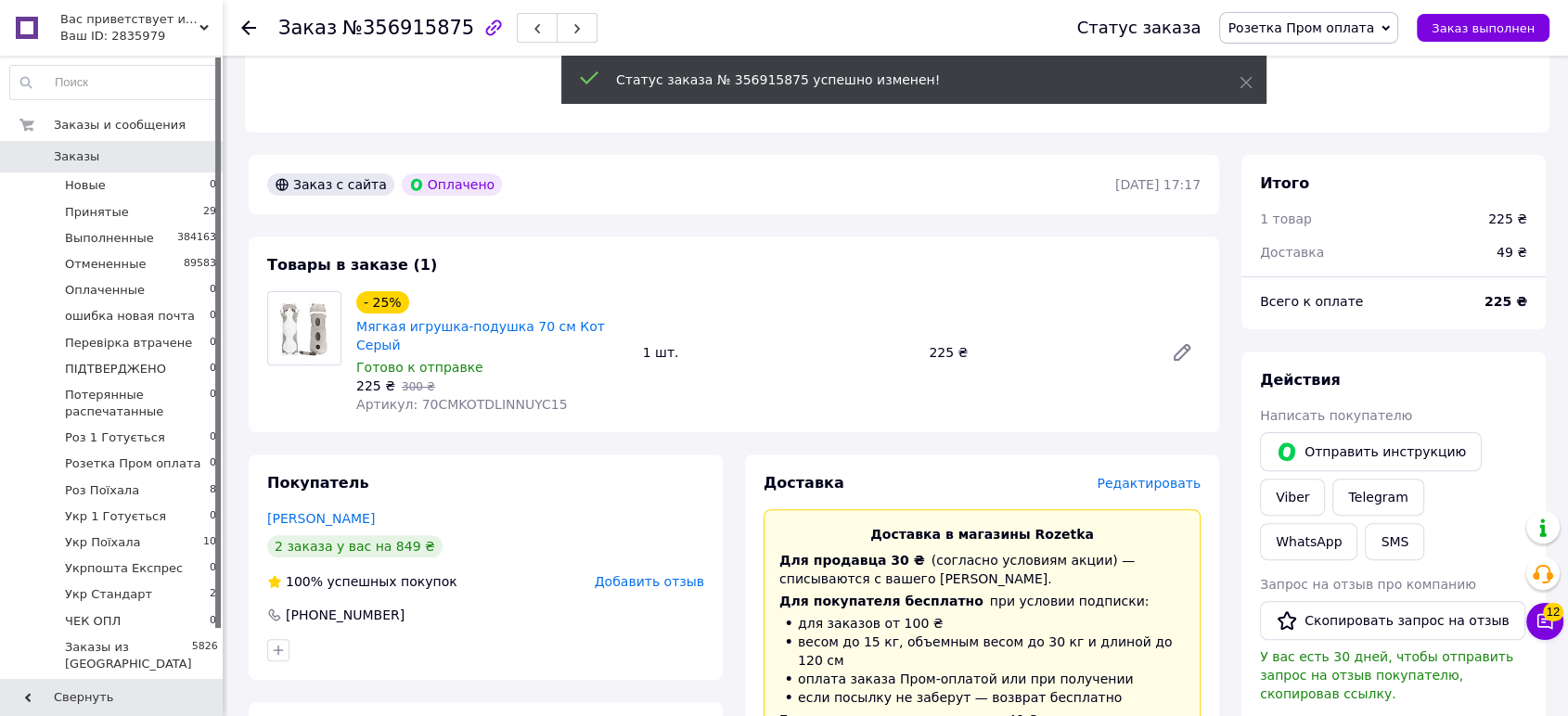
click at [358, 636] on div at bounding box center [485, 650] width 444 height 30
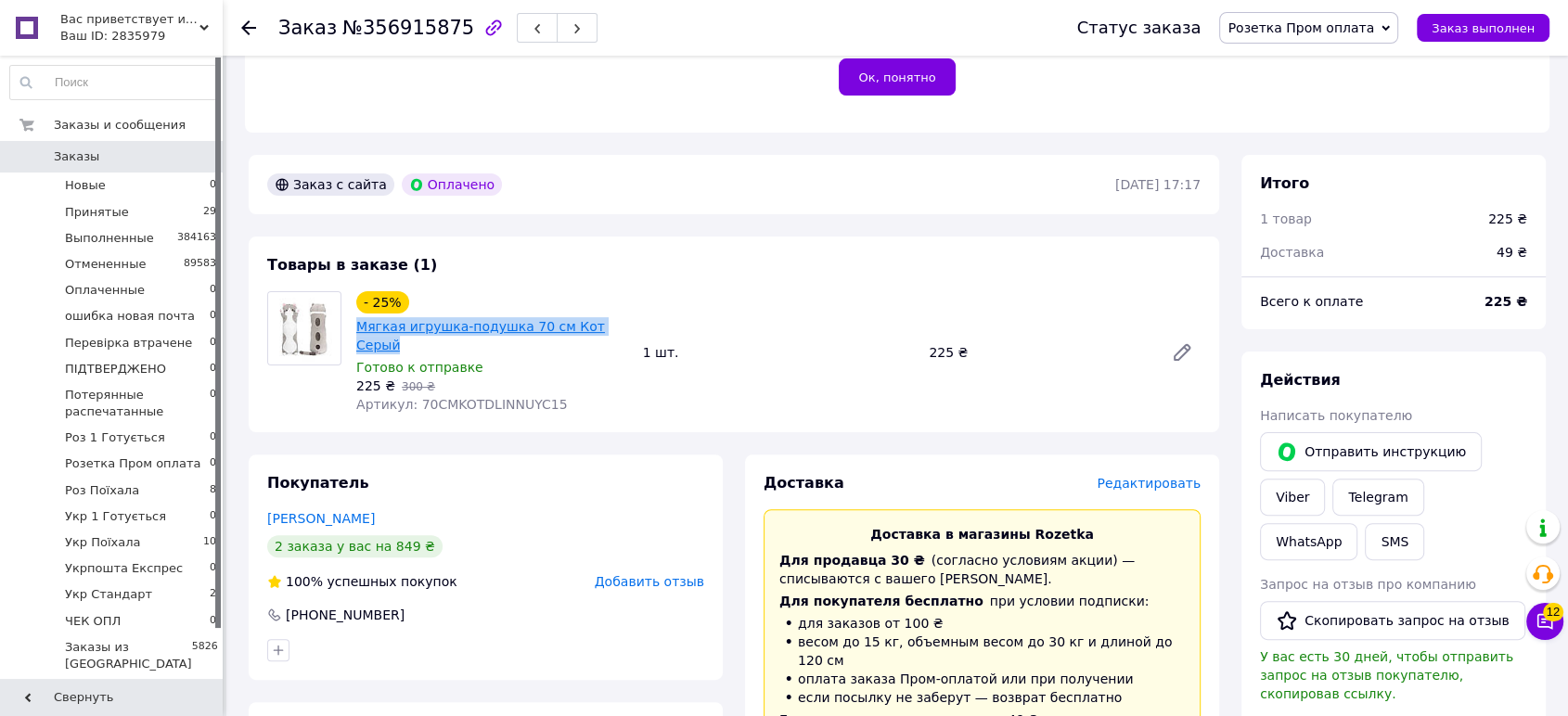
drag, startPoint x: 357, startPoint y: 279, endPoint x: 611, endPoint y: 294, distance: 254.4
click at [611, 316] on div "Мягкая игрушка-подушка 70 см Кот Серый" at bounding box center [492, 336] width 275 height 41
copy link "Мягкая игрушка-подушка 70 см Кот Серый"
click at [1147, 476] on span "Редактировать" at bounding box center [1149, 483] width 104 height 15
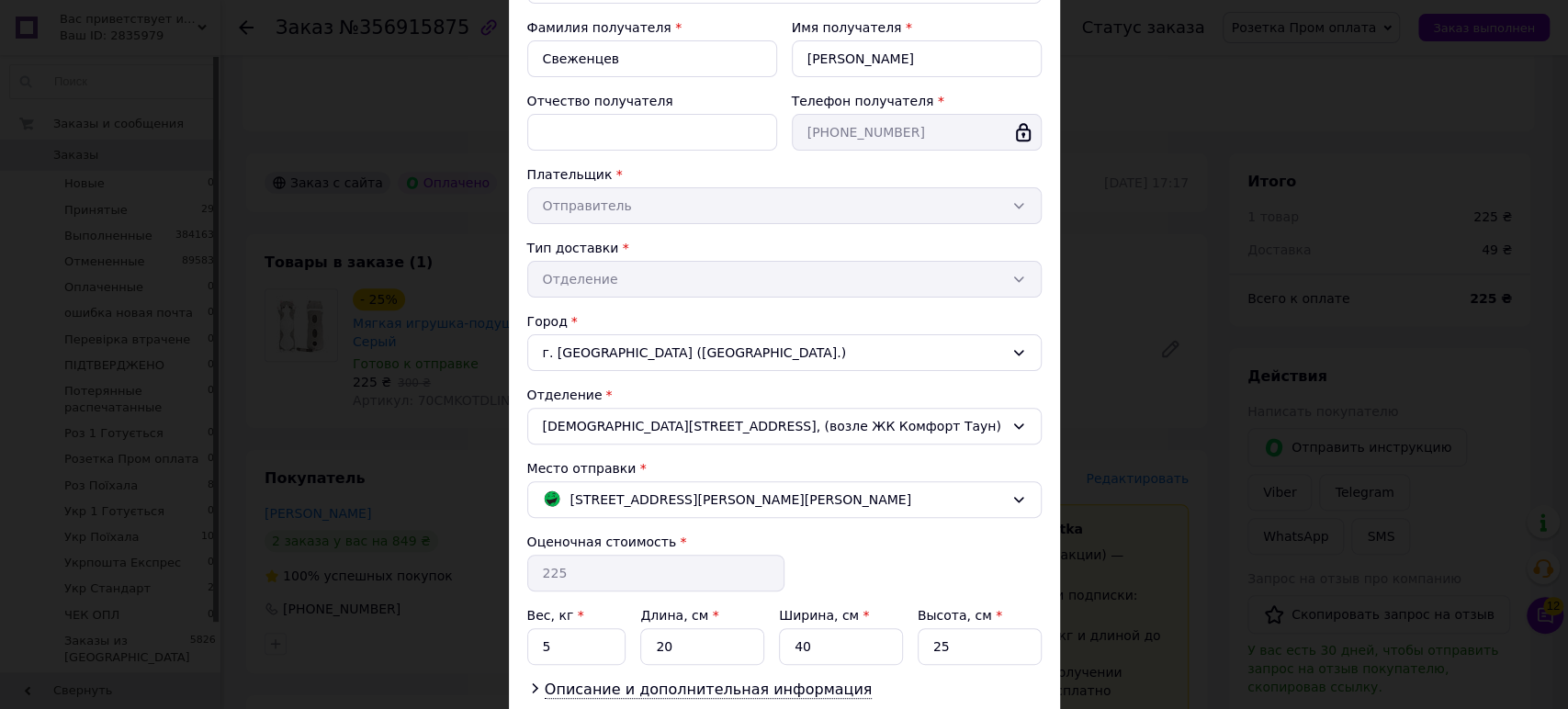
scroll to position [320, 0]
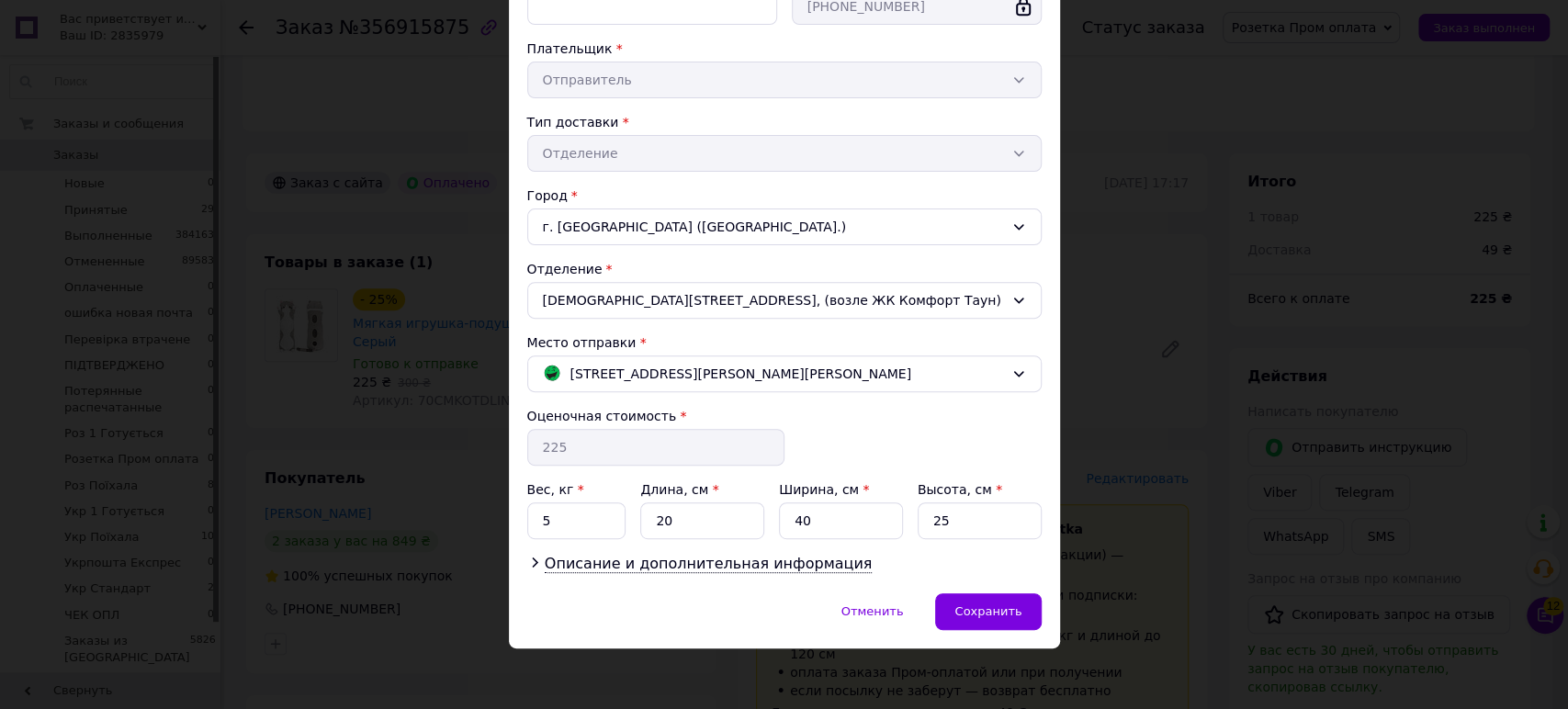
click at [723, 564] on span "Описание и дополнительная информация" at bounding box center [708, 563] width 328 height 19
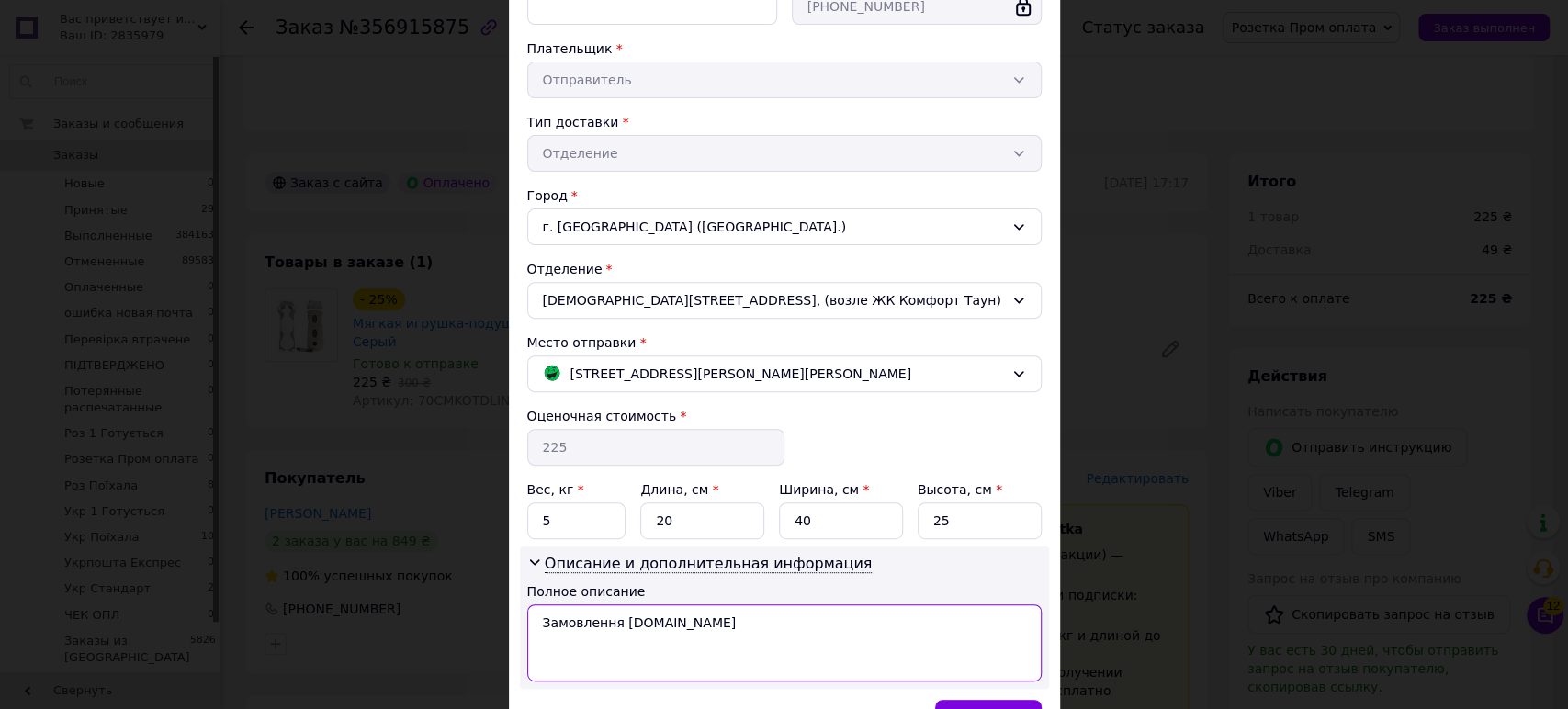
drag, startPoint x: 688, startPoint y: 636, endPoint x: 540, endPoint y: 635, distance: 148.0
click at [537, 635] on textarea "Замовлення Prom.ua" at bounding box center [784, 643] width 514 height 77
drag, startPoint x: 573, startPoint y: 632, endPoint x: 580, endPoint y: 625, distance: 9.9
paste textarea "ягкая игрушка-подушка 70 см Кот Серый"
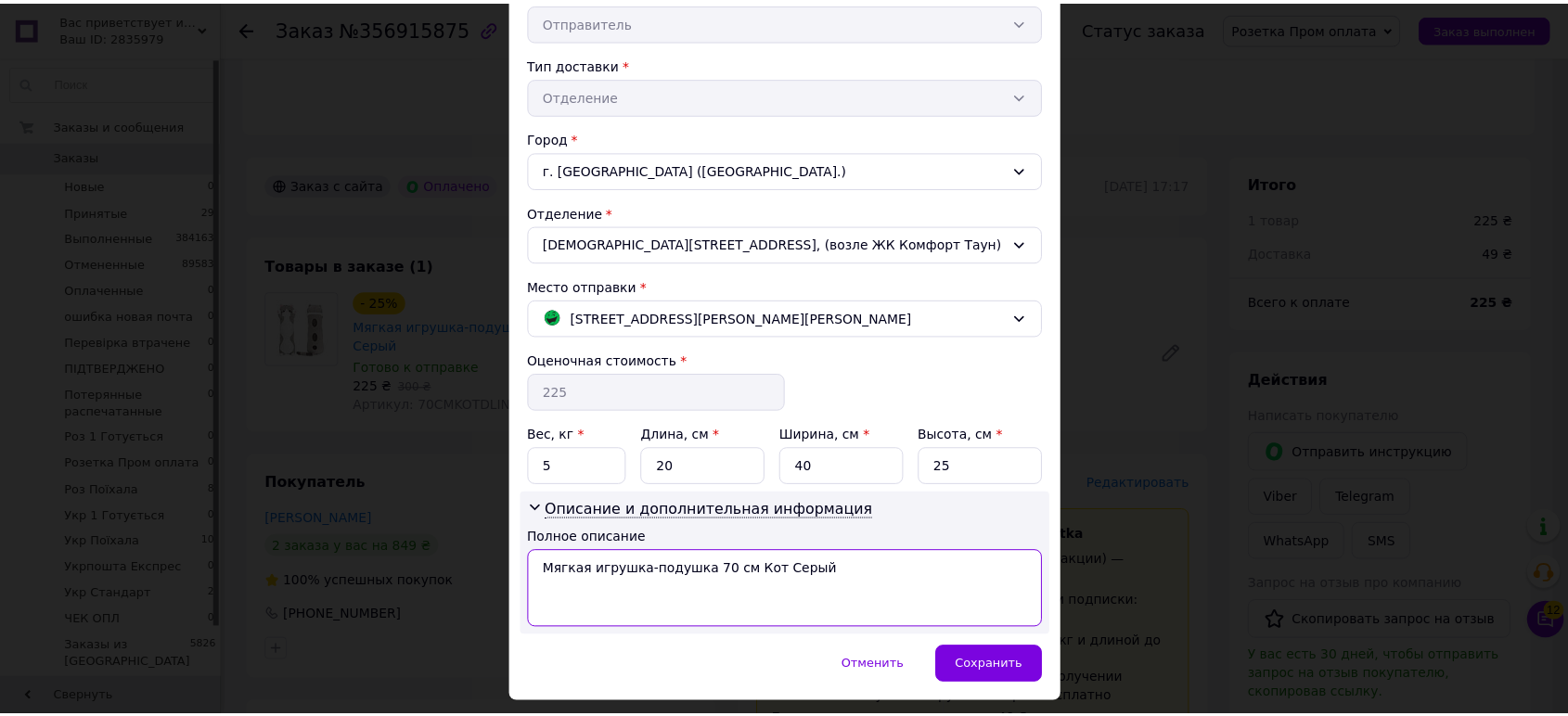
scroll to position [430, 0]
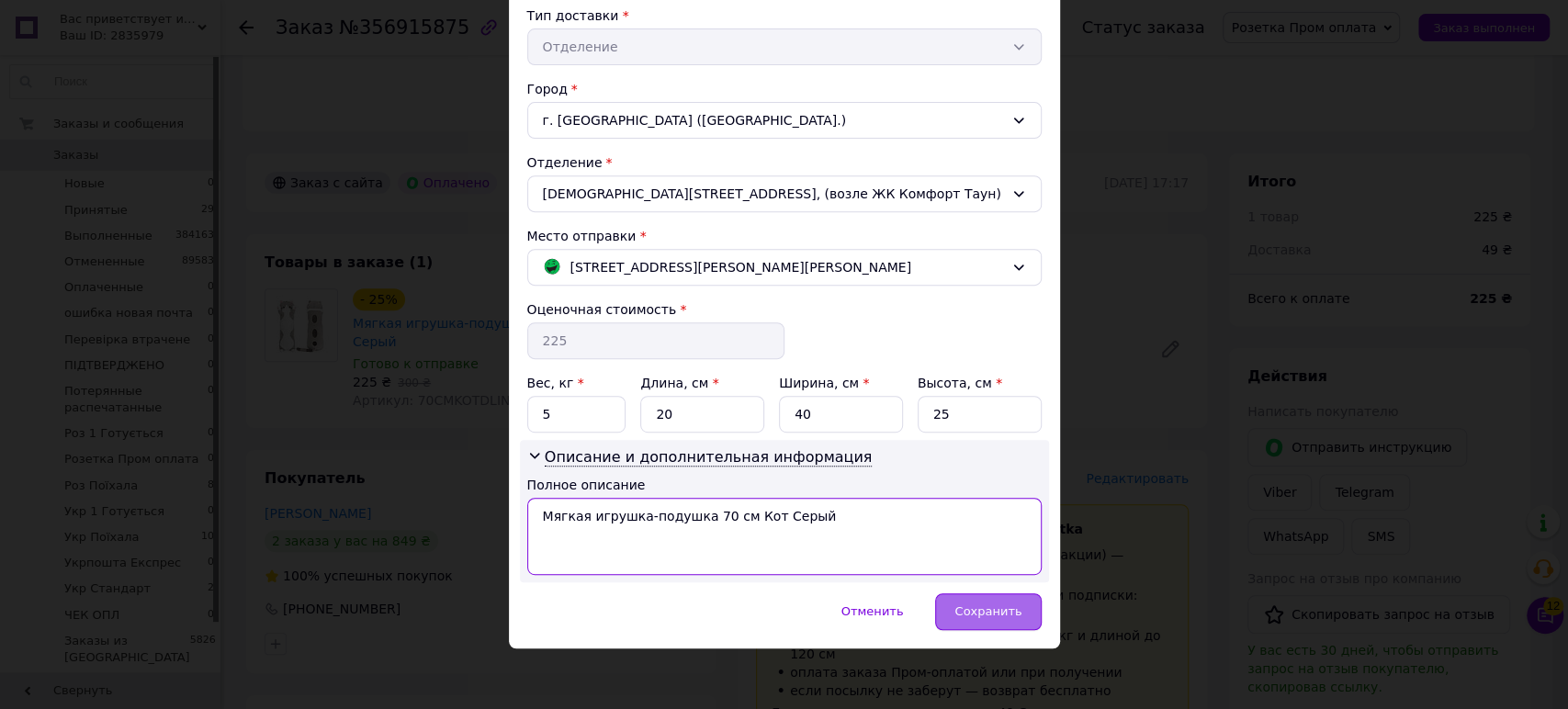
type textarea "Мягкая игрушка-подушка 70 см Кот Серый"
drag, startPoint x: 985, startPoint y: 607, endPoint x: 1028, endPoint y: 581, distance: 50.2
click at [986, 607] on span "Сохранить" at bounding box center [988, 612] width 67 height 14
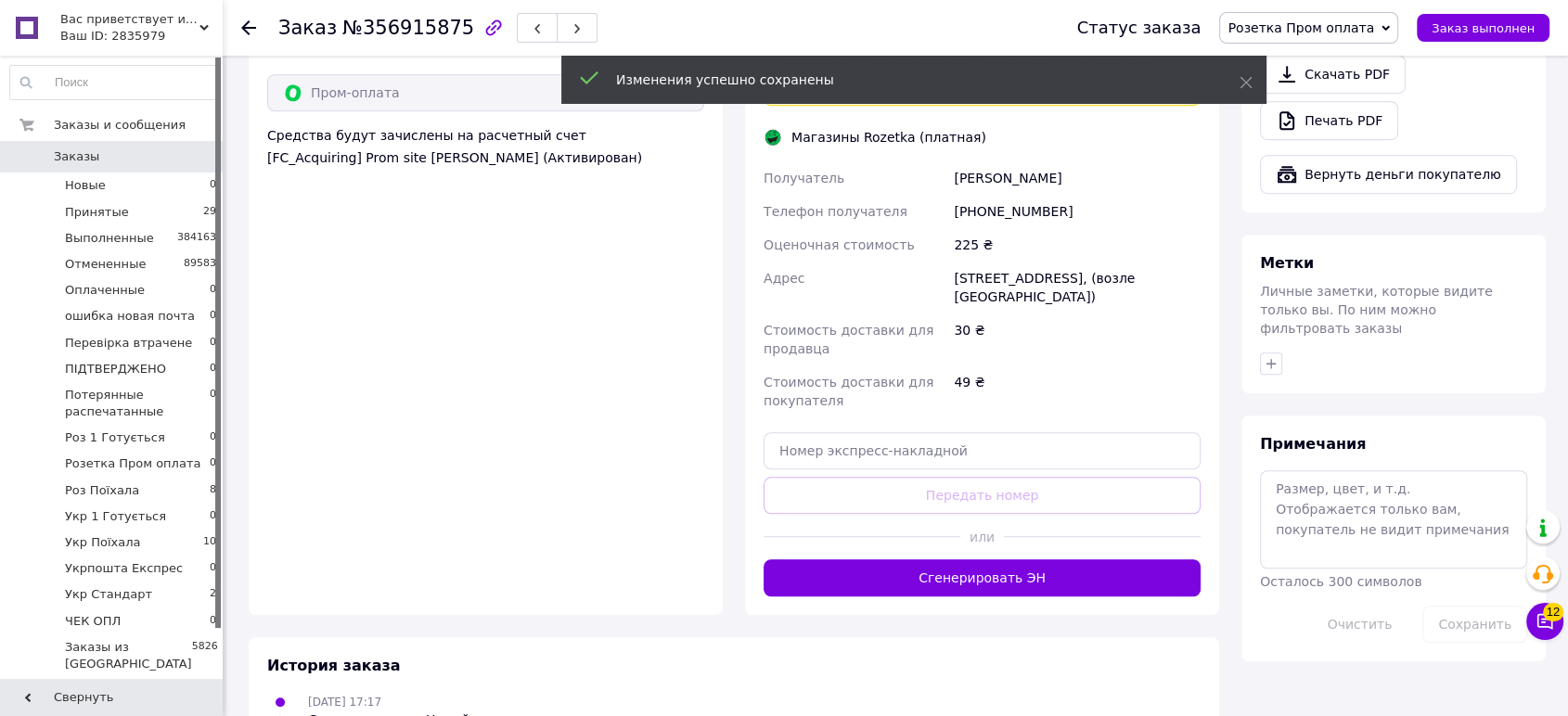
scroll to position [1234, 0]
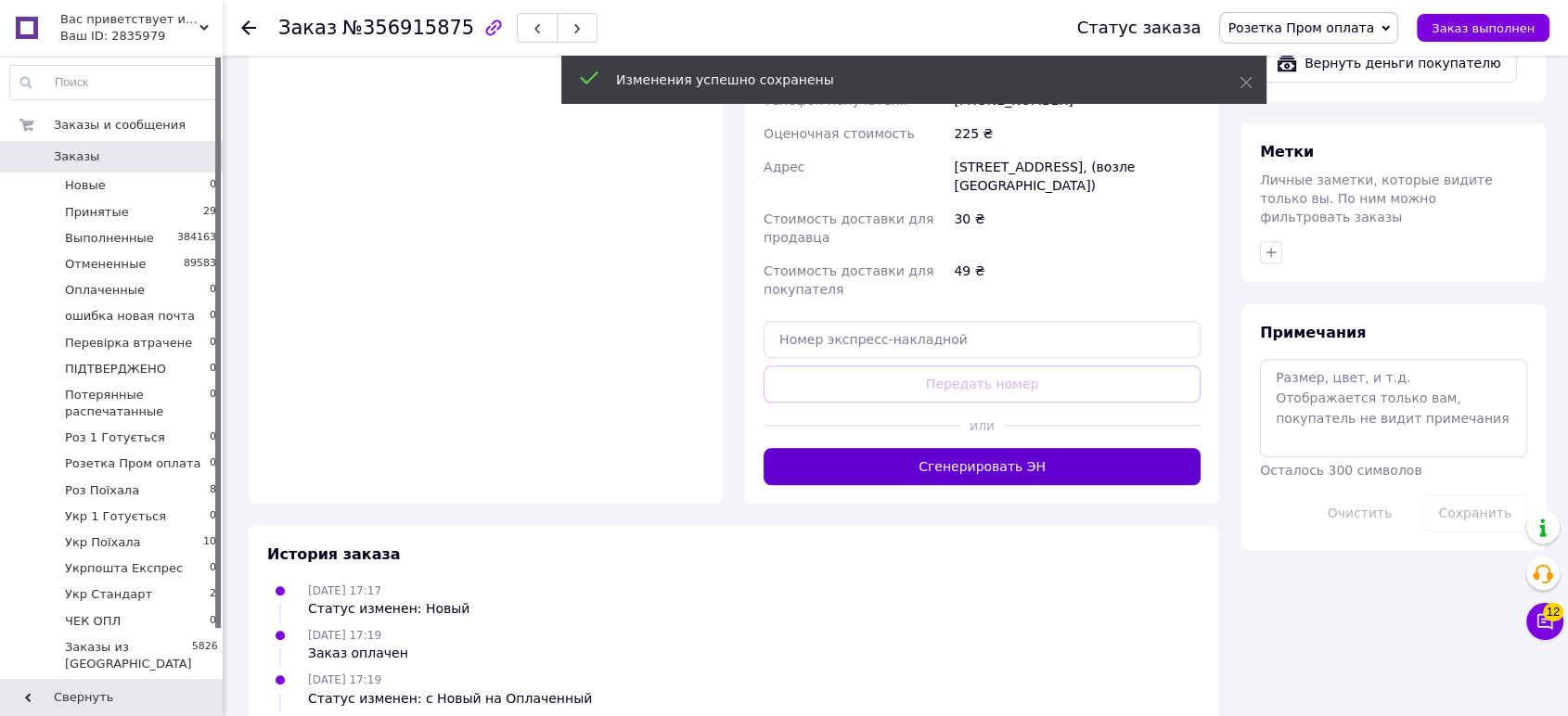
click at [1005, 448] on button "Сгенерировать ЭН" at bounding box center [983, 466] width 437 height 37
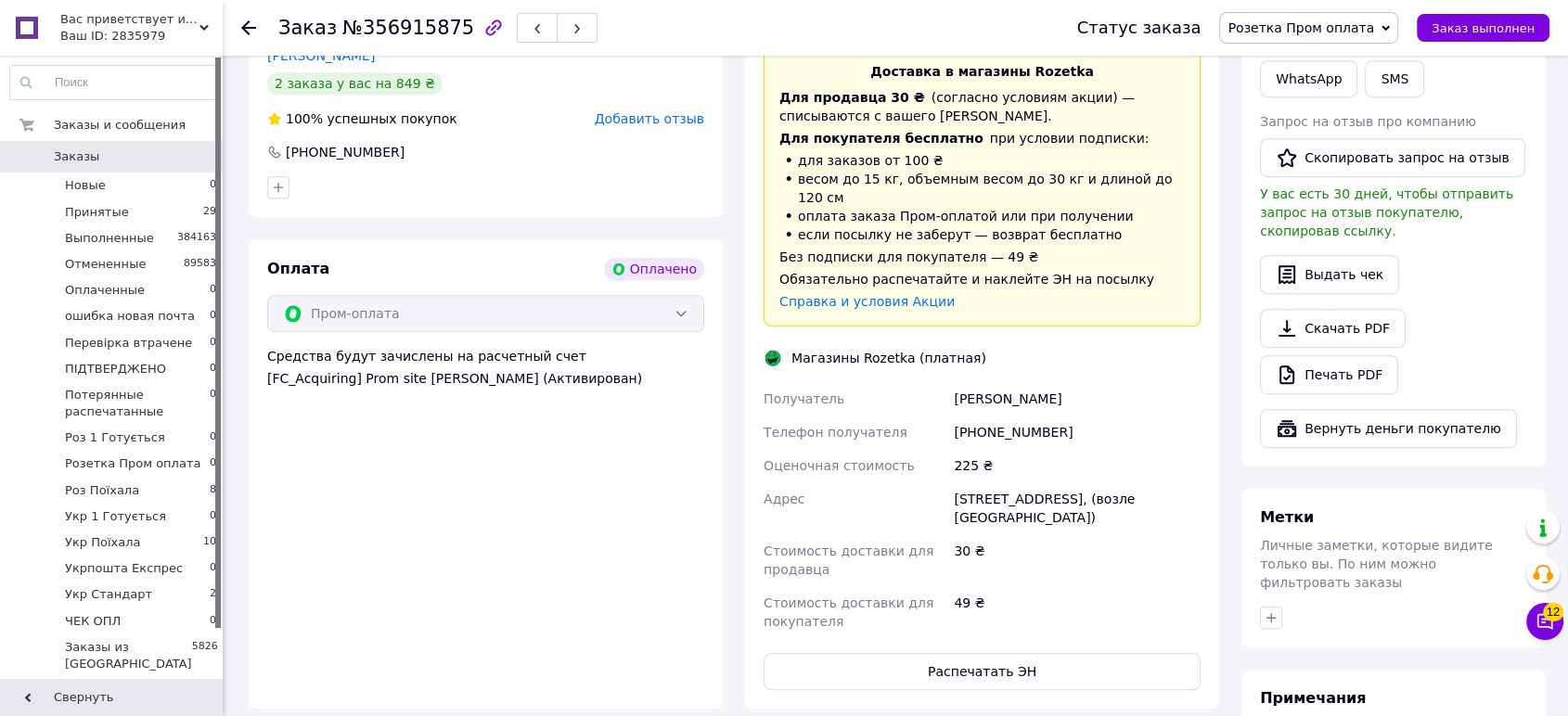
scroll to position [926, 0]
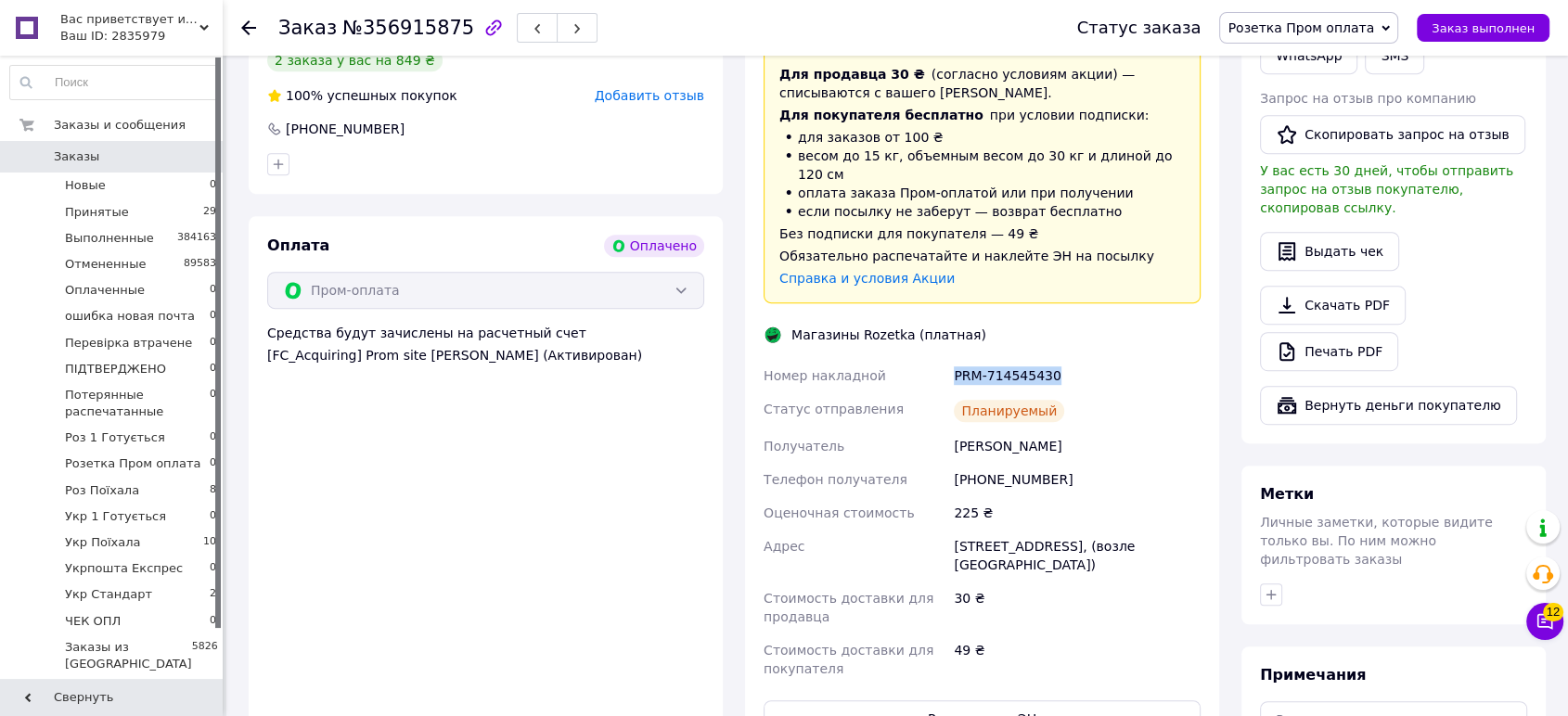
drag, startPoint x: 1064, startPoint y: 309, endPoint x: 979, endPoint y: 302, distance: 85.3
click at [932, 358] on div "Номер накладной PRM-714545430 Статус отправления Планируемый Получатель Свеженц…" at bounding box center [982, 521] width 444 height 327
copy div "Номер накладной PRM-714545430"
click at [133, 23] on span "Вас приветствует интернет-магазин SvetOn!" at bounding box center [130, 19] width 139 height 17
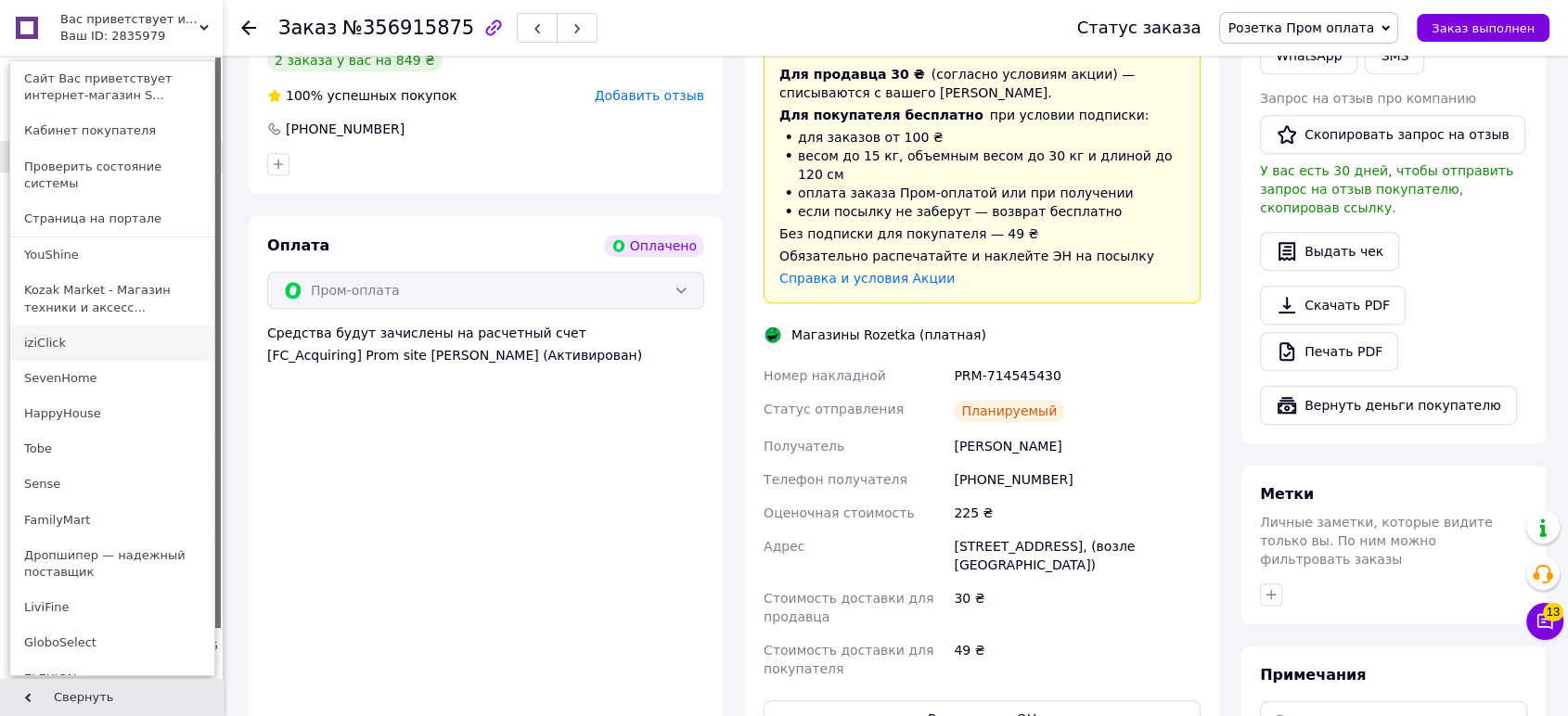
click at [88, 331] on link "iziClick" at bounding box center [111, 343] width 204 height 35
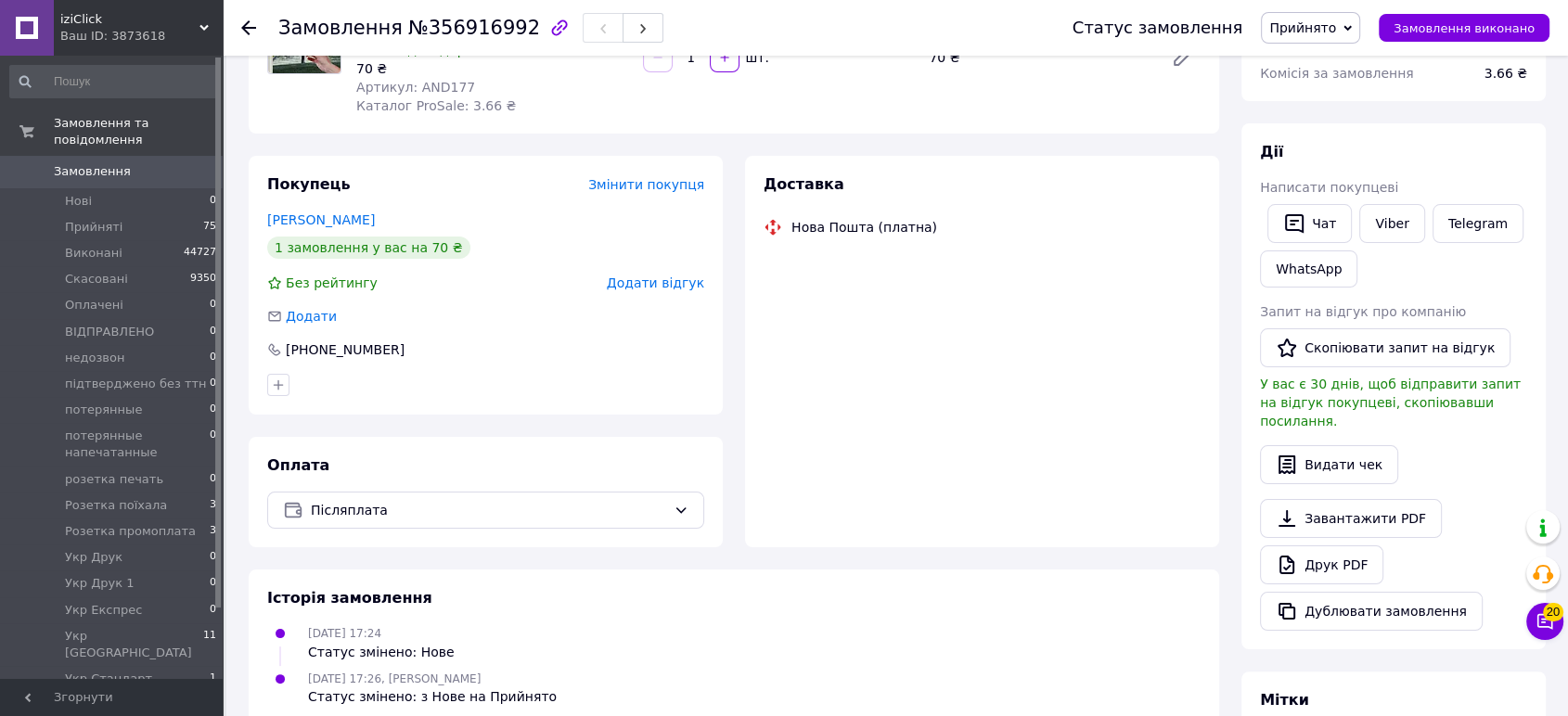
scroll to position [412, 0]
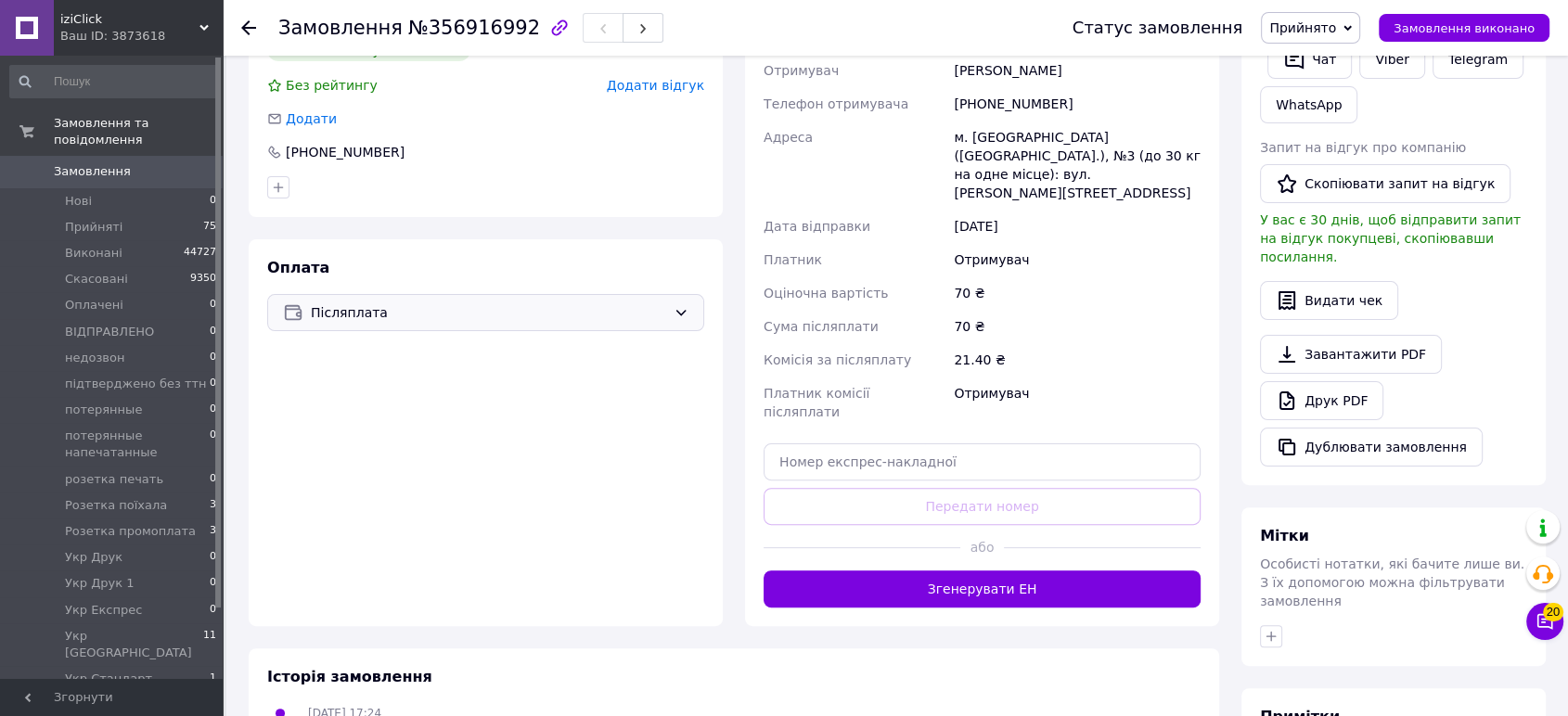
click at [393, 313] on span "Післяплата" at bounding box center [489, 312] width 356 height 21
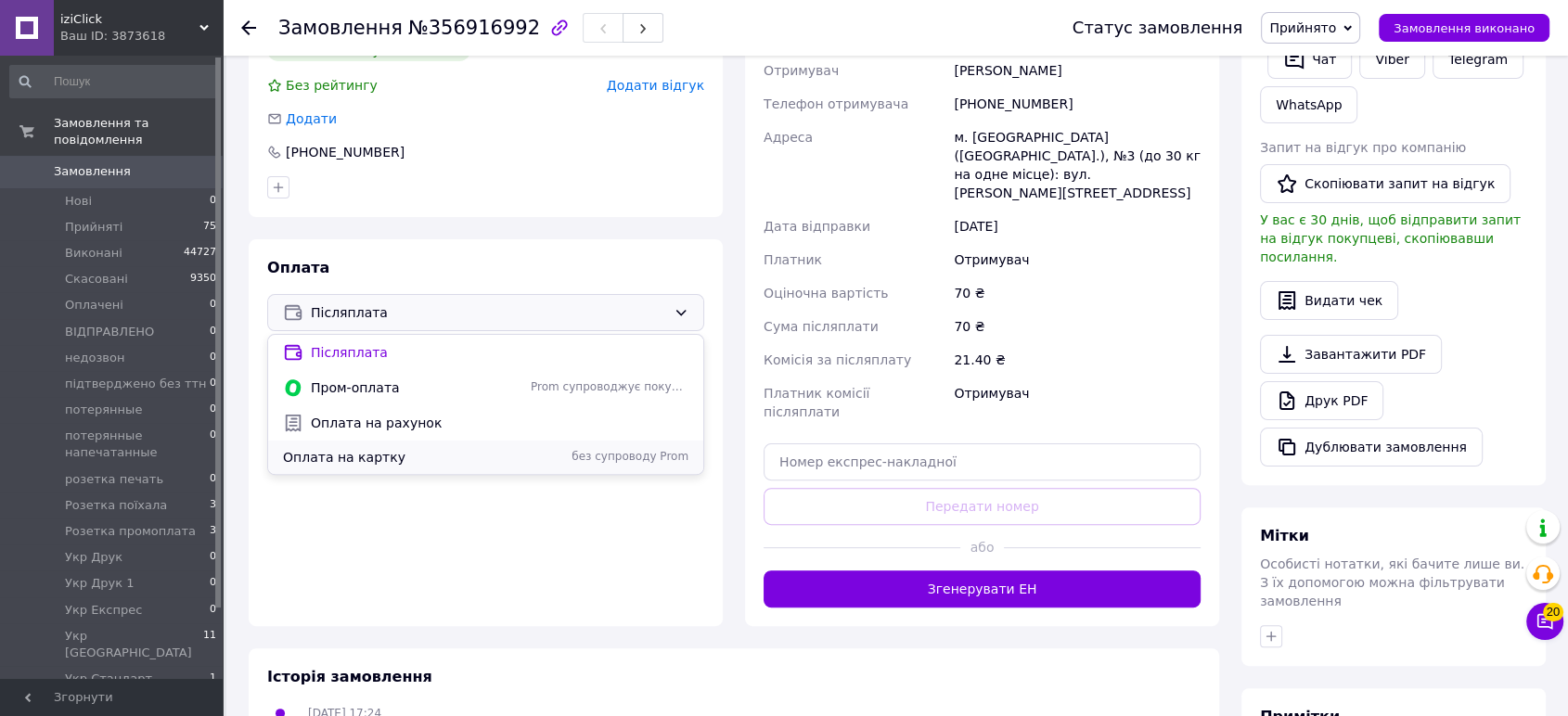
click at [357, 457] on span "Оплата на картку" at bounding box center [403, 457] width 240 height 19
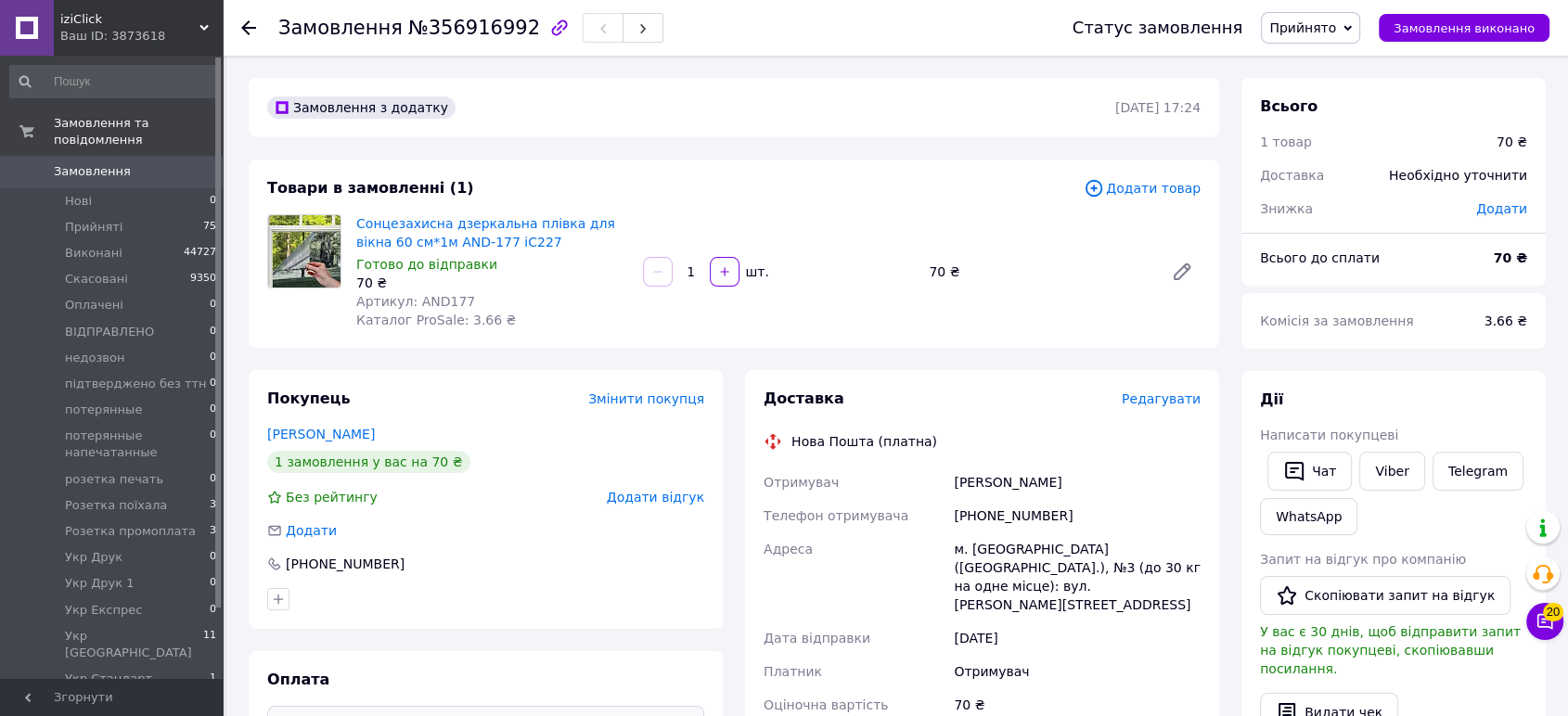
scroll to position [309, 0]
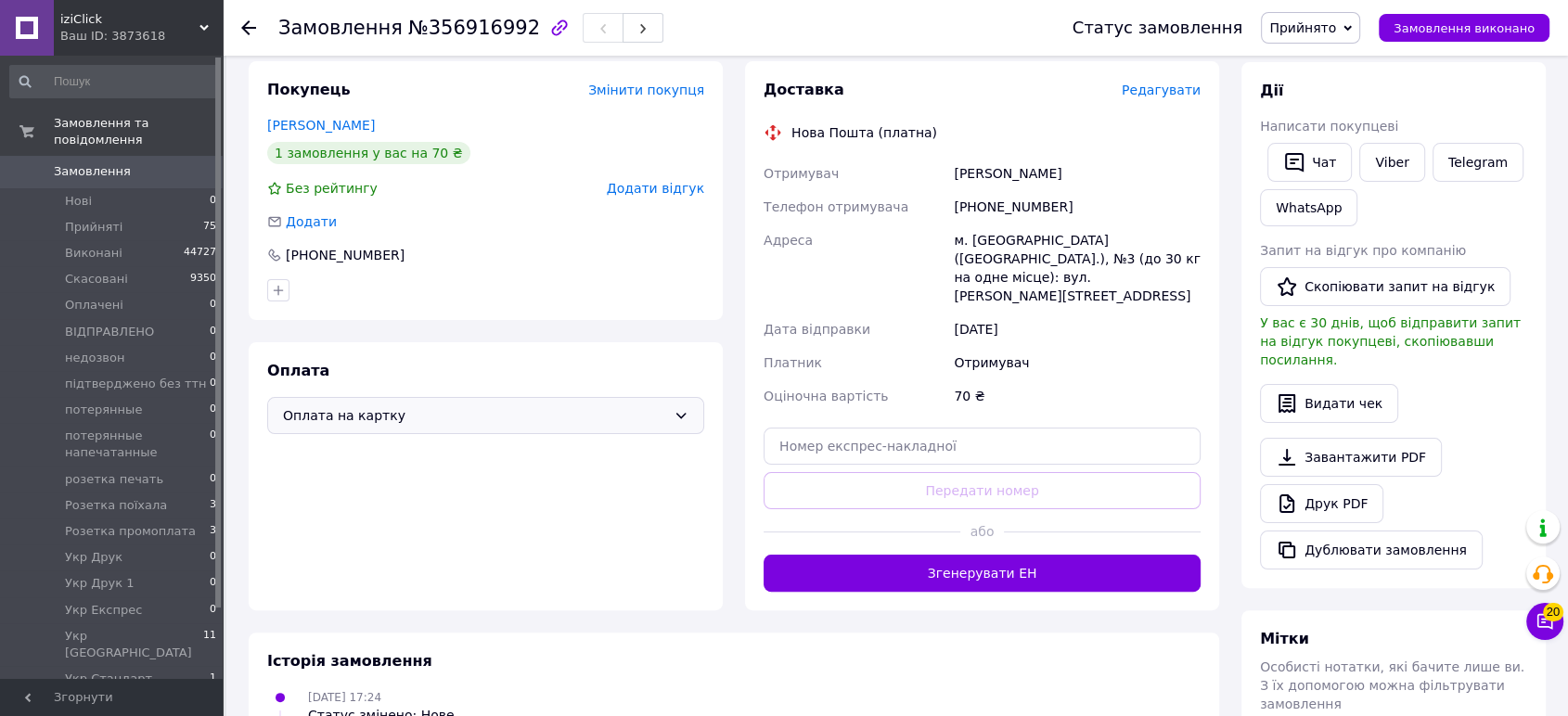
click at [428, 410] on span "Оплата на картку" at bounding box center [475, 415] width 384 height 21
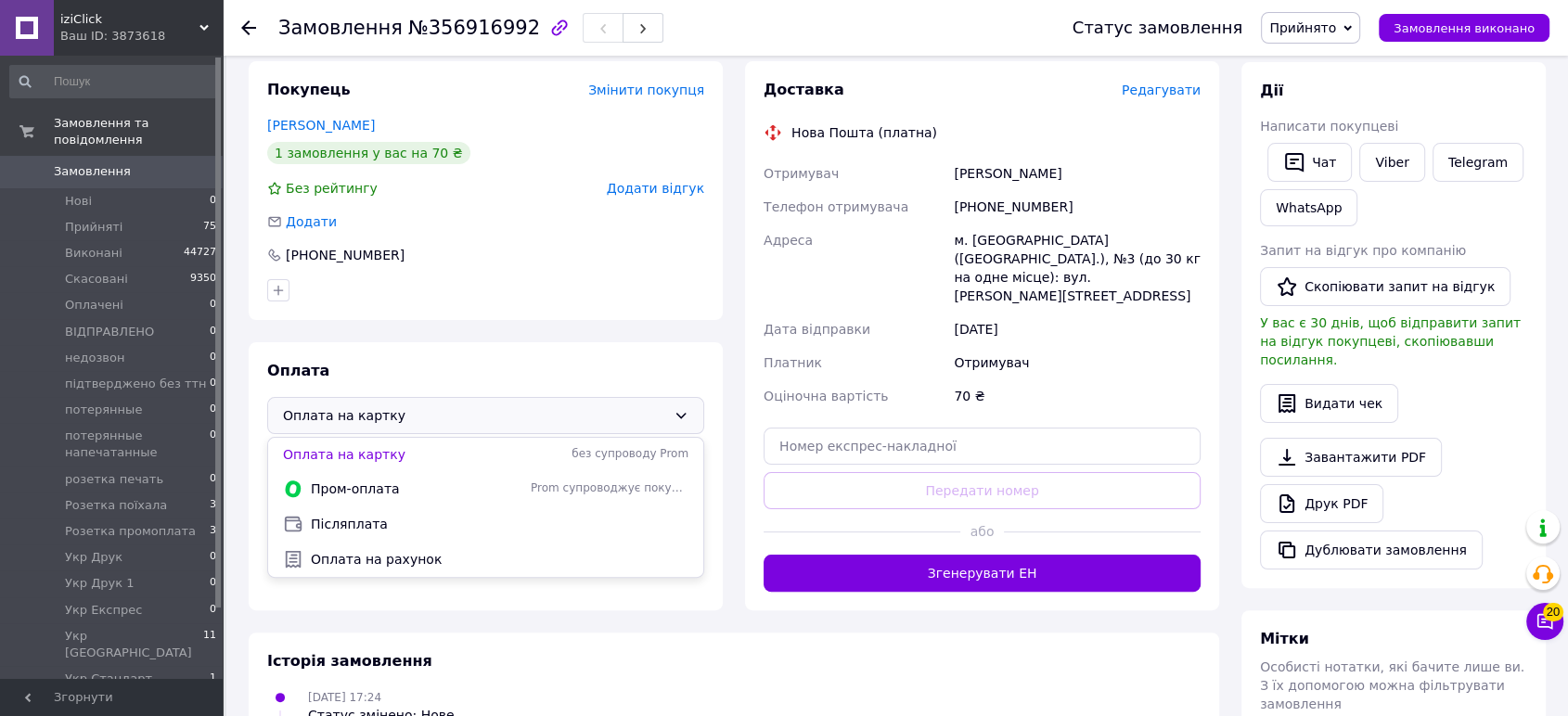
click at [479, 262] on div "+380687718587" at bounding box center [486, 255] width 437 height 19
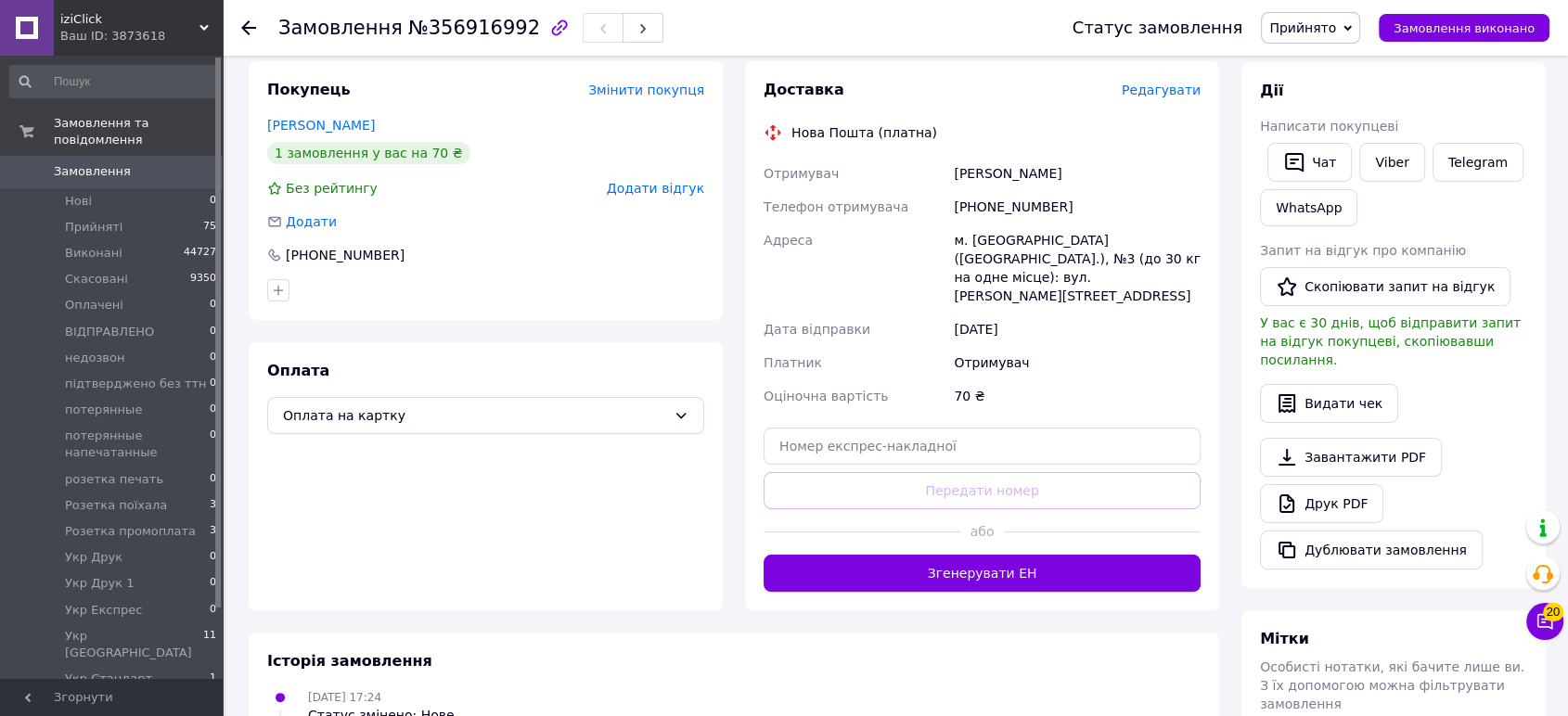
drag, startPoint x: 117, startPoint y: 39, endPoint x: 133, endPoint y: 146, distance: 108.2
click at [114, 39] on div "Ваш ID: 3873618" at bounding box center [141, 36] width 162 height 17
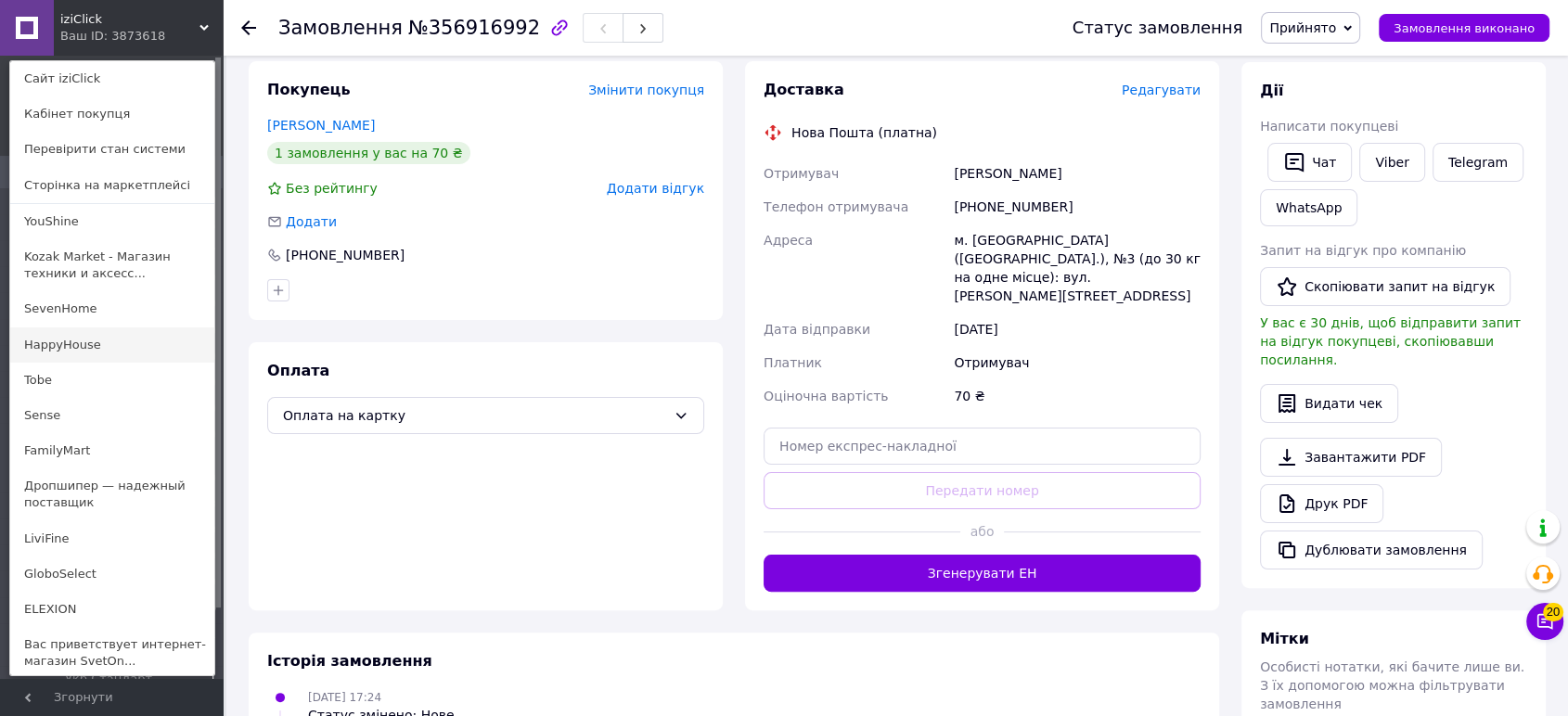
click at [102, 344] on link "HappyHouse" at bounding box center [111, 345] width 204 height 35
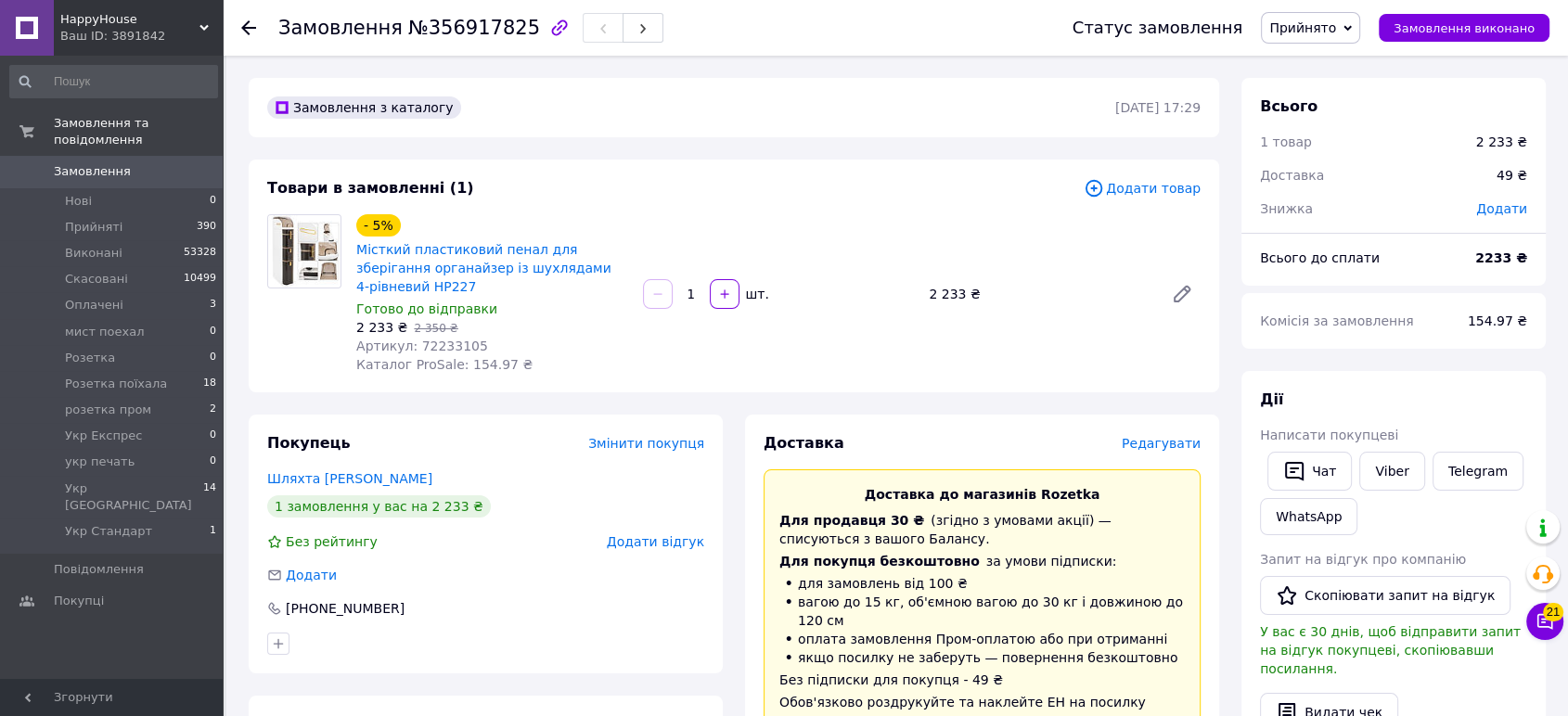
click at [1318, 31] on span "Прийнято" at bounding box center [1303, 28] width 67 height 15
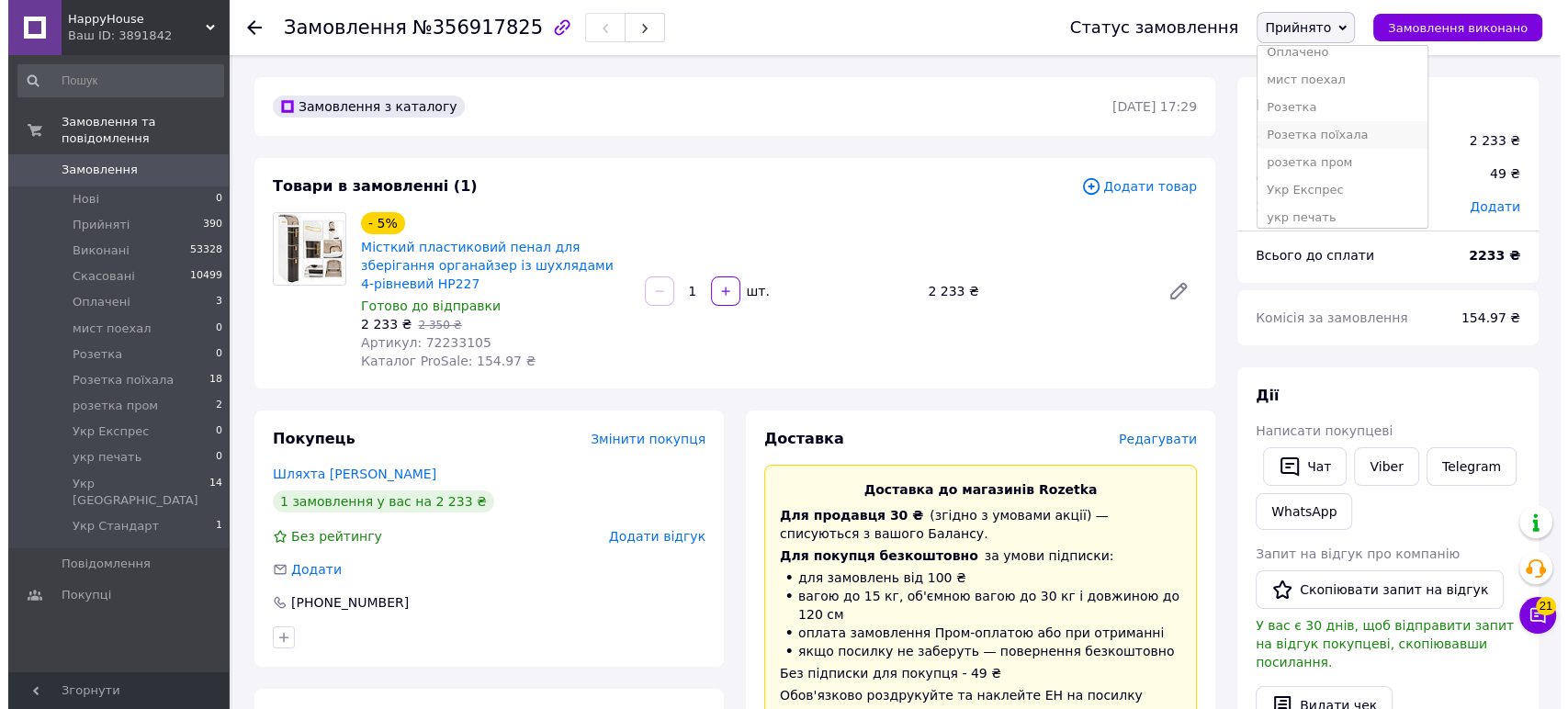
scroll to position [102, 0]
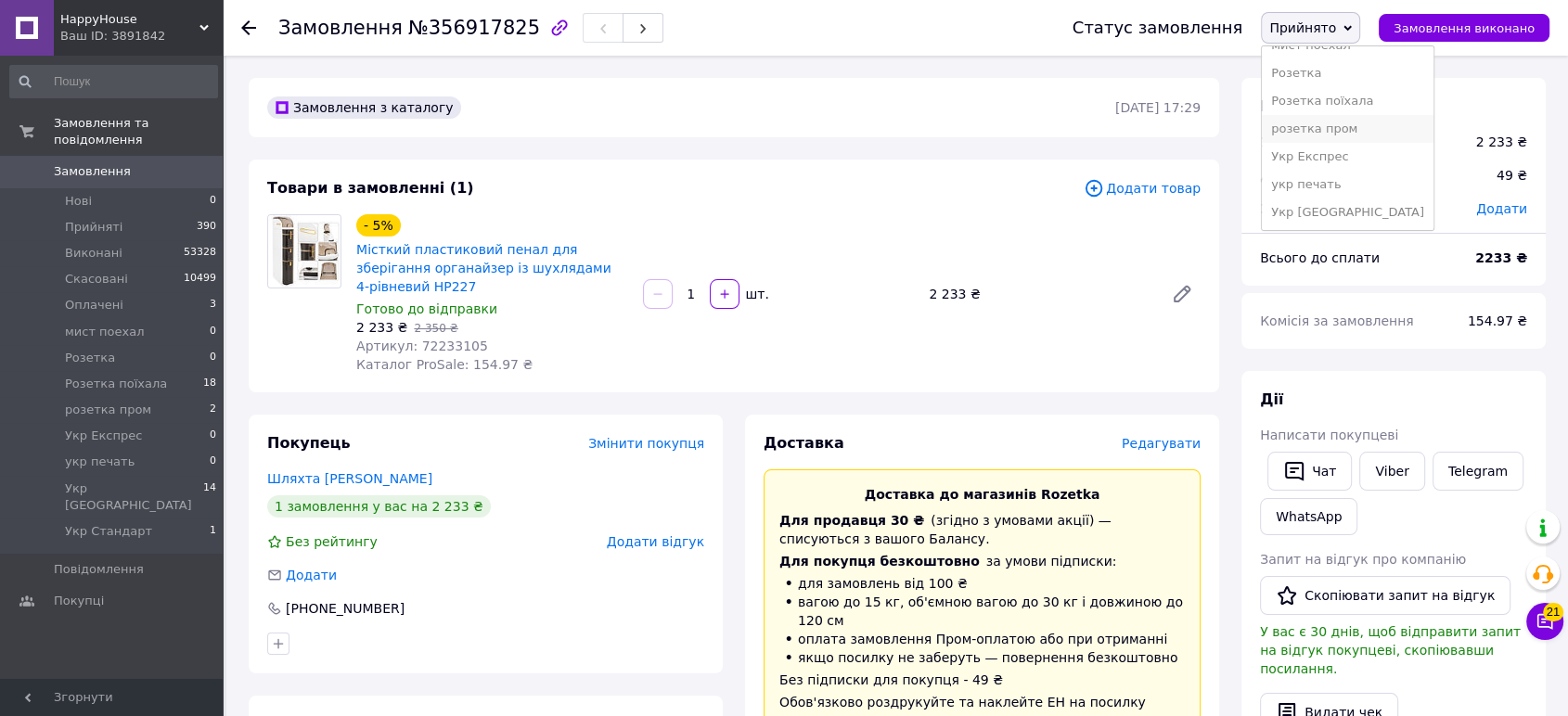
click at [1358, 125] on li "розетка пром" at bounding box center [1347, 129] width 172 height 28
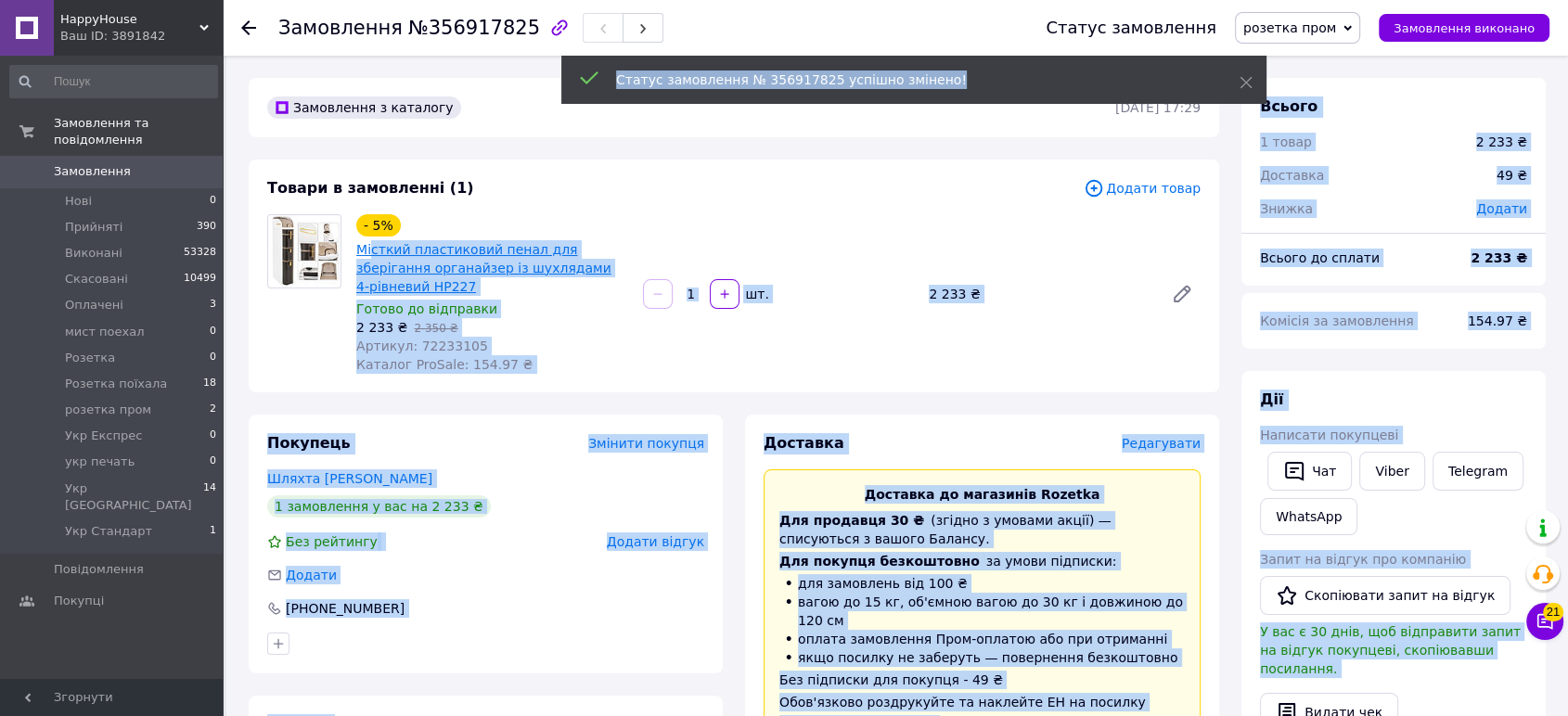
drag, startPoint x: 361, startPoint y: 250, endPoint x: 371, endPoint y: 255, distance: 11.2
click at [485, 204] on div "Товари в замовленні (1) Додати товар - 5% Місткий пластиковий пенал для зберіга…" at bounding box center [733, 276] width 971 height 232
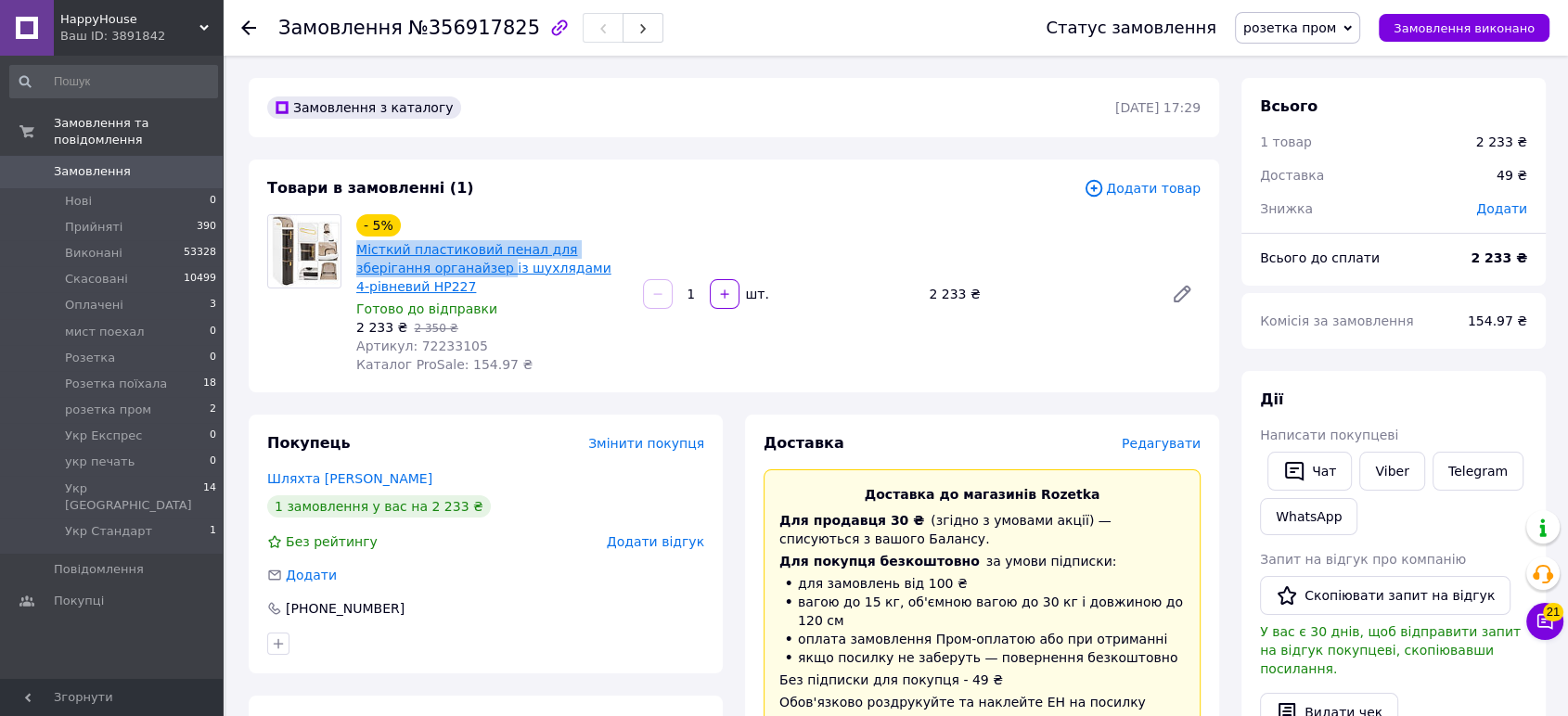
drag, startPoint x: 355, startPoint y: 246, endPoint x: 427, endPoint y: 271, distance: 76.2
click at [427, 271] on div "Місткий пластиковий пенал для зберігання органайзер із шухлядами 4-рівневий HP2…" at bounding box center [492, 268] width 275 height 60
copy link "Місткий пластиковий пенал для зберігання органайзер"
click at [1174, 436] on span "Редагувати" at bounding box center [1161, 443] width 78 height 15
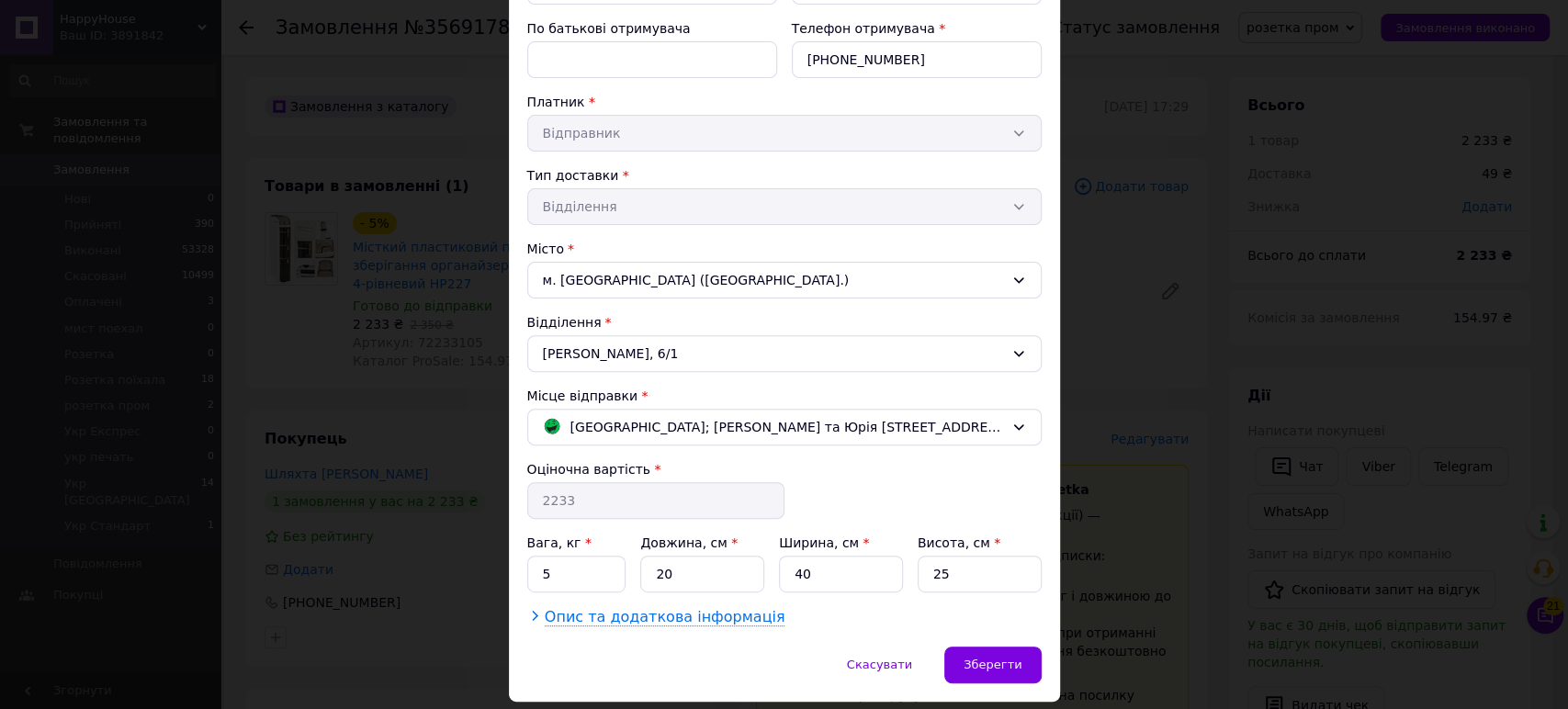
scroll to position [320, 0]
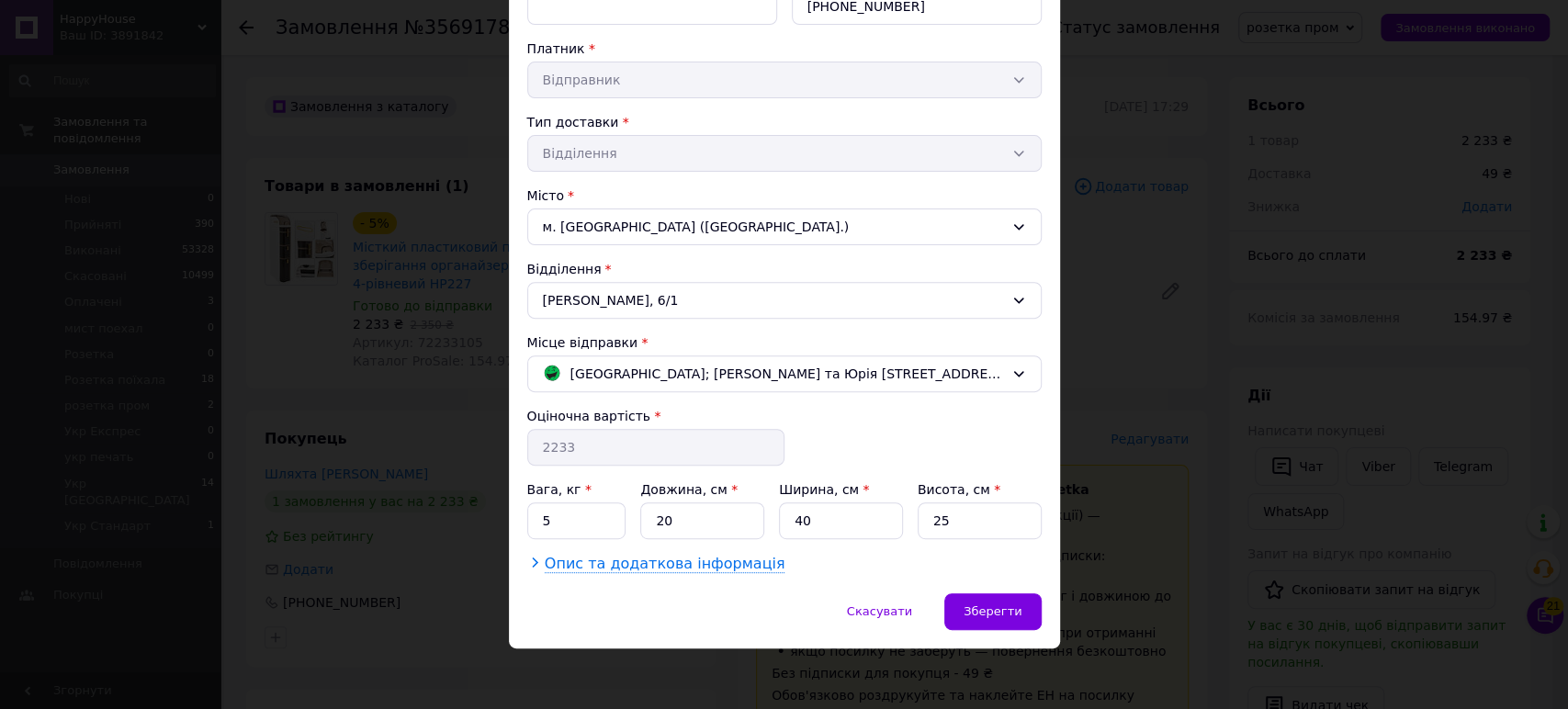
click at [690, 561] on span "Опис та додаткова інформація" at bounding box center [665, 563] width 241 height 19
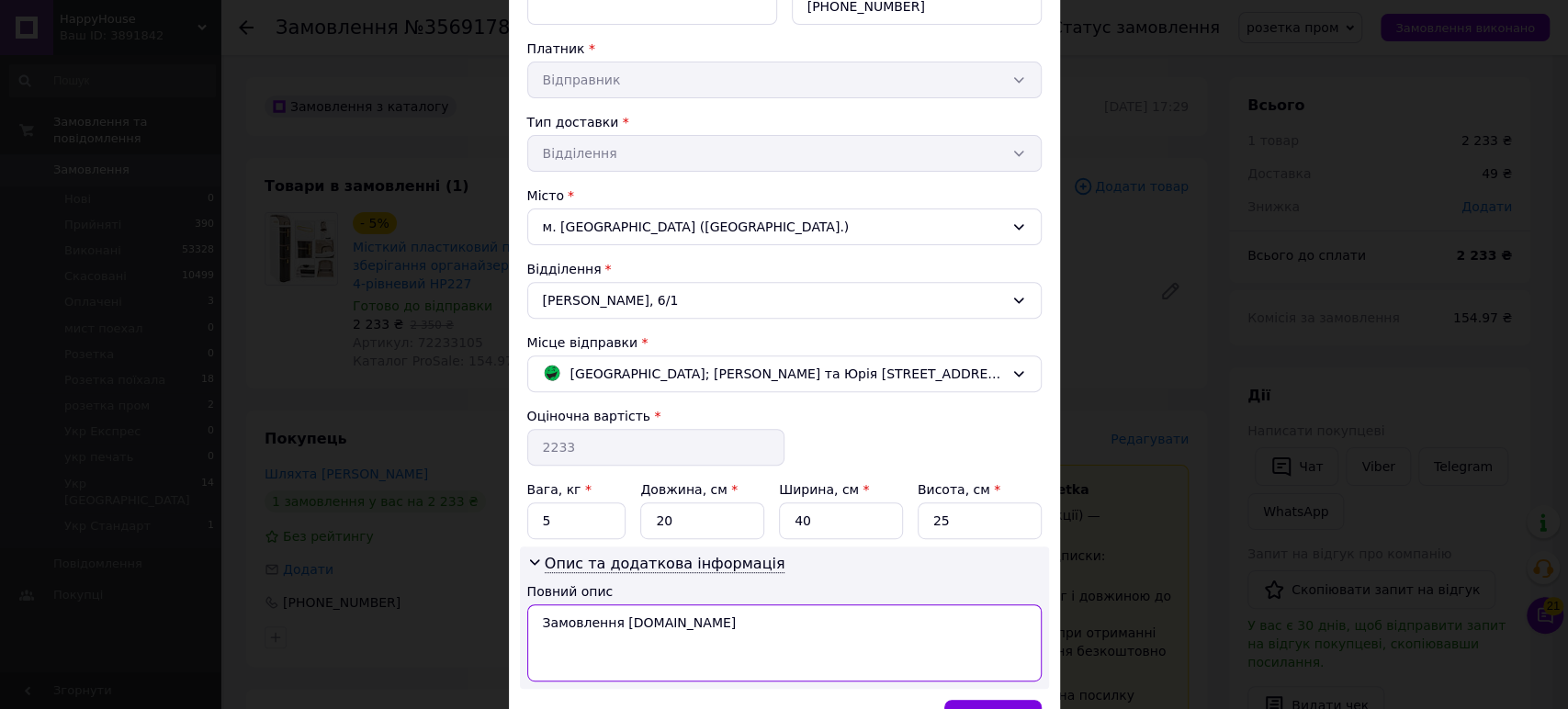
drag, startPoint x: 701, startPoint y: 617, endPoint x: 540, endPoint y: 622, distance: 161.1
click at [540, 622] on textarea "Замовлення [DOMAIN_NAME]" at bounding box center [784, 643] width 514 height 77
paste textarea "істкий пластиковий пенал для зберігання органайзе"
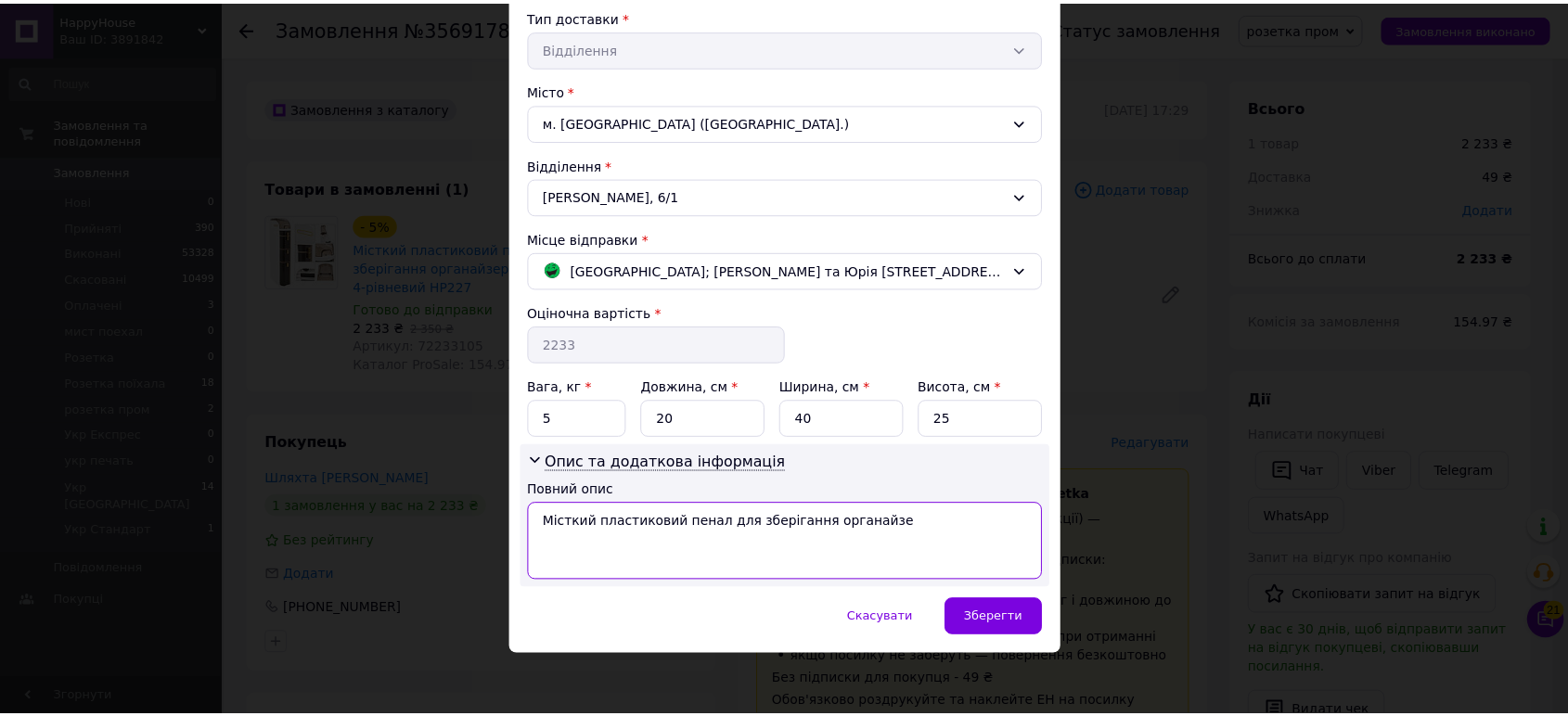
scroll to position [430, 0]
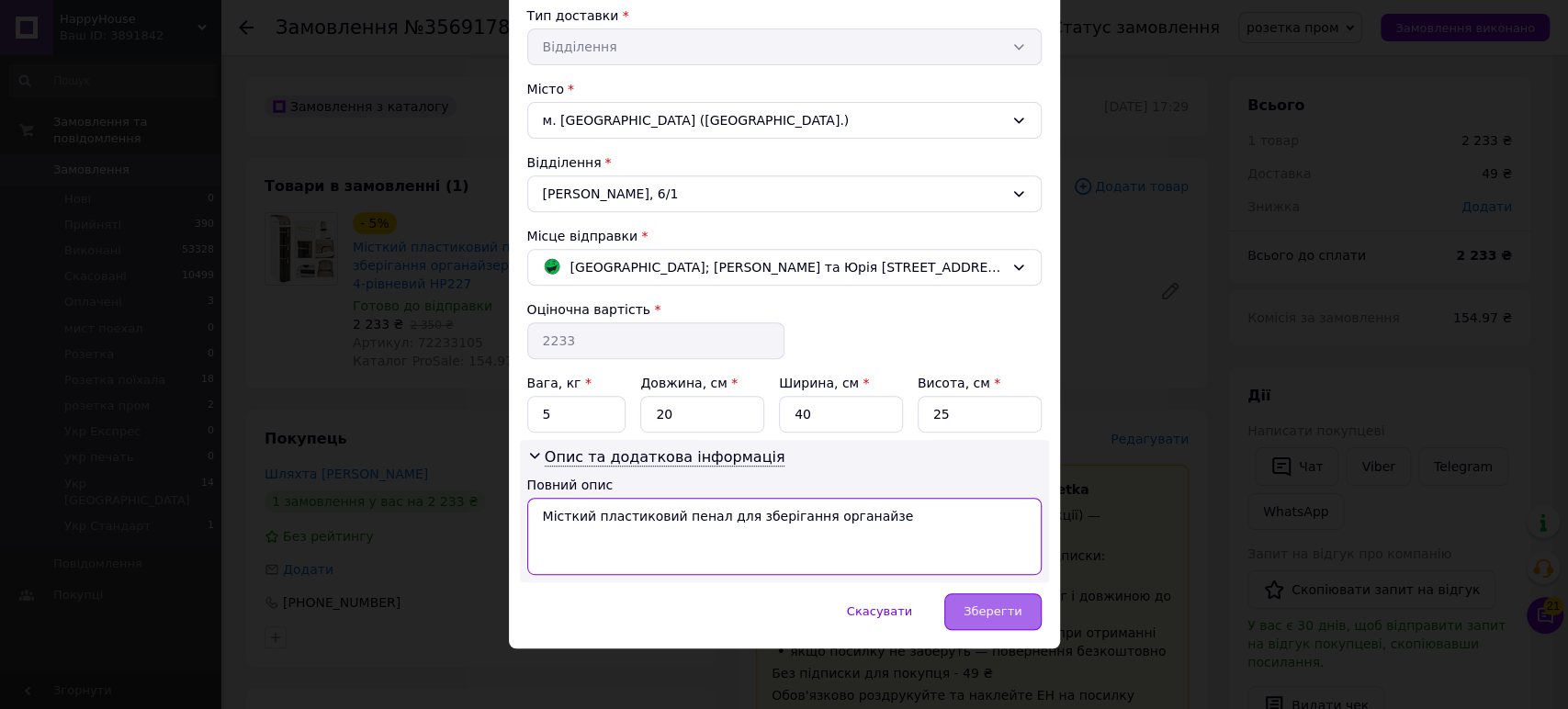
type textarea "Місткий пластиковий пенал для зберігання органайзе"
click at [993, 605] on span "Зберегти" at bounding box center [993, 612] width 58 height 14
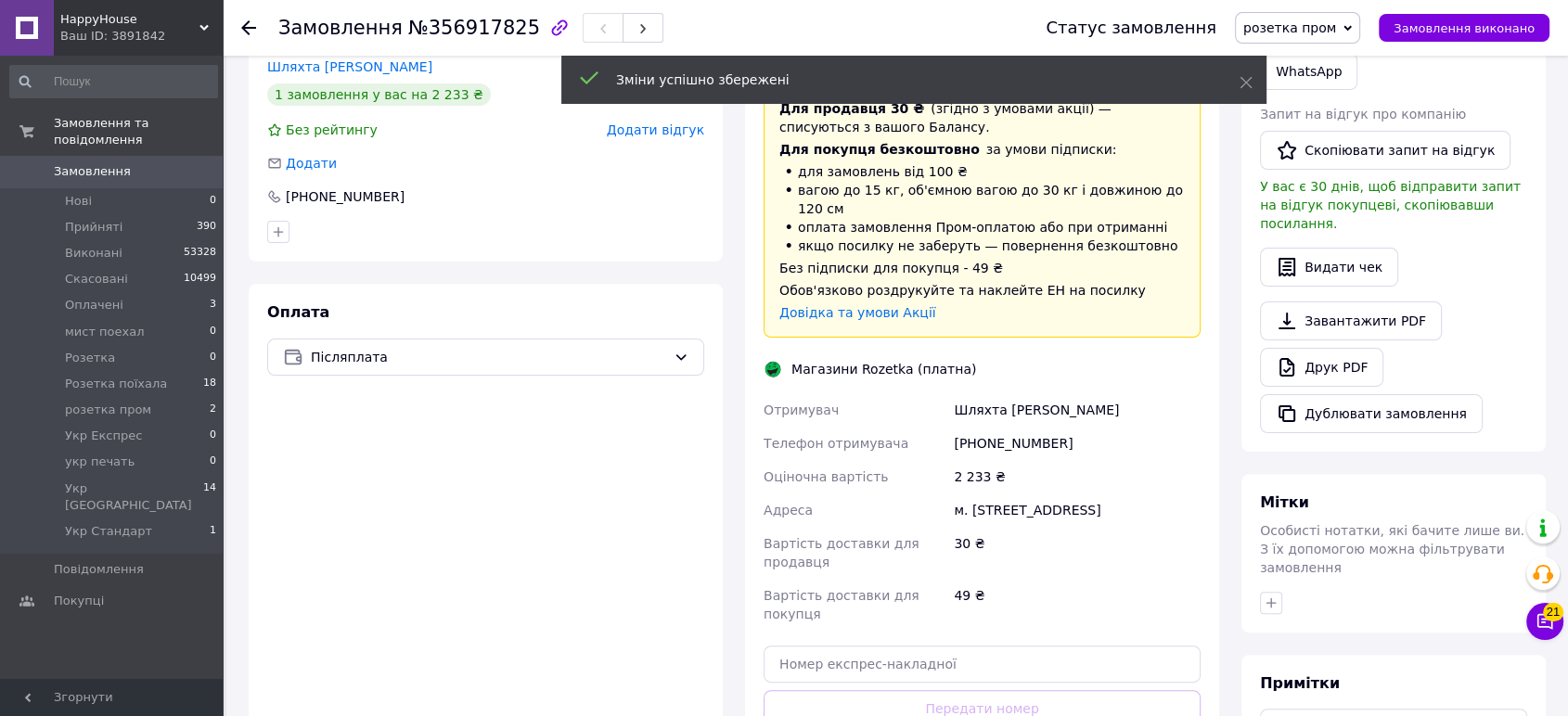
scroll to position [721, 0]
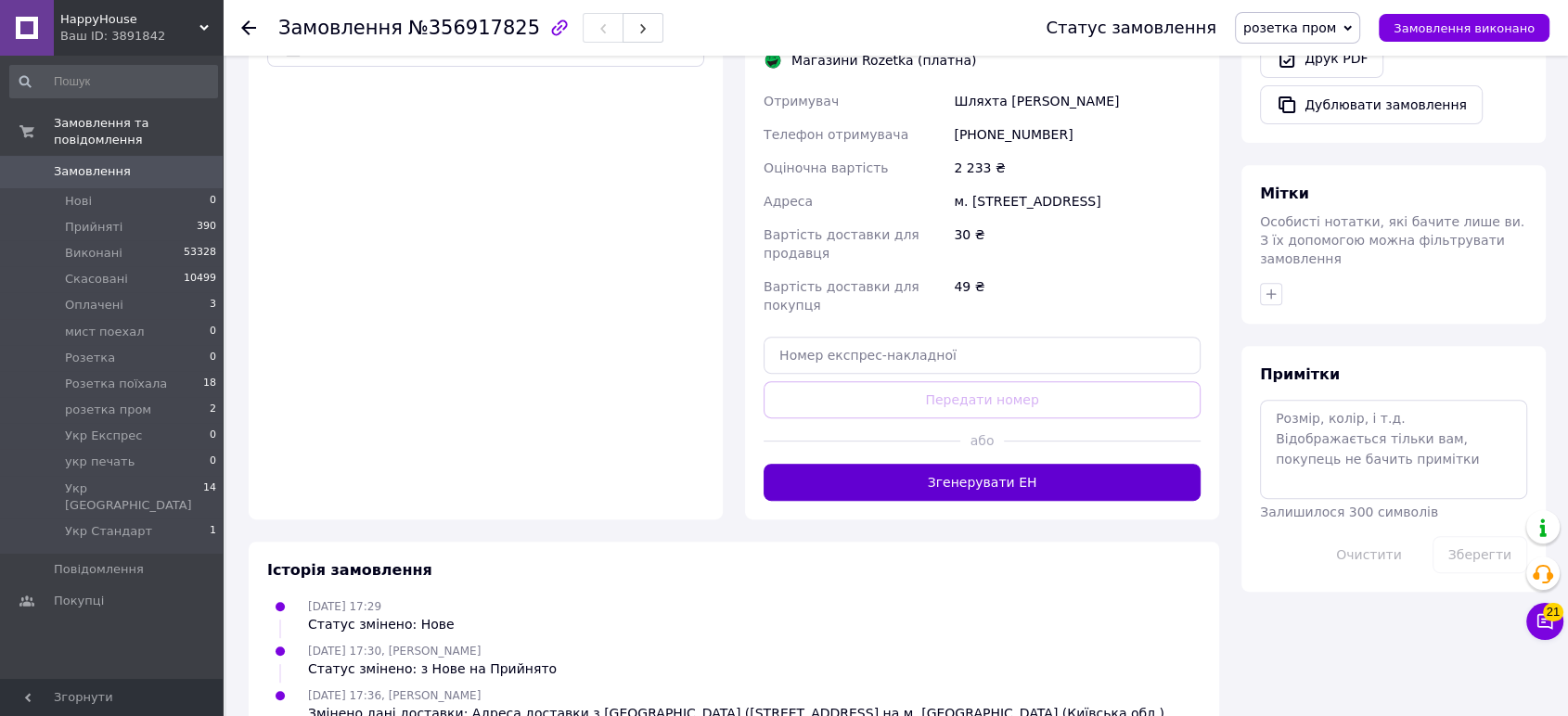
click at [990, 464] on button "Згенерувати ЕН" at bounding box center [983, 482] width 437 height 37
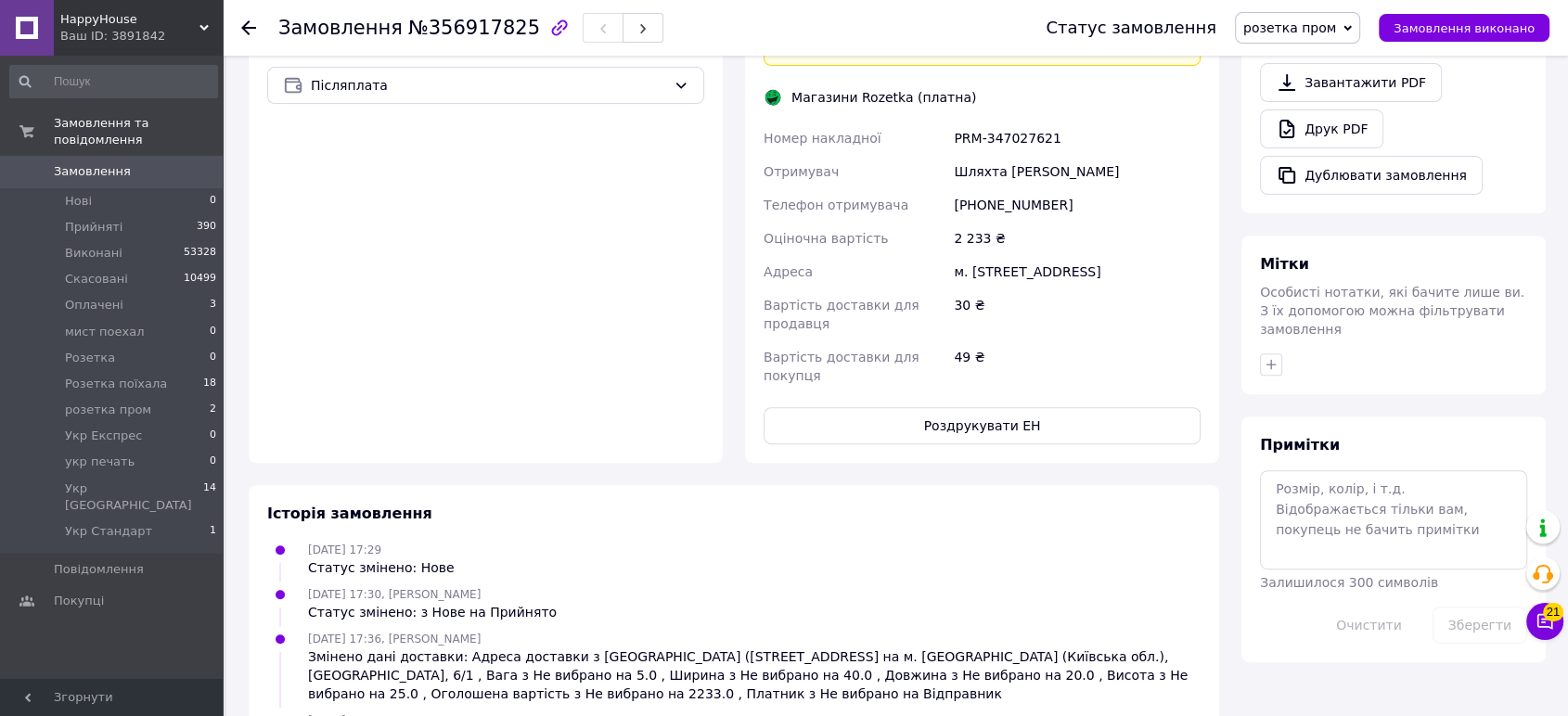
scroll to position [272, 0]
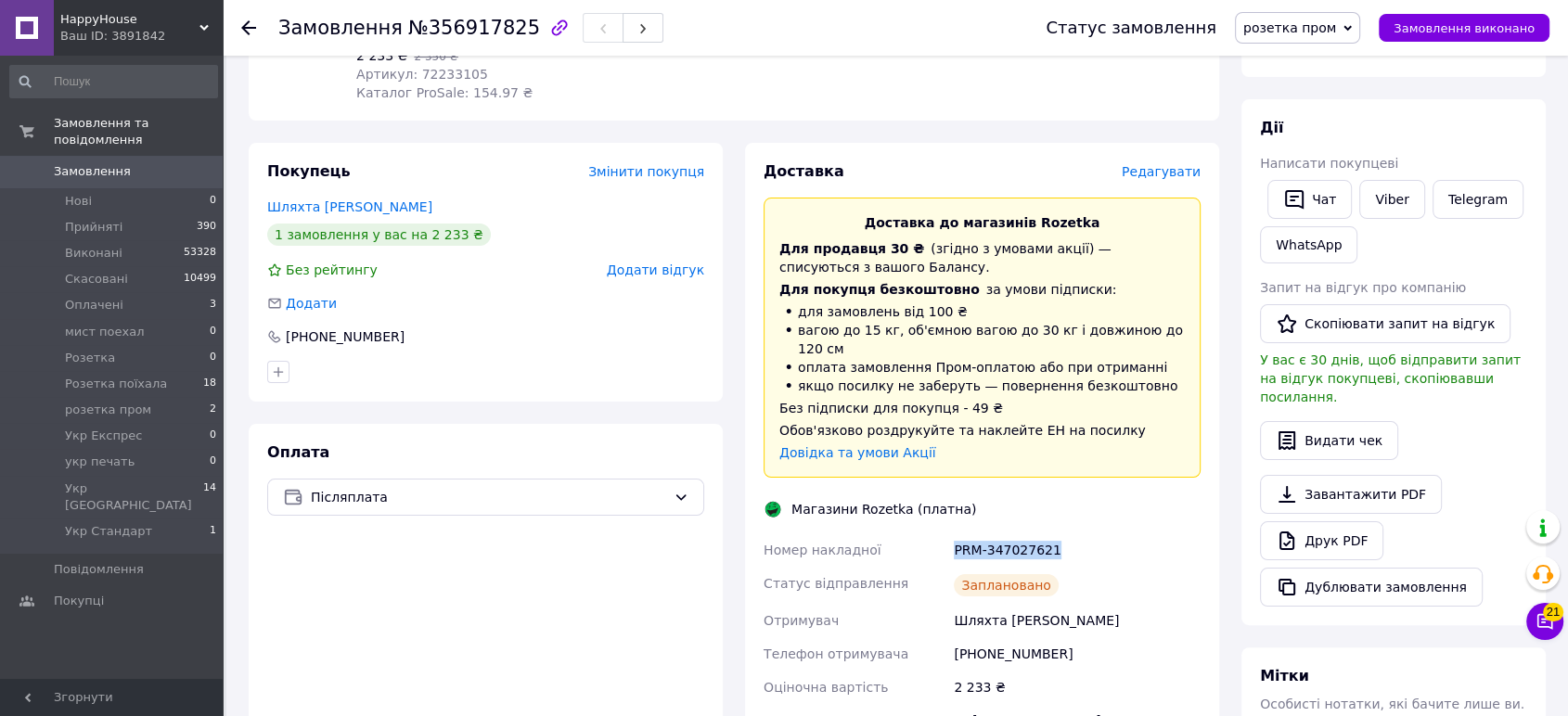
drag, startPoint x: 1054, startPoint y: 513, endPoint x: 1005, endPoint y: 516, distance: 49.1
click at [948, 533] on div "Номер накладної PRM-347027621 Статус відправлення Заплановано Отримувач Шляхта …" at bounding box center [982, 687] width 444 height 308
drag, startPoint x: 1005, startPoint y: 515, endPoint x: 1118, endPoint y: 532, distance: 114.3
click at [1129, 567] on div "Заплановано" at bounding box center [1077, 585] width 254 height 37
drag, startPoint x: 1090, startPoint y: 517, endPoint x: 985, endPoint y: 503, distance: 105.9
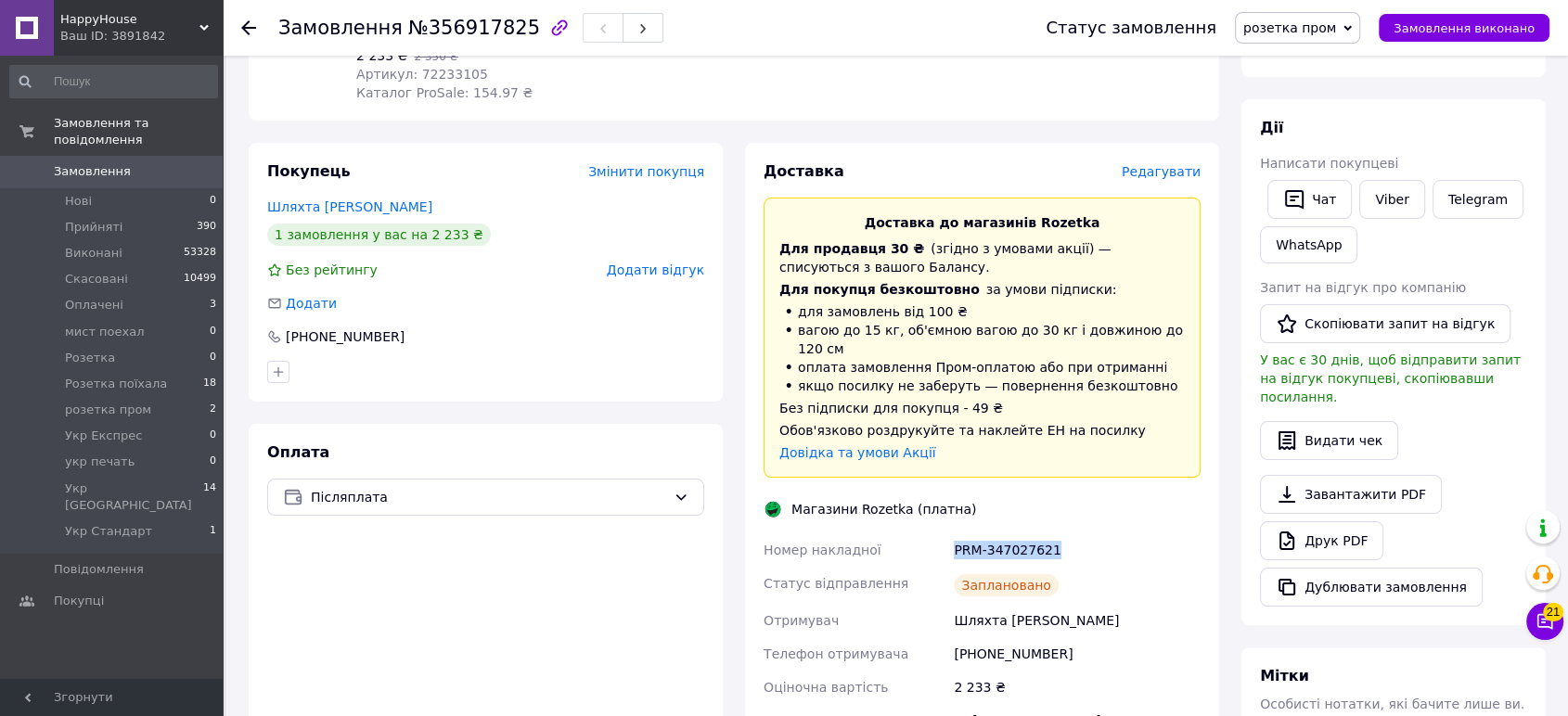
click at [929, 533] on div "Номер накладної PRM-347027621 Статус відправлення Заплановано Отримувач Шляхта …" at bounding box center [982, 687] width 444 height 308
copy div "Номер накладної PRM-347027621"
click at [115, 36] on div "Ваш ID: 3891842" at bounding box center [141, 36] width 162 height 17
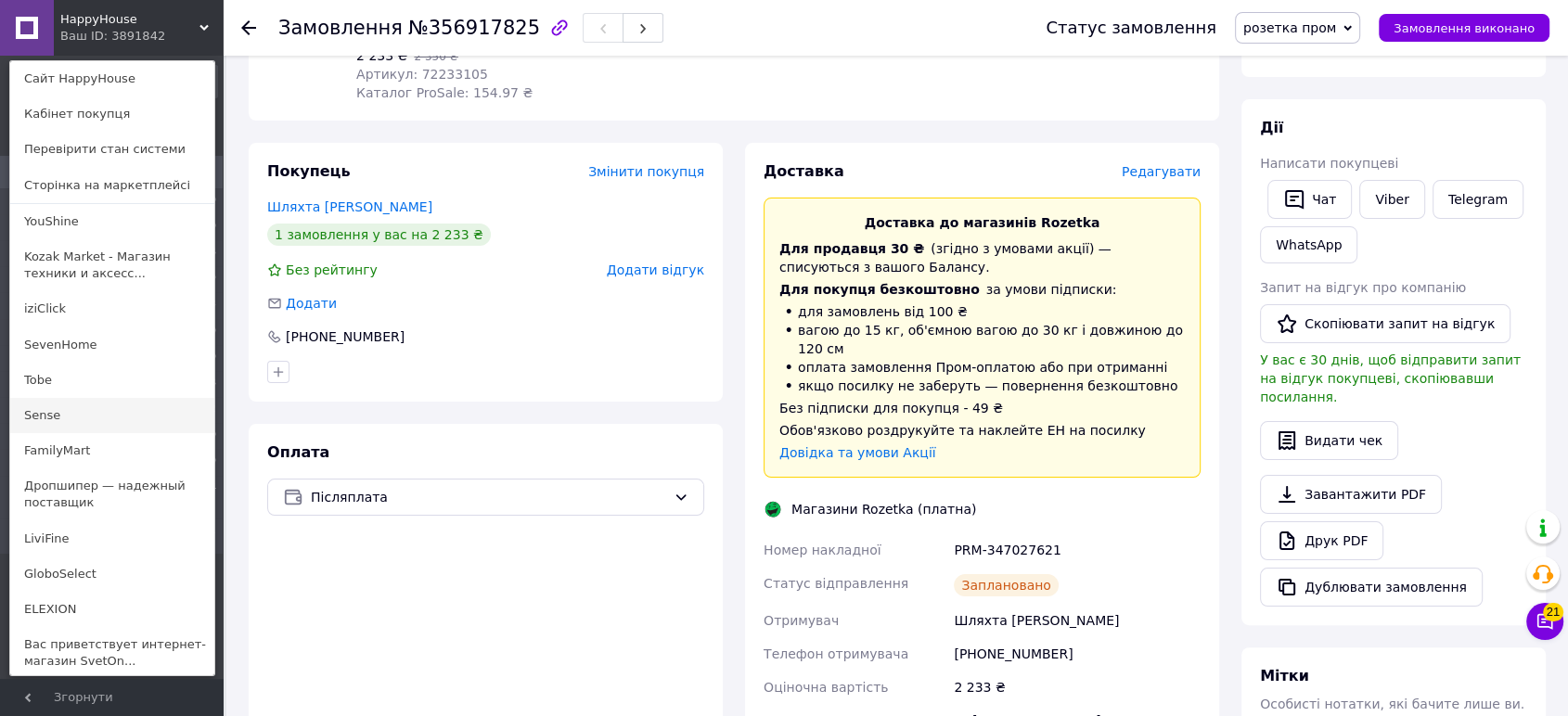
click at [108, 415] on link "Sense" at bounding box center [111, 415] width 204 height 35
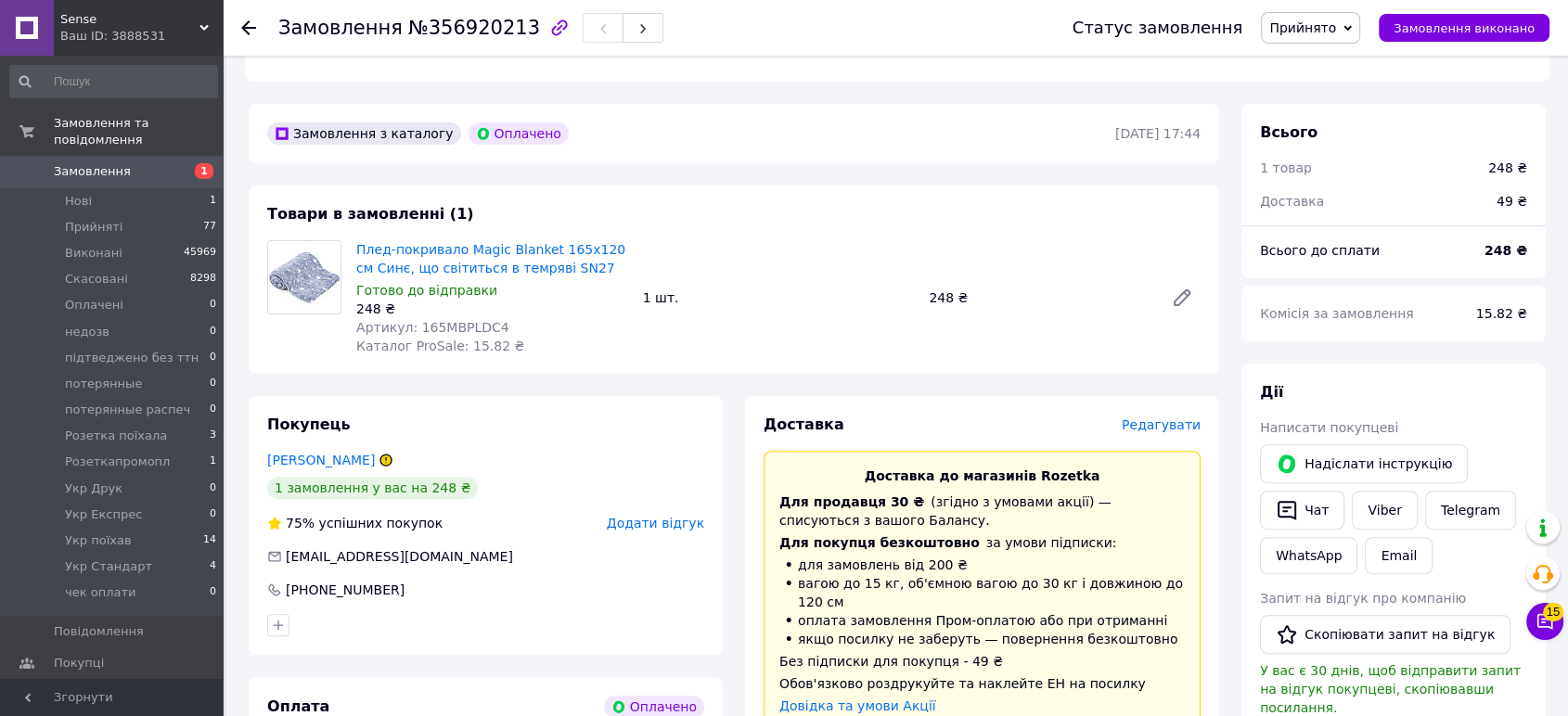
scroll to position [492, 0]
click at [1325, 21] on span "Прийнято" at bounding box center [1303, 28] width 67 height 15
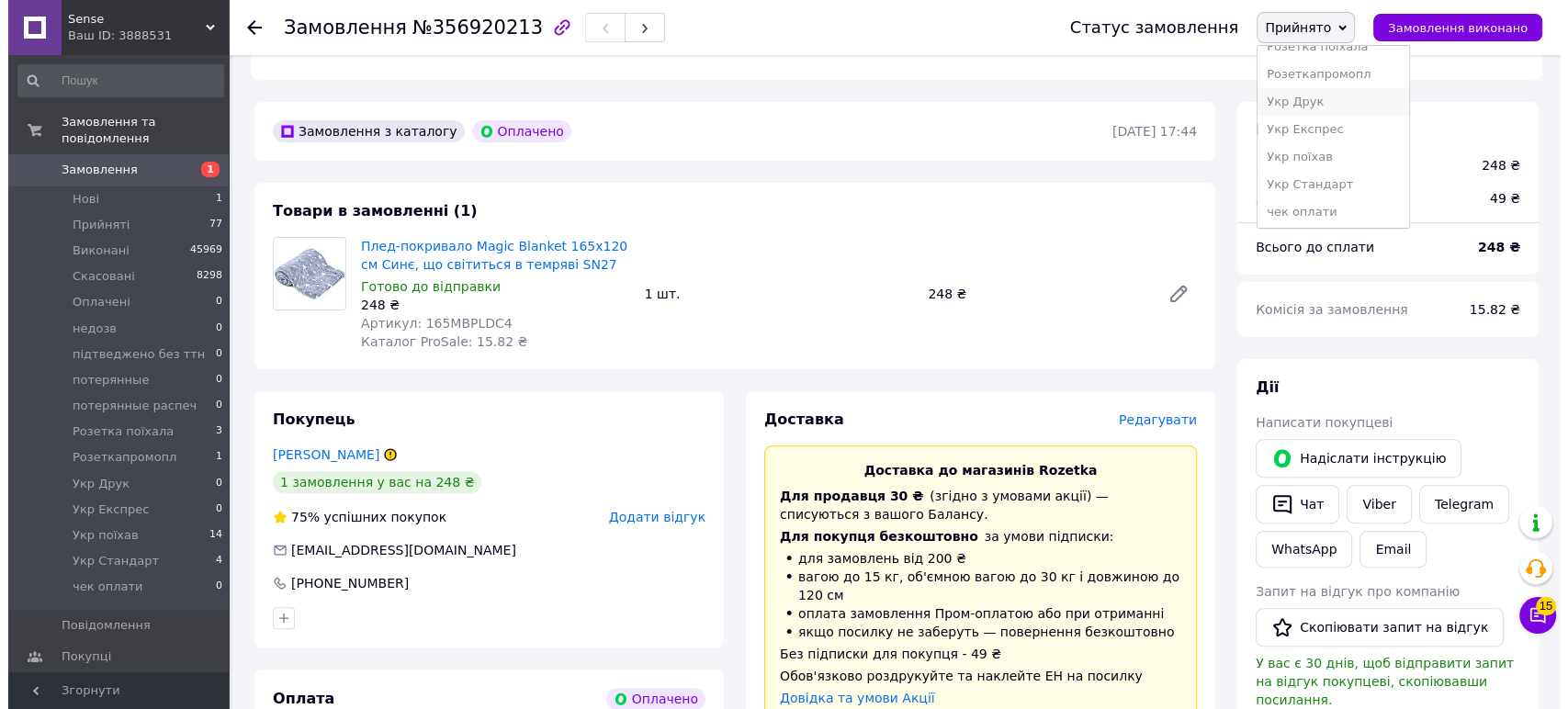
scroll to position [213, 0]
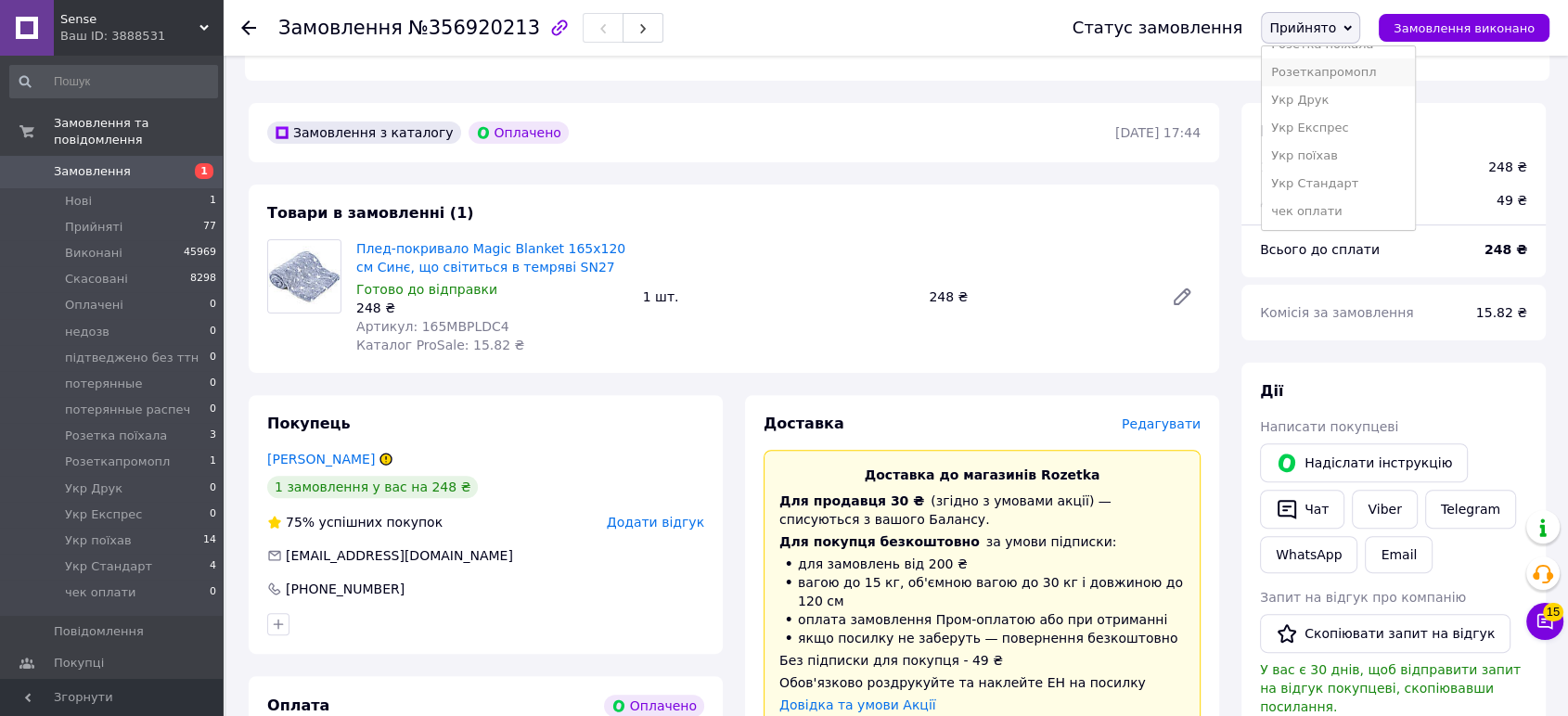
click at [1358, 80] on li "Розеткапромопл" at bounding box center [1337, 72] width 152 height 28
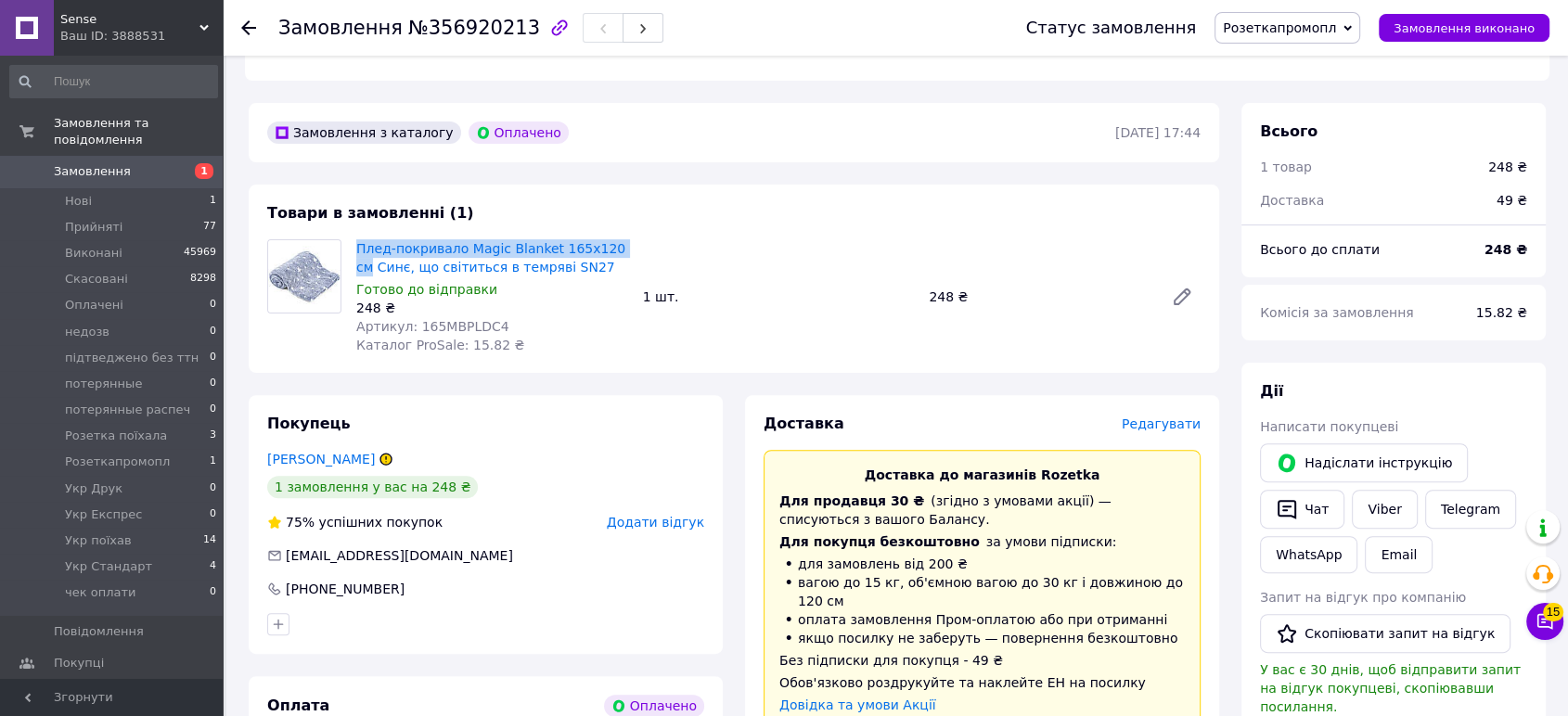
drag, startPoint x: 349, startPoint y: 210, endPoint x: 565, endPoint y: 214, distance: 216.0
copy link "Плед-покривало Magic Blanket 165х120 см"
click at [1167, 416] on span "Редагувати" at bounding box center [1161, 423] width 78 height 15
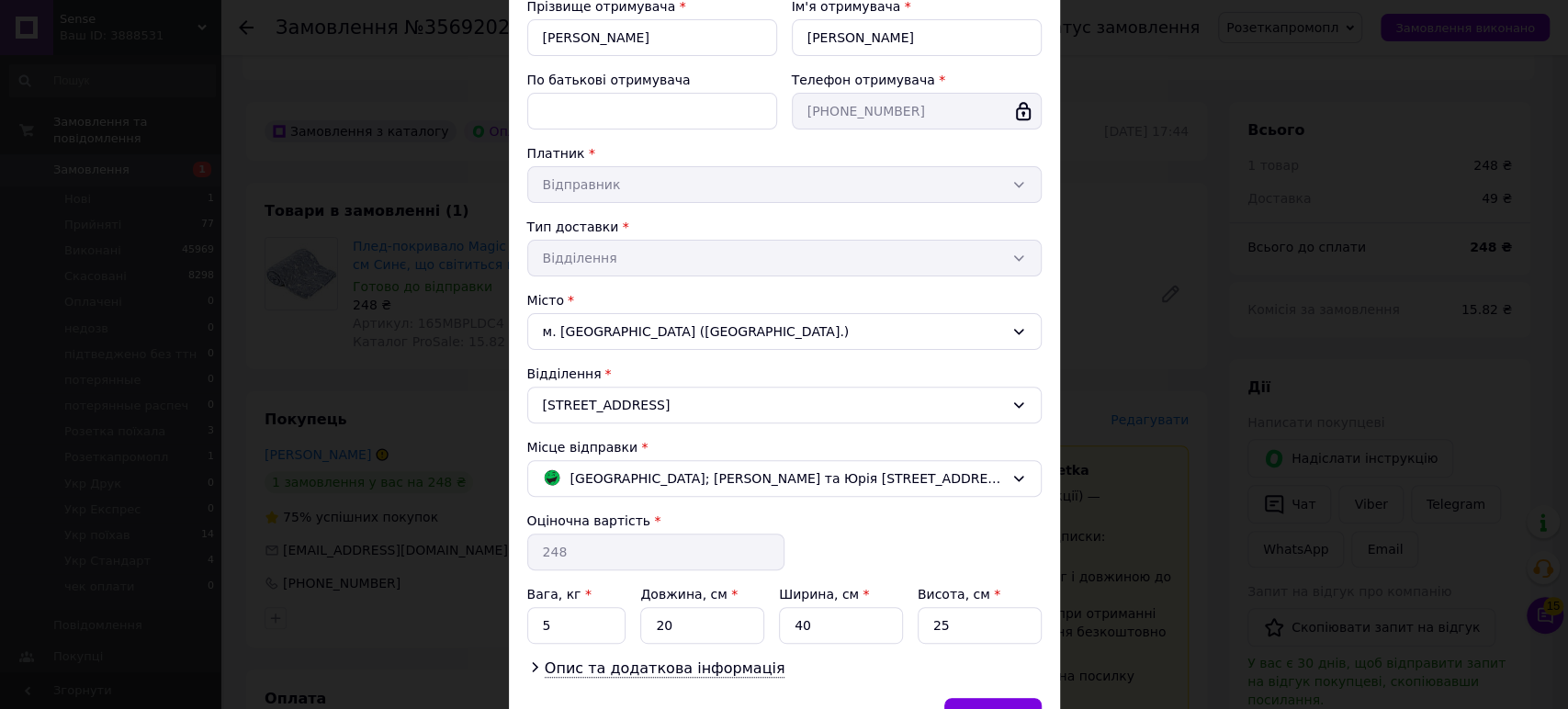
scroll to position [320, 0]
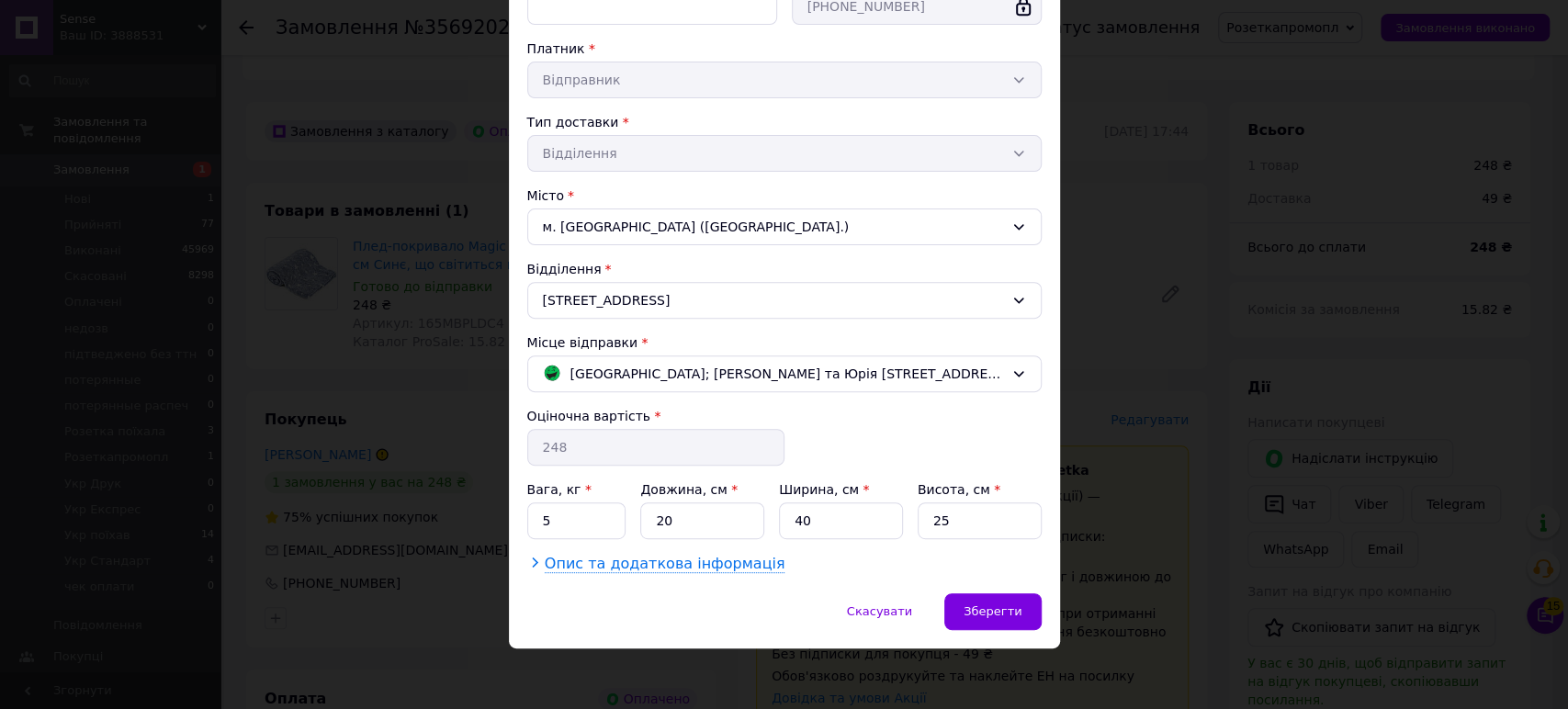
click at [715, 561] on span "Опис та додаткова інформація" at bounding box center [665, 563] width 241 height 19
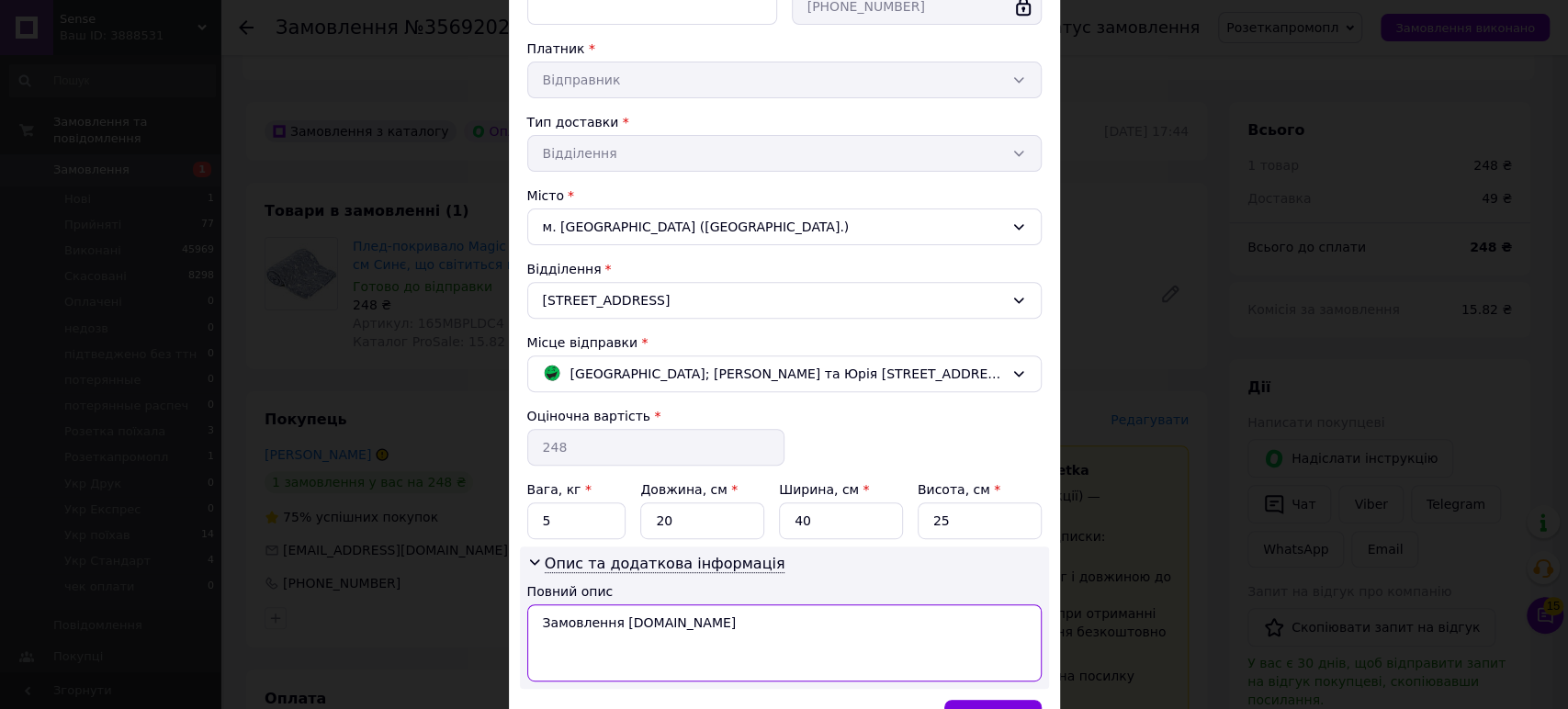
drag, startPoint x: 704, startPoint y: 622, endPoint x: 528, endPoint y: 622, distance: 176.0
click at [527, 622] on textarea "Замовлення [DOMAIN_NAME]" at bounding box center [784, 643] width 514 height 77
paste textarea "лед-покривало Magic Blanket 165х120 см"
click at [539, 622] on textarea "Плед-покривало Magic Blanket 165х120 см" at bounding box center [784, 643] width 514 height 77
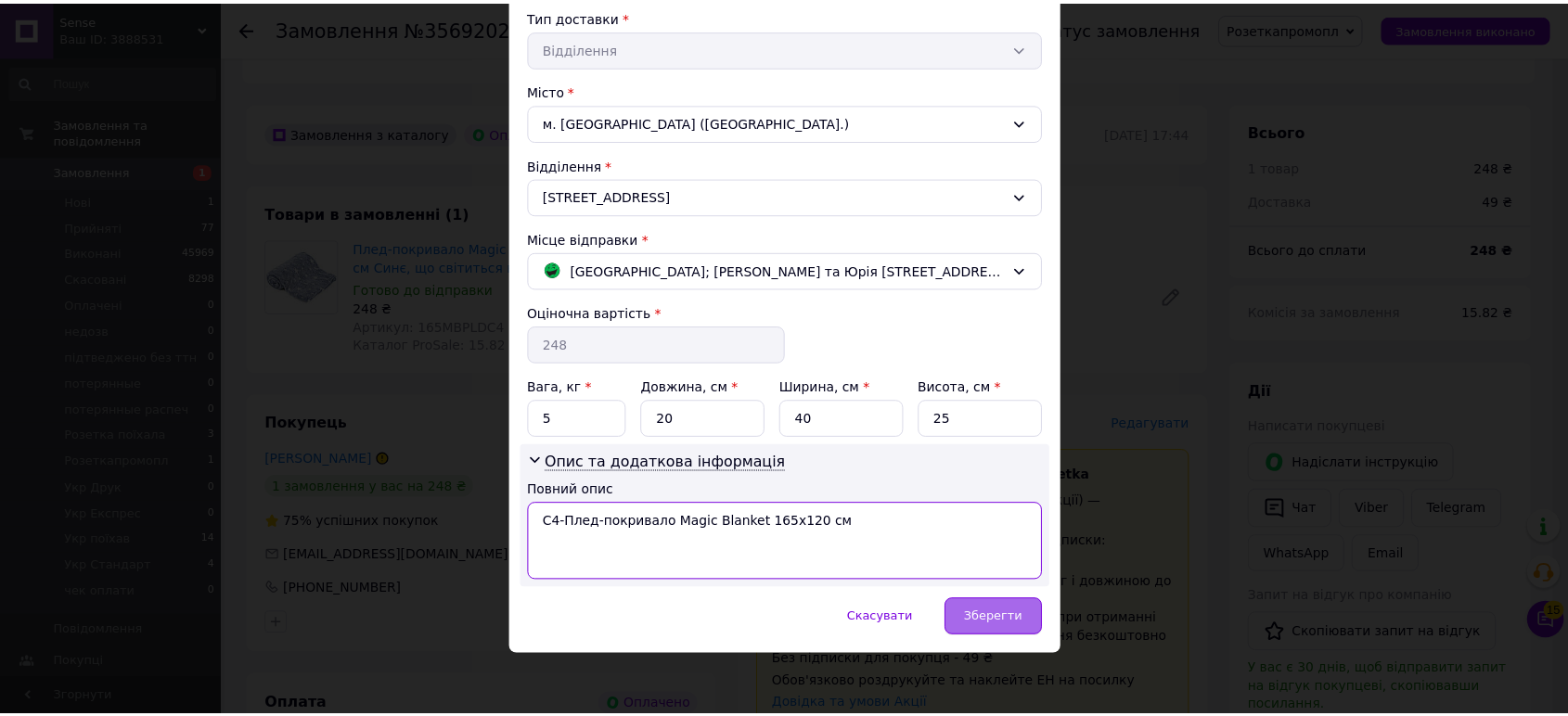
scroll to position [430, 0]
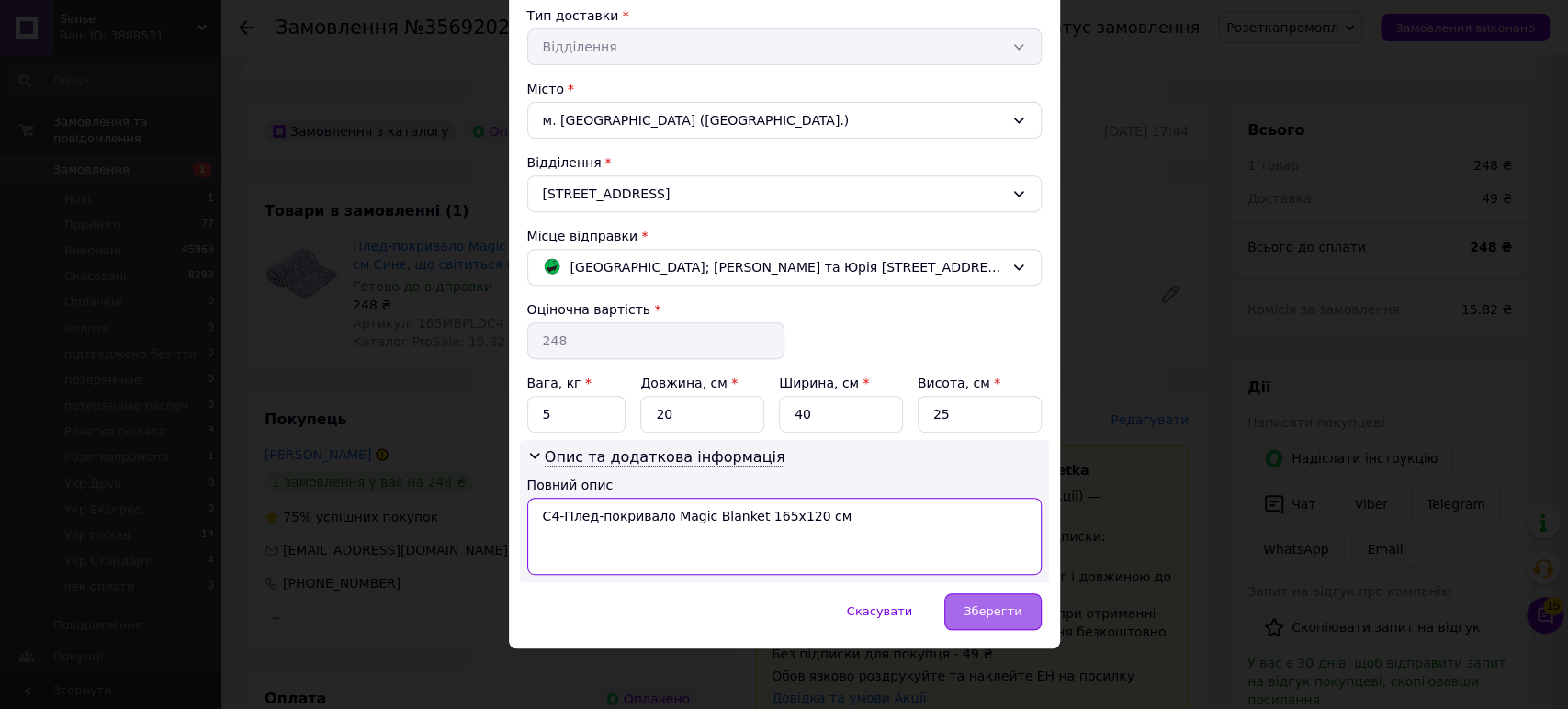
type textarea "С4-Плед-покривало Magic Blanket 165х120 см"
click at [1018, 605] on span "Зберегти" at bounding box center [993, 612] width 58 height 14
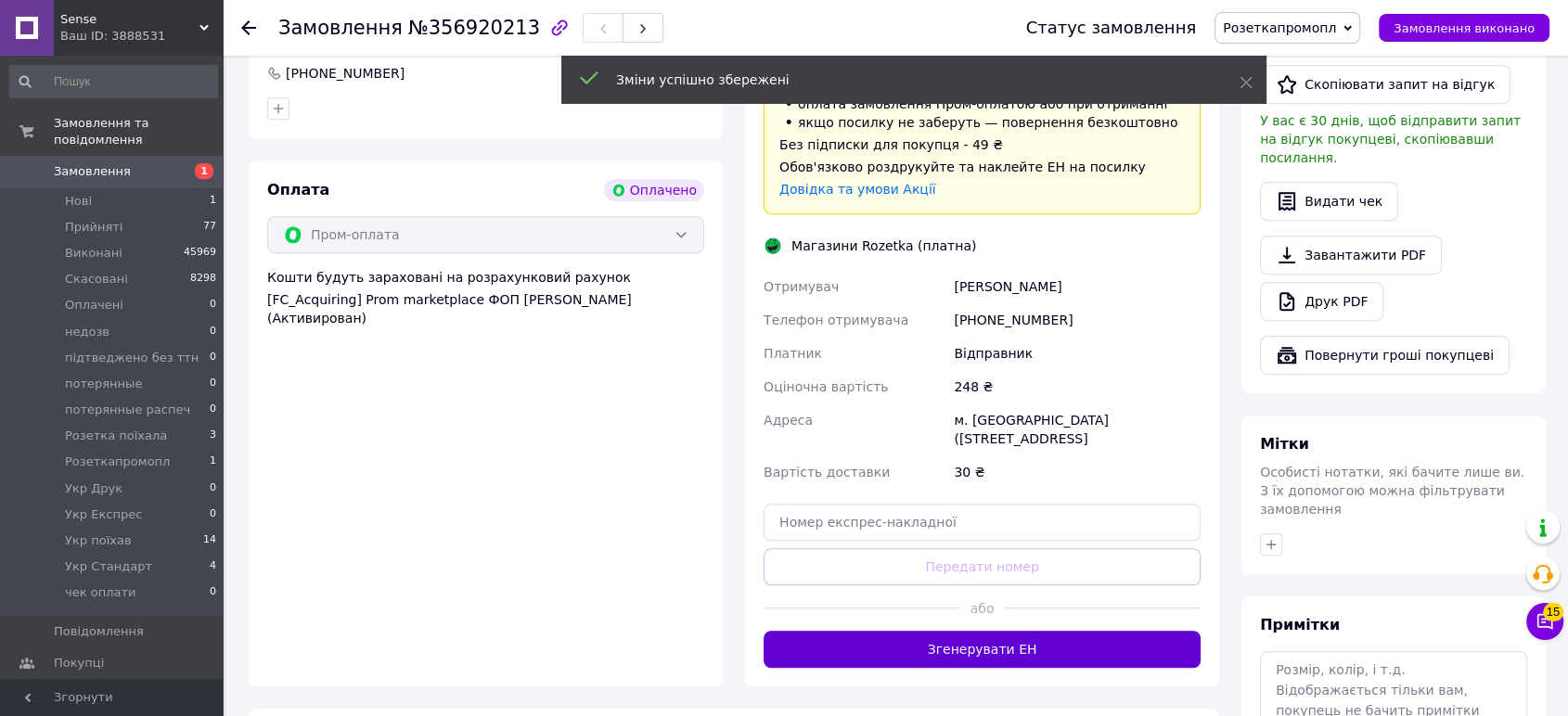
scroll to position [1227, 0]
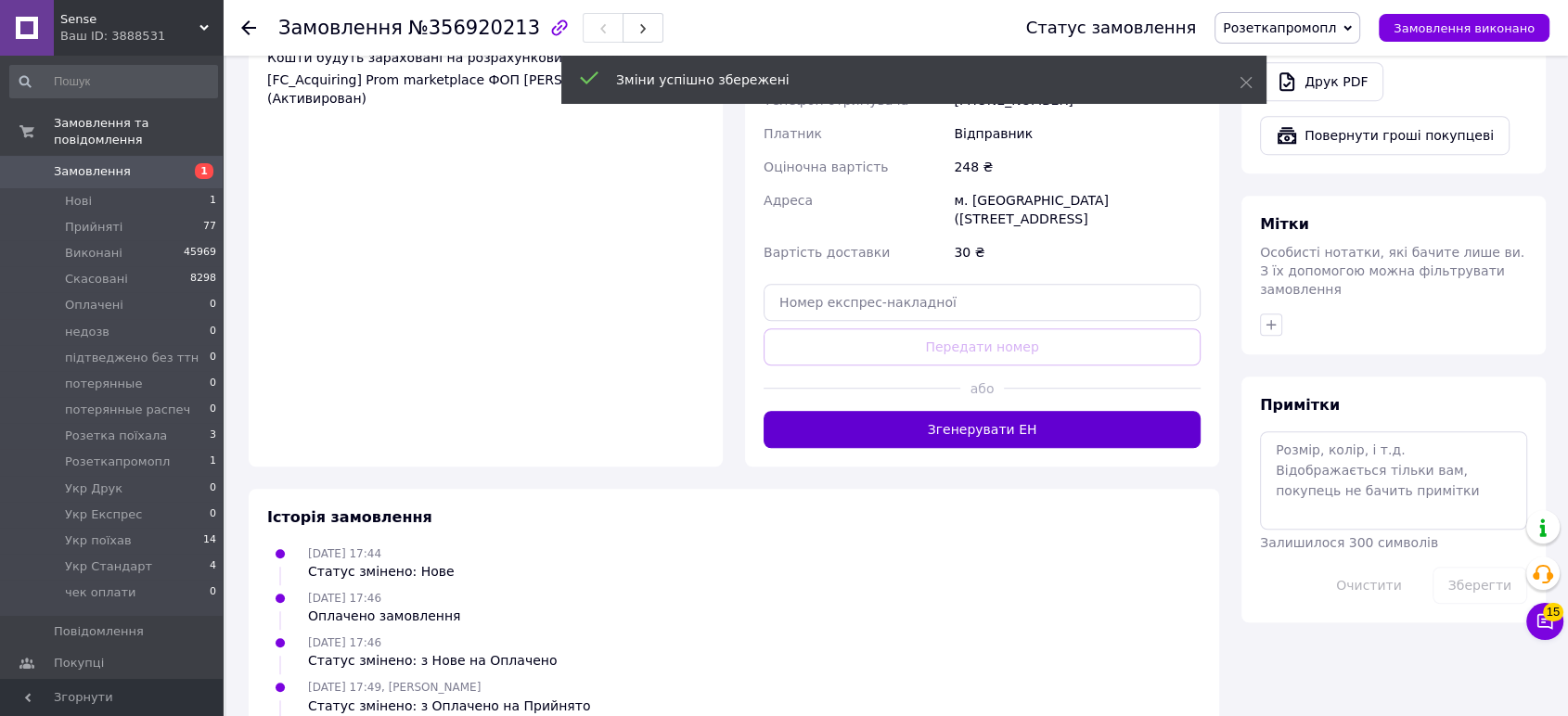
click at [954, 411] on button "Згенерувати ЕН" at bounding box center [983, 429] width 437 height 37
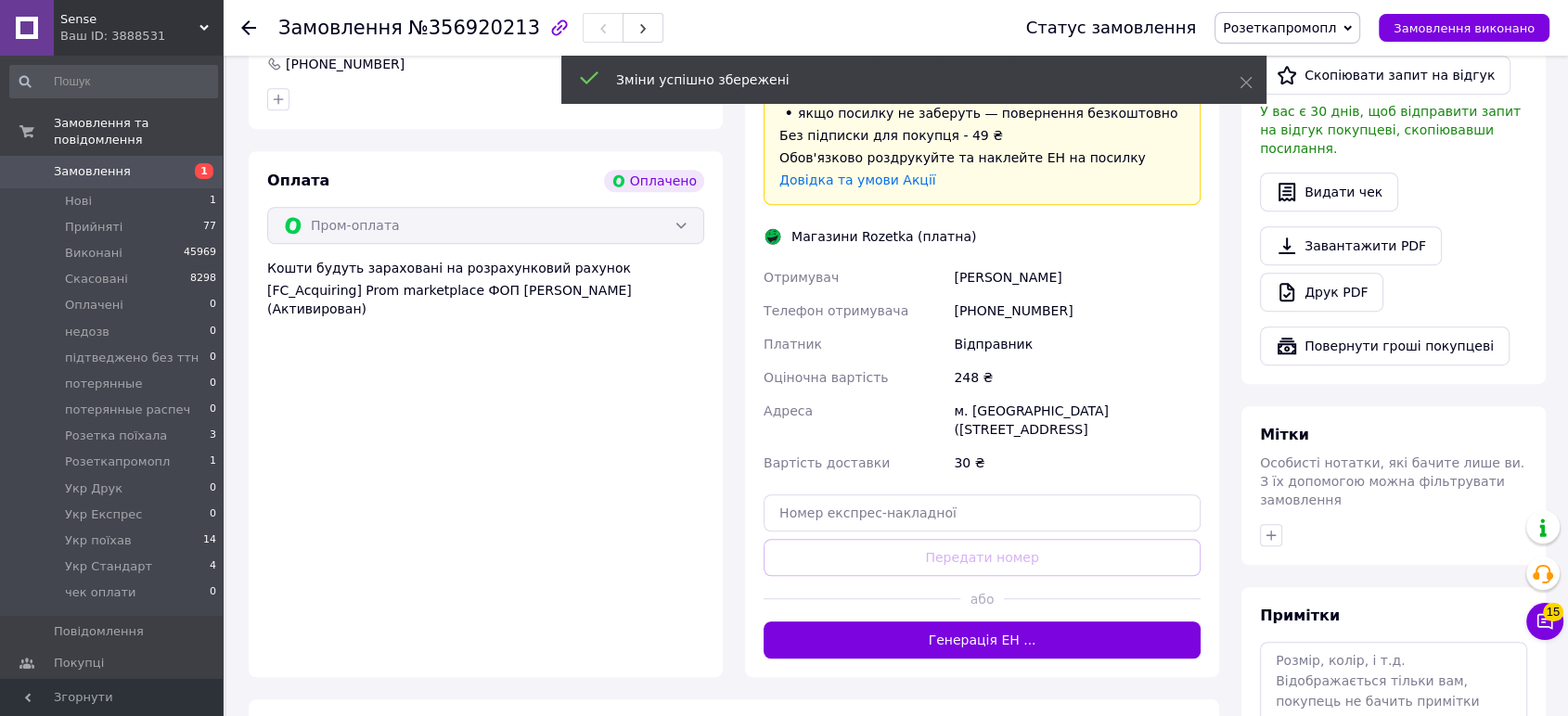
scroll to position [815, 0]
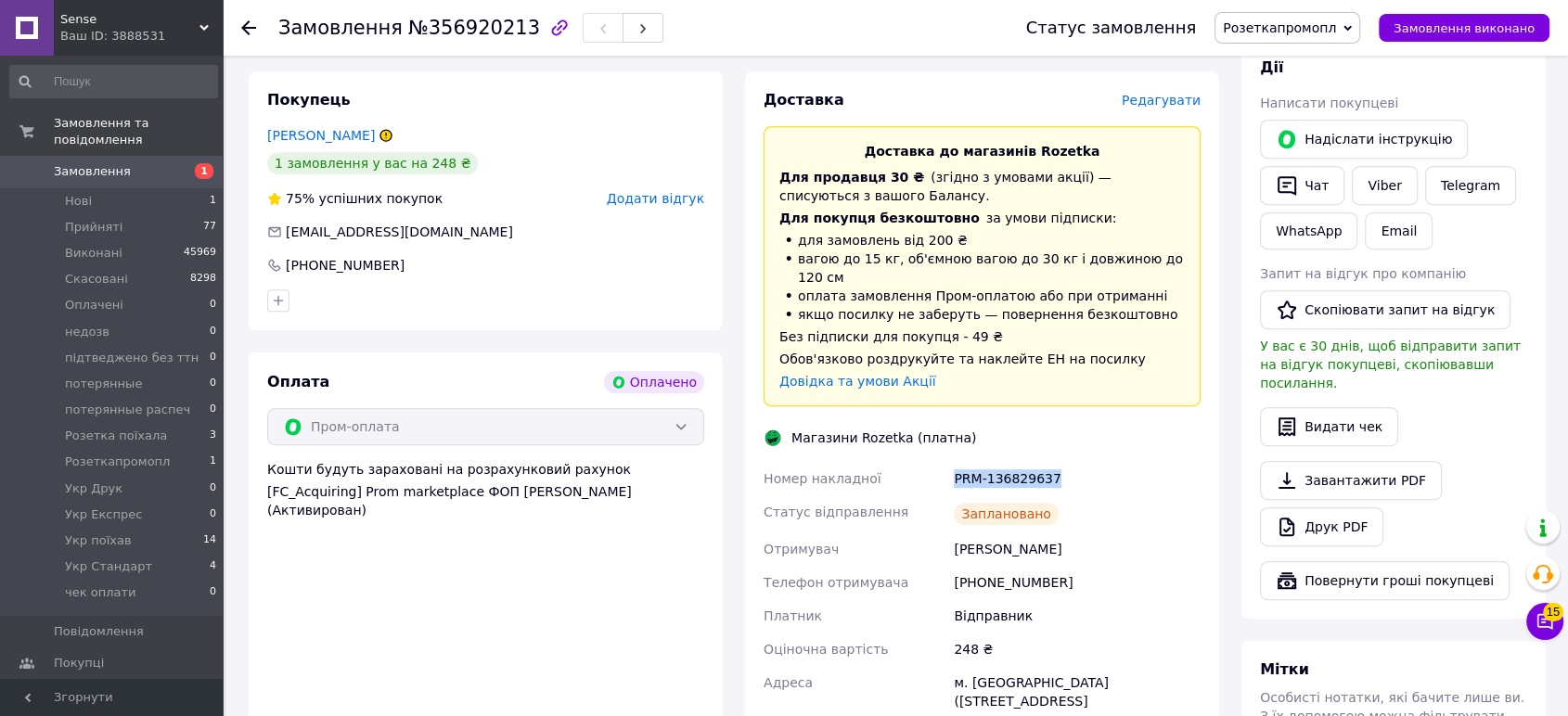
drag, startPoint x: 1077, startPoint y: 438, endPoint x: 950, endPoint y: 445, distance: 127.2
click at [940, 462] on div "Номер накладної PRM-136829637 Статус відправлення Заплановано Отримувач [PERSON…" at bounding box center [982, 606] width 444 height 289
copy div "Номер накладної PRM-136829637"
